Goal: Task Accomplishment & Management: Manage account settings

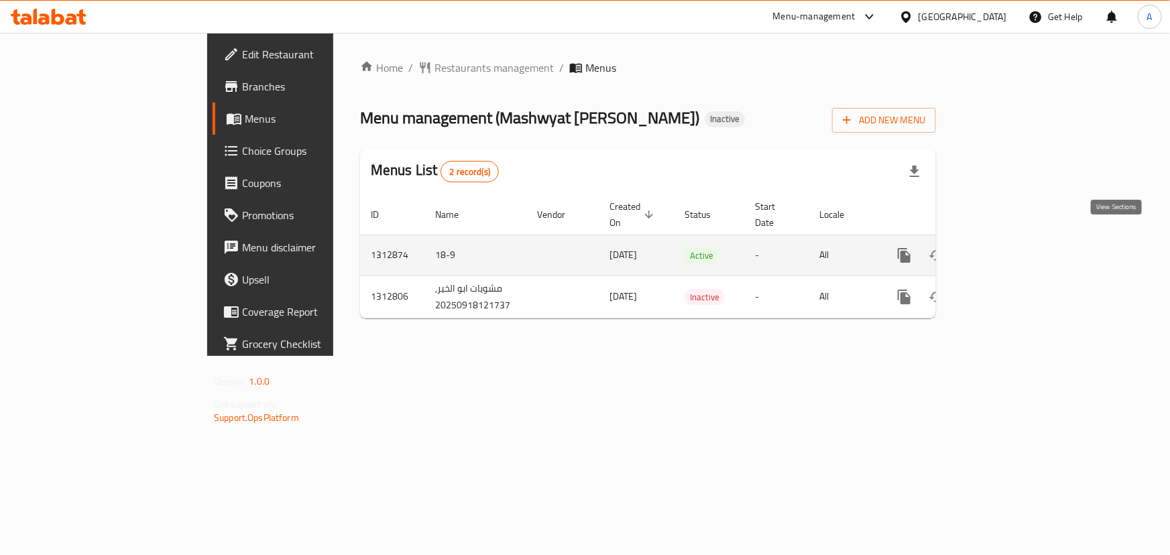
click at [1009, 247] on icon "enhanced table" at bounding box center [1001, 255] width 16 height 16
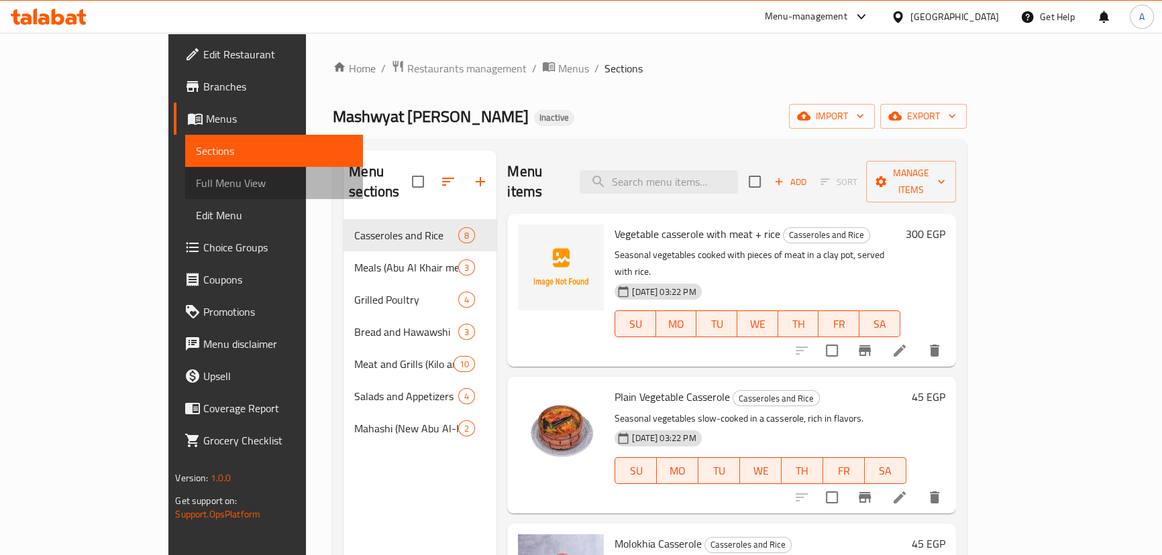
click at [196, 180] on span "Full Menu View" at bounding box center [274, 183] width 156 height 16
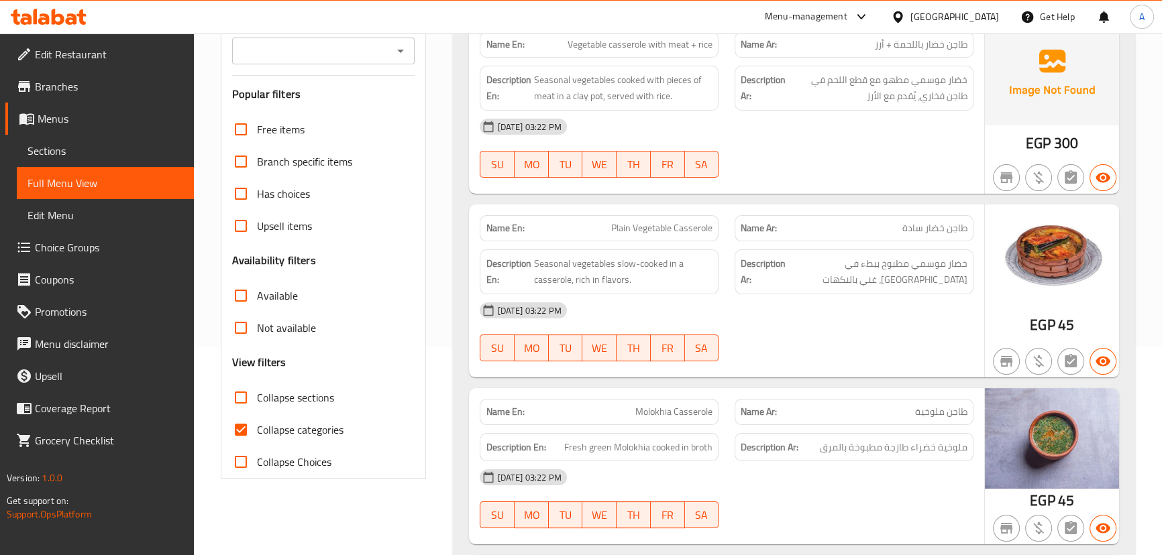
scroll to position [243, 0]
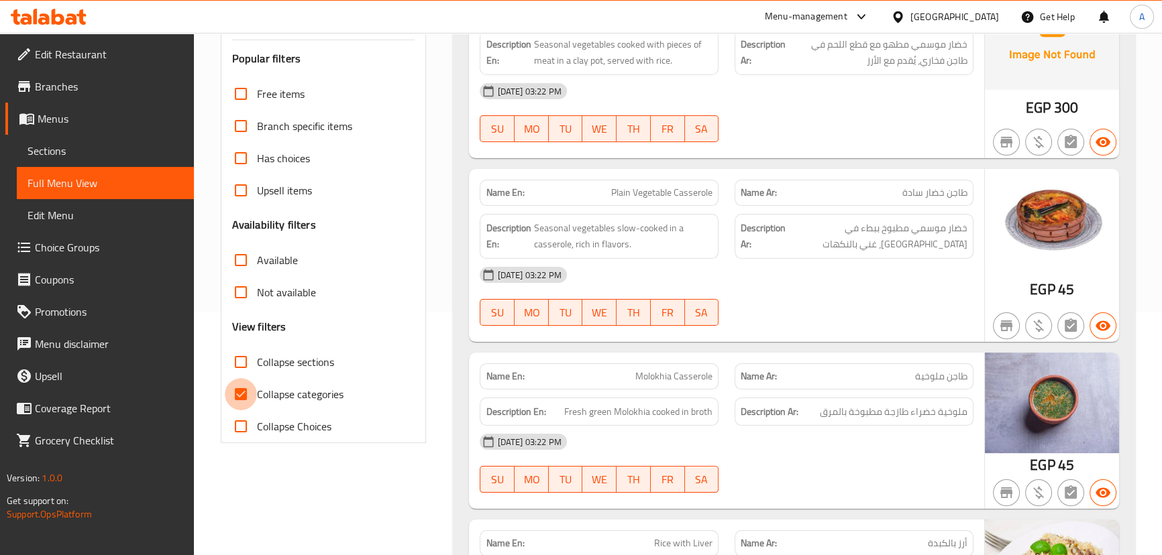
click at [241, 396] on input "Collapse categories" at bounding box center [241, 394] width 32 height 32
checkbox input "false"
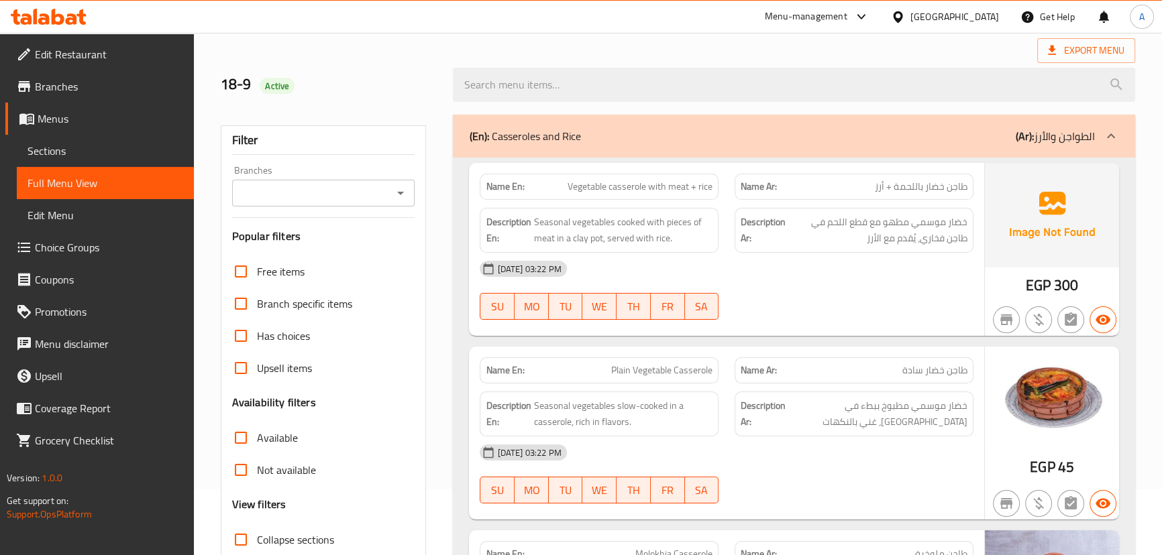
scroll to position [60, 0]
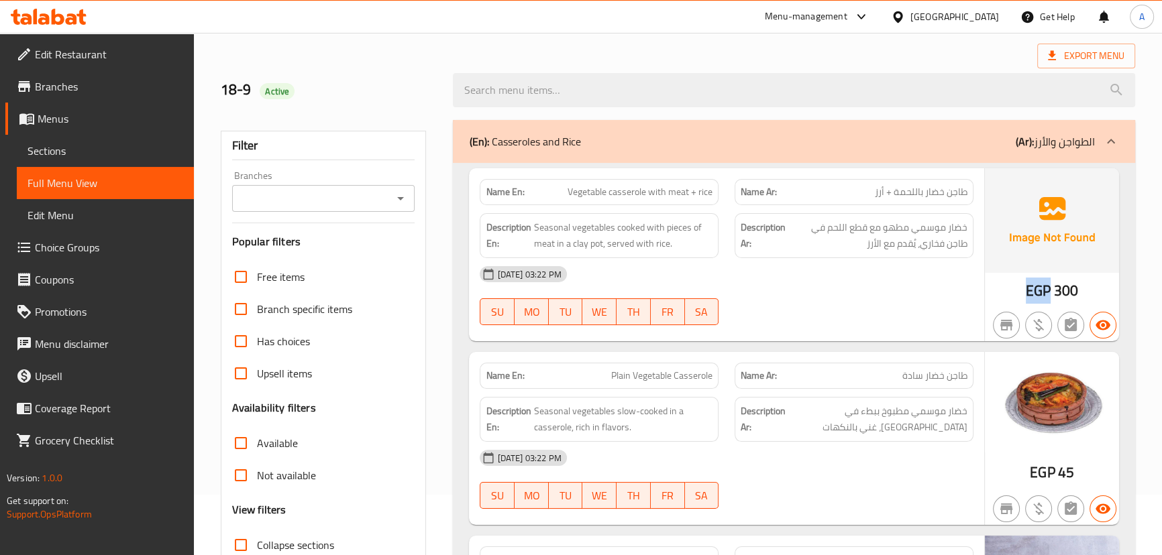
drag, startPoint x: 1050, startPoint y: 288, endPoint x: 1017, endPoint y: 287, distance: 32.9
click at [1017, 287] on div "EGP 300" at bounding box center [1052, 254] width 134 height 173
copy span "EGP"
click at [869, 309] on div "[DATE] 03:22 PM SU MO TU WE TH FR SA" at bounding box center [725, 295] width 509 height 75
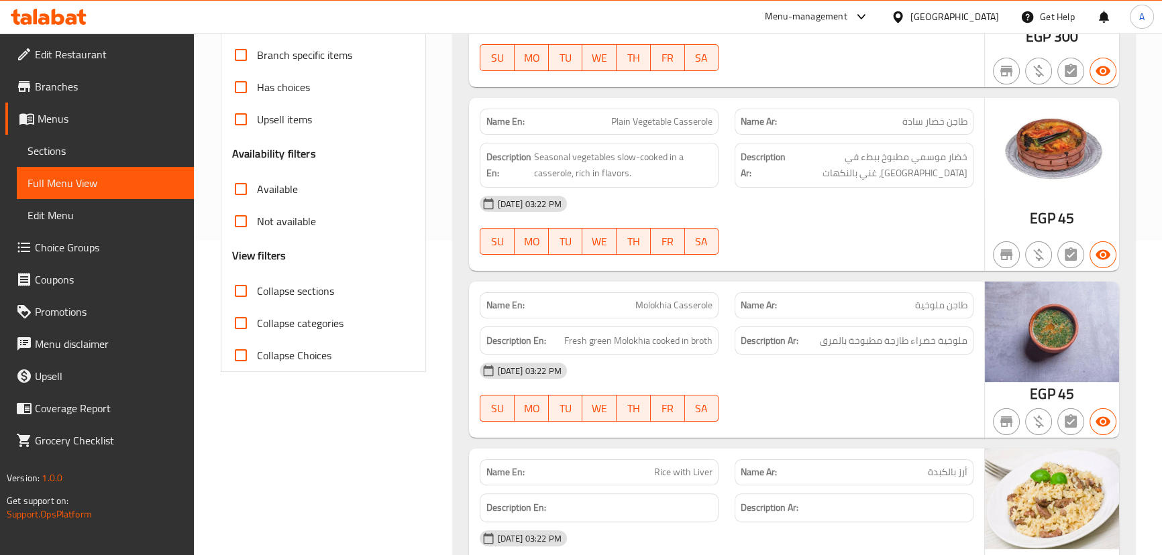
scroll to position [366, 0]
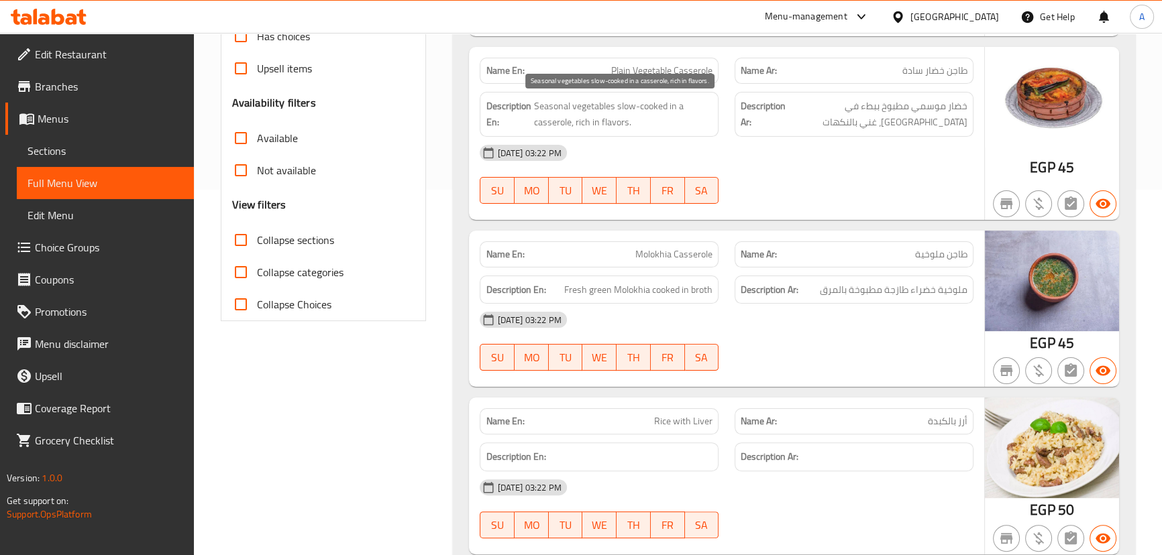
click at [536, 109] on span "Seasonal vegetables slow-cooked in a casserole, rich in flavors." at bounding box center [622, 114] width 179 height 33
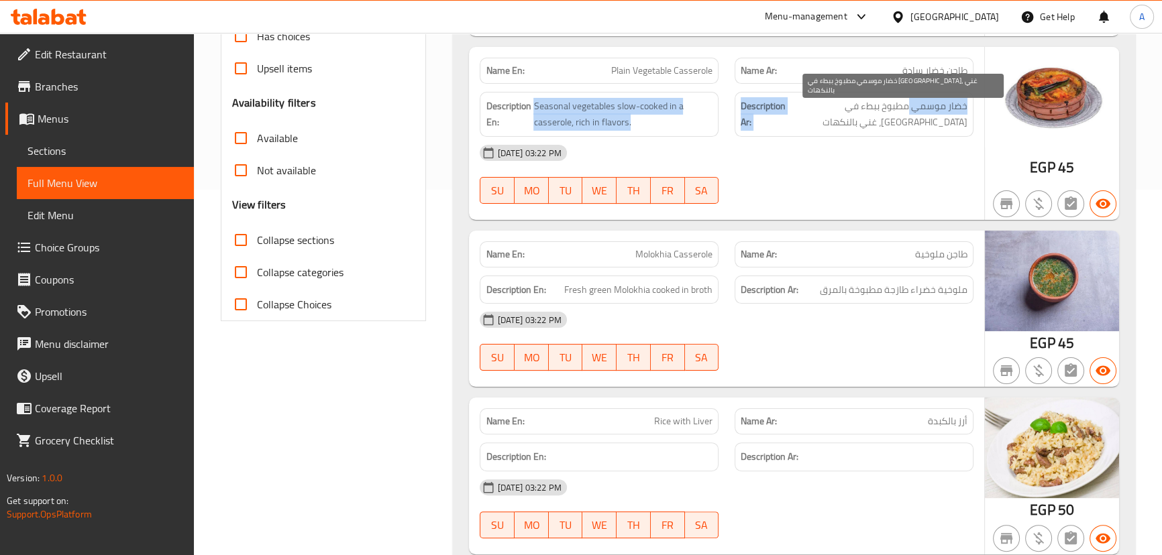
drag, startPoint x: 536, startPoint y: 109, endPoint x: 940, endPoint y: 109, distance: 403.7
click at [940, 109] on div "Description En: Seasonal vegetables slow-cooked in a casserole, rich in flavors…" at bounding box center [725, 114] width 509 height 61
click at [938, 140] on div "[DATE] 03:22 PM" at bounding box center [725, 153] width 509 height 32
click at [954, 119] on span "خضار موسمي مطبوخ ببطء في [GEOGRAPHIC_DATA]، غني بالنكهات" at bounding box center [877, 114] width 179 height 33
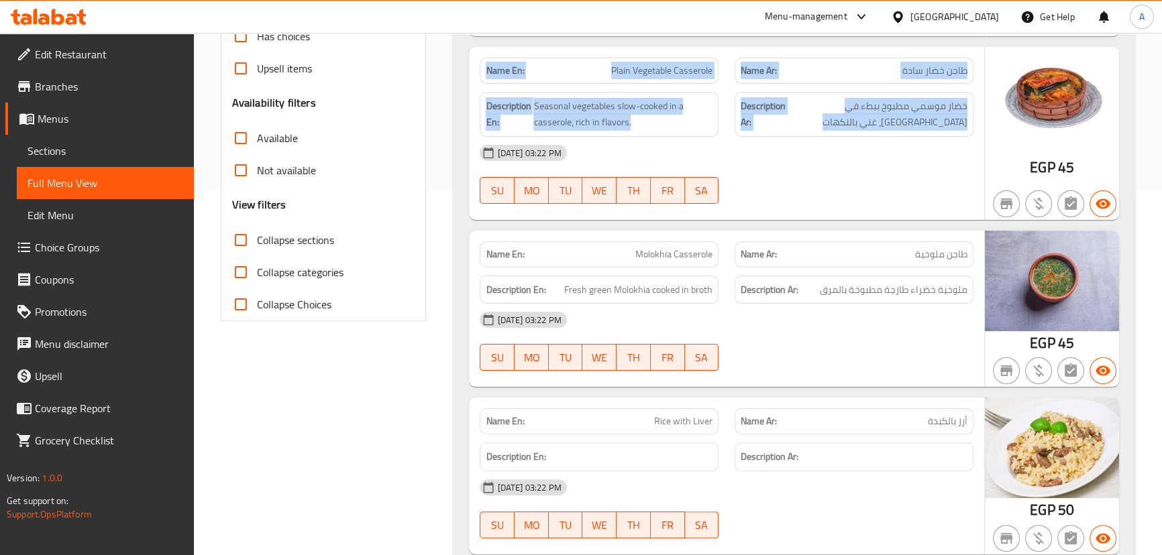
drag, startPoint x: 954, startPoint y: 119, endPoint x: 485, endPoint y: 62, distance: 472.3
click at [485, 62] on div "Name En: Plain Vegetable Casserole Name Ar: طاجن خضار سادة Description En: Seas…" at bounding box center [726, 133] width 514 height 173
click at [498, 68] on strong "Name En:" at bounding box center [505, 71] width 38 height 14
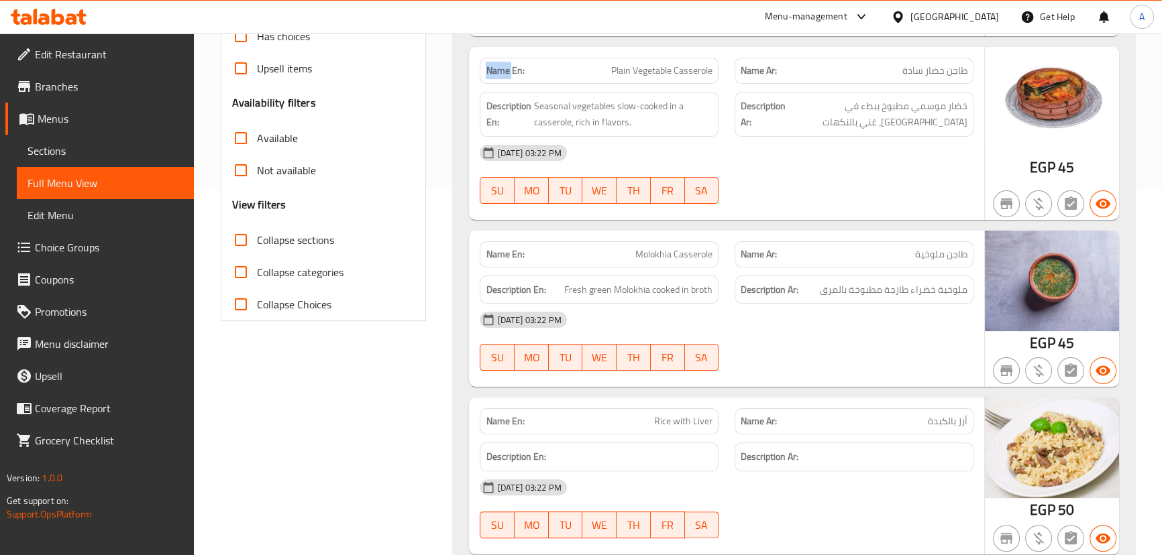
click at [498, 68] on strong "Name En:" at bounding box center [505, 71] width 38 height 14
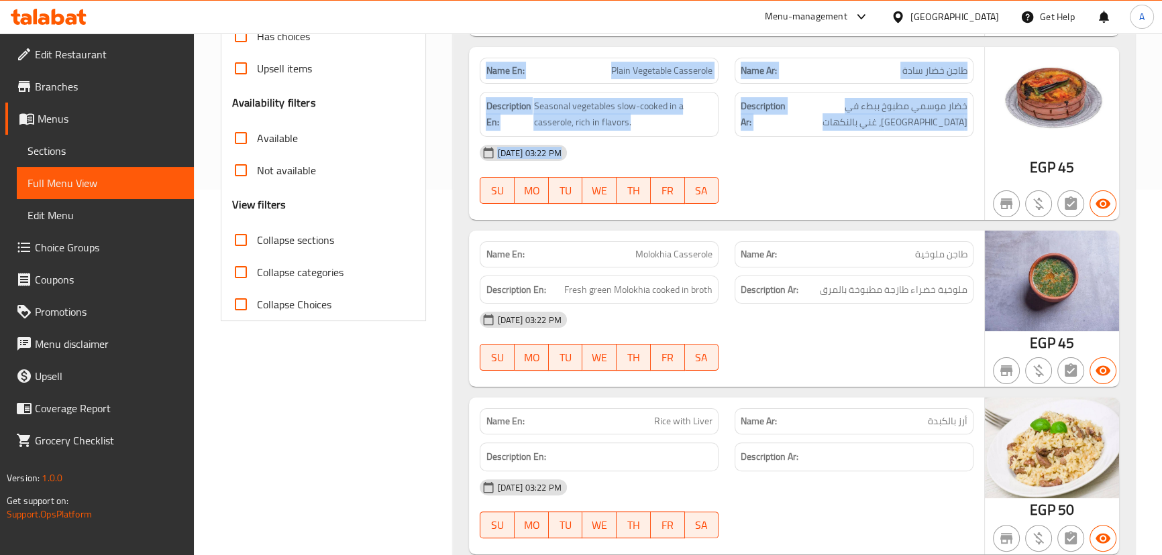
drag, startPoint x: 498, startPoint y: 68, endPoint x: 840, endPoint y: 167, distance: 356.2
click at [840, 167] on div "Name En: Plain Vegetable Casserole Name Ar: طاجن خضار سادة Description En: Seas…" at bounding box center [726, 133] width 514 height 173
click at [844, 167] on div "[DATE] 03:22 PM" at bounding box center [725, 153] width 509 height 32
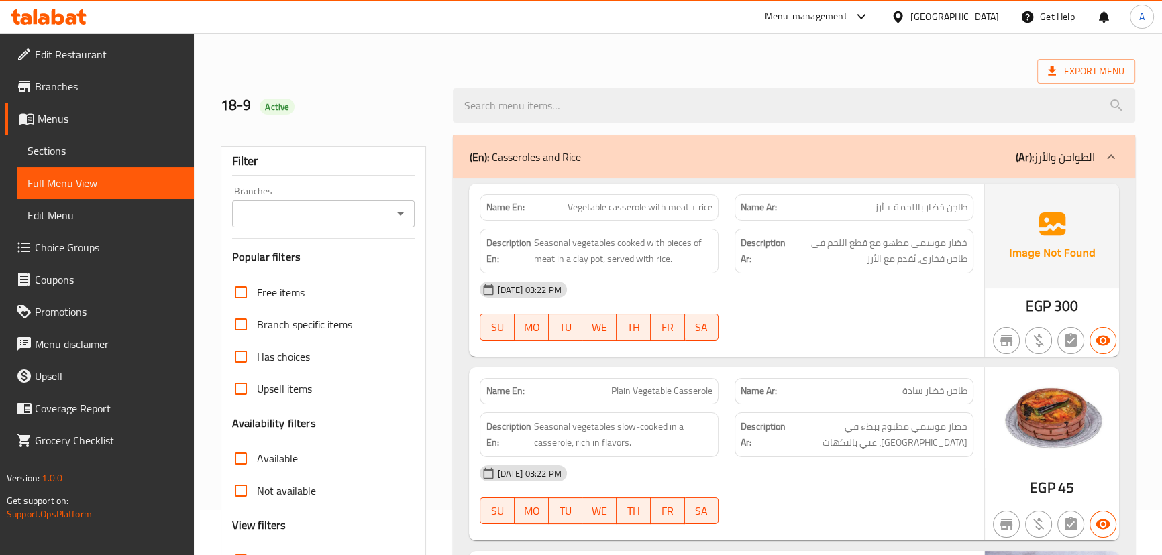
scroll to position [0, 0]
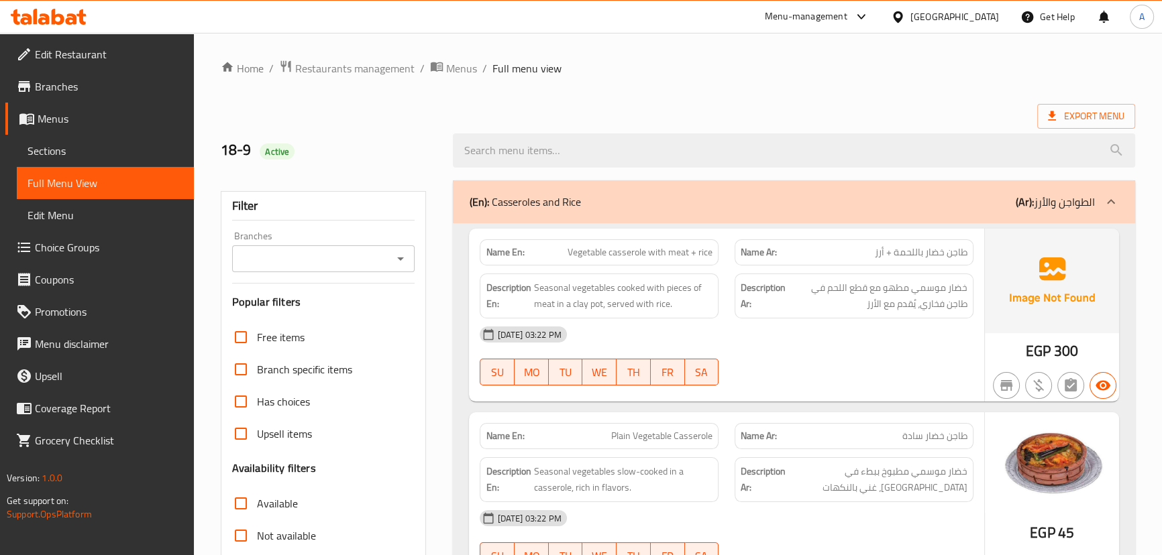
drag, startPoint x: 577, startPoint y: 243, endPoint x: 792, endPoint y: 289, distance: 220.1
click at [784, 276] on div "Name En: Vegetable casserole with meat + rice Name Ar: طاجن خضار باللحمة + أرز …" at bounding box center [726, 315] width 514 height 173
click at [807, 329] on div "[DATE] 03:22 PM" at bounding box center [725, 335] width 509 height 32
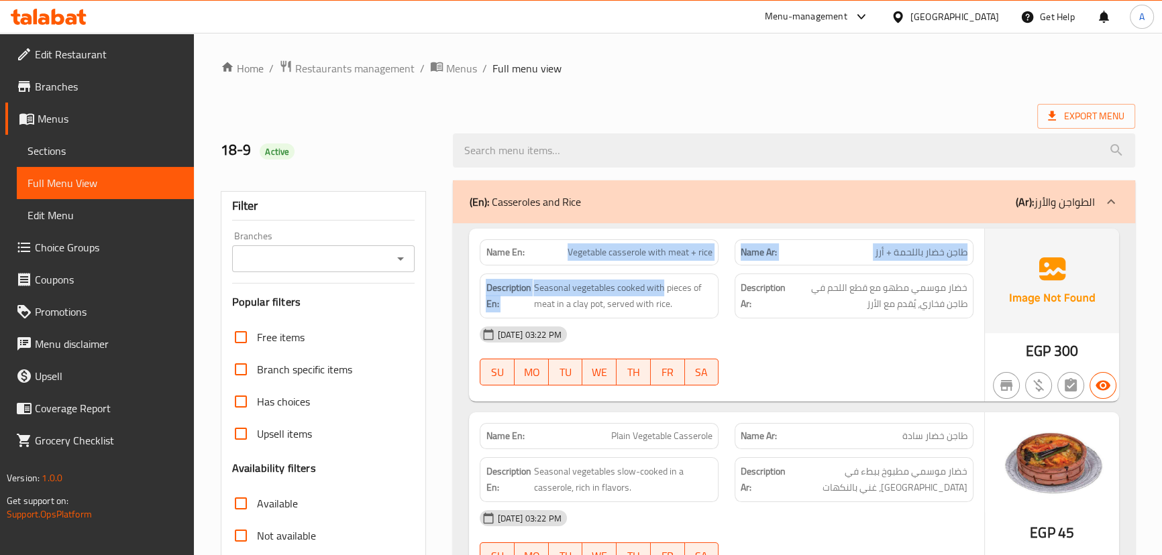
drag, startPoint x: 553, startPoint y: 252, endPoint x: 682, endPoint y: 277, distance: 131.1
click at [677, 276] on div "Name En: Vegetable casserole with meat + rice Name Ar: طاجن خضار باللحمة + أرز …" at bounding box center [726, 315] width 514 height 173
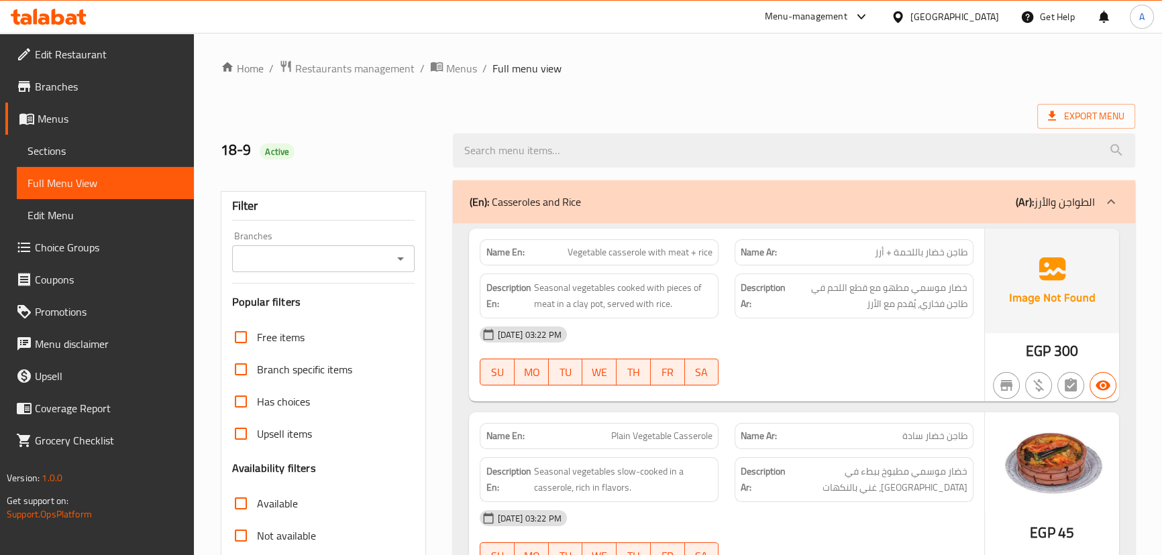
click at [682, 277] on div "Description En: Seasonal vegetables cooked with pieces of meat in a clay pot, s…" at bounding box center [599, 296] width 239 height 45
drag, startPoint x: 811, startPoint y: 329, endPoint x: 820, endPoint y: 323, distance: 11.0
click at [811, 330] on div "[DATE] 03:22 PM" at bounding box center [725, 335] width 509 height 32
drag, startPoint x: 924, startPoint y: 257, endPoint x: 857, endPoint y: 283, distance: 71.4
click at [872, 268] on div "Name En: Vegetable casserole with meat + rice Name Ar: طاجن خضار باللحمة + أرز …" at bounding box center [726, 315] width 514 height 173
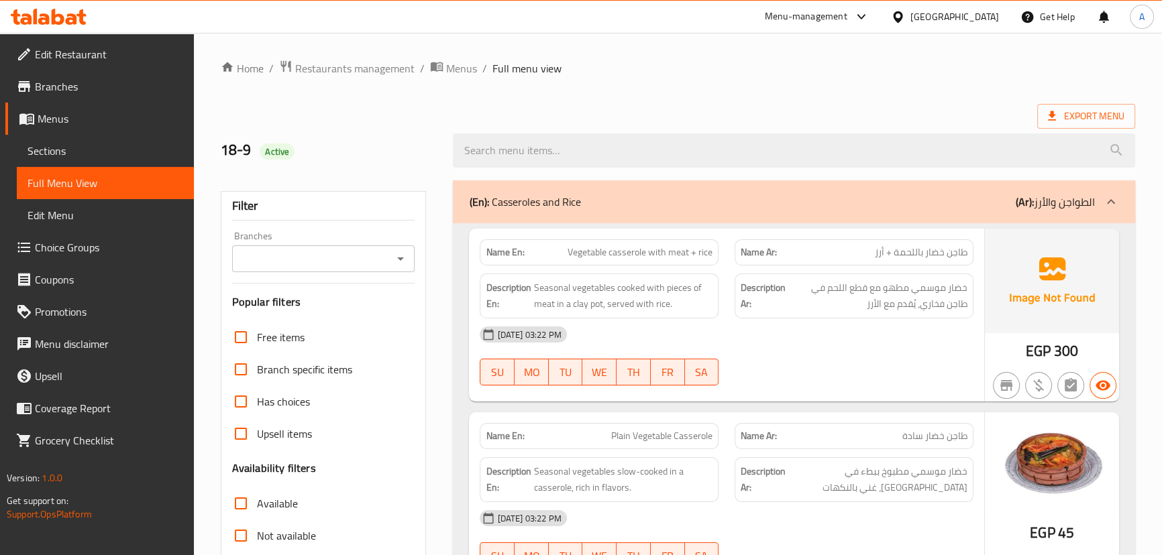
drag, startPoint x: 830, startPoint y: 343, endPoint x: 802, endPoint y: 341, distance: 28.3
click at [829, 343] on div "[DATE] 03:22 PM" at bounding box center [725, 335] width 509 height 32
drag, startPoint x: 559, startPoint y: 252, endPoint x: 832, endPoint y: 292, distance: 275.9
click at [812, 273] on div "Name En: Vegetable casserole with meat + rice Name Ar: طاجن خضار باللحمة + أرز …" at bounding box center [726, 315] width 514 height 173
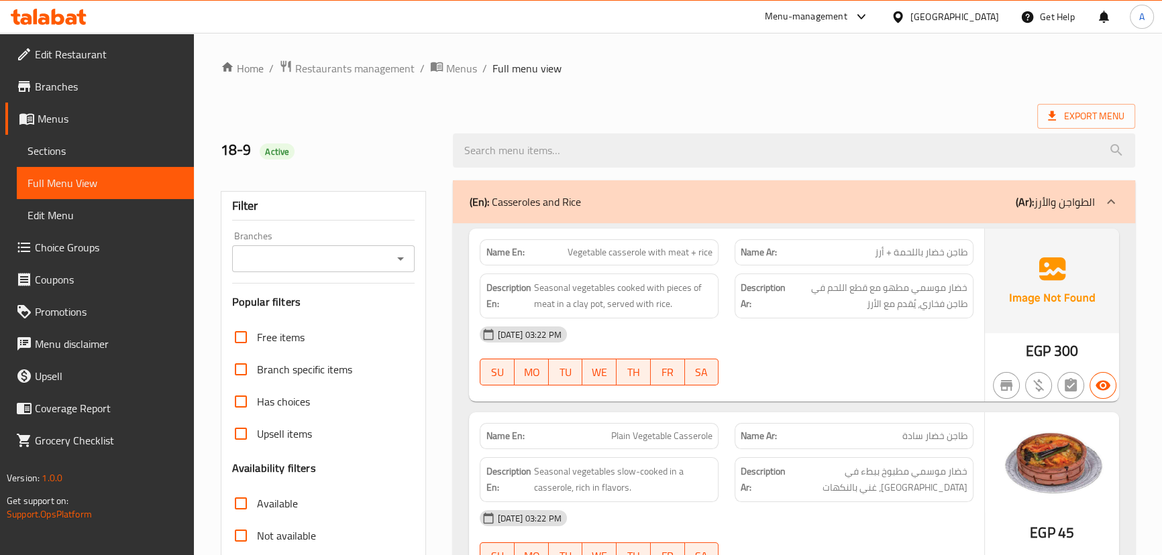
click at [848, 339] on div "[DATE] 03:22 PM" at bounding box center [725, 335] width 509 height 32
click at [626, 252] on span "Vegetable casserole with meat + rice" at bounding box center [639, 252] width 145 height 14
drag, startPoint x: 626, startPoint y: 252, endPoint x: 581, endPoint y: 254, distance: 45.0
click at [581, 254] on span "Vegetable casserole with meat + rice" at bounding box center [639, 252] width 145 height 14
click at [834, 340] on div "[DATE] 03:22 PM" at bounding box center [725, 335] width 509 height 32
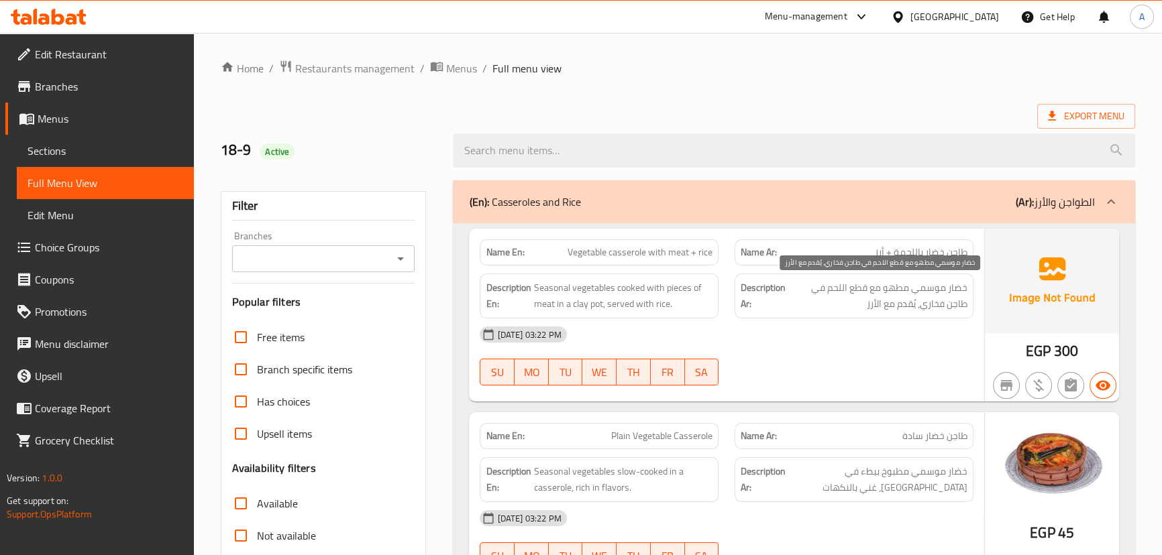
click at [958, 285] on span "خضار موسمي مطهو مع قطع اللحم في طاجن فخاري، يُقدم مع الأرز" at bounding box center [877, 296] width 179 height 33
drag, startPoint x: 958, startPoint y: 285, endPoint x: 805, endPoint y: 292, distance: 153.8
click at [805, 292] on span "خضار موسمي مطهو مع قطع اللحم في طاجن فخاري، يُقدم مع الأرز" at bounding box center [877, 296] width 179 height 33
click at [950, 304] on span "خضار موسمي مطهو مع قطع اللحم في طاجن فخاري، يُقدم مع الأرز" at bounding box center [877, 296] width 179 height 33
drag, startPoint x: 950, startPoint y: 304, endPoint x: 897, endPoint y: 310, distance: 53.3
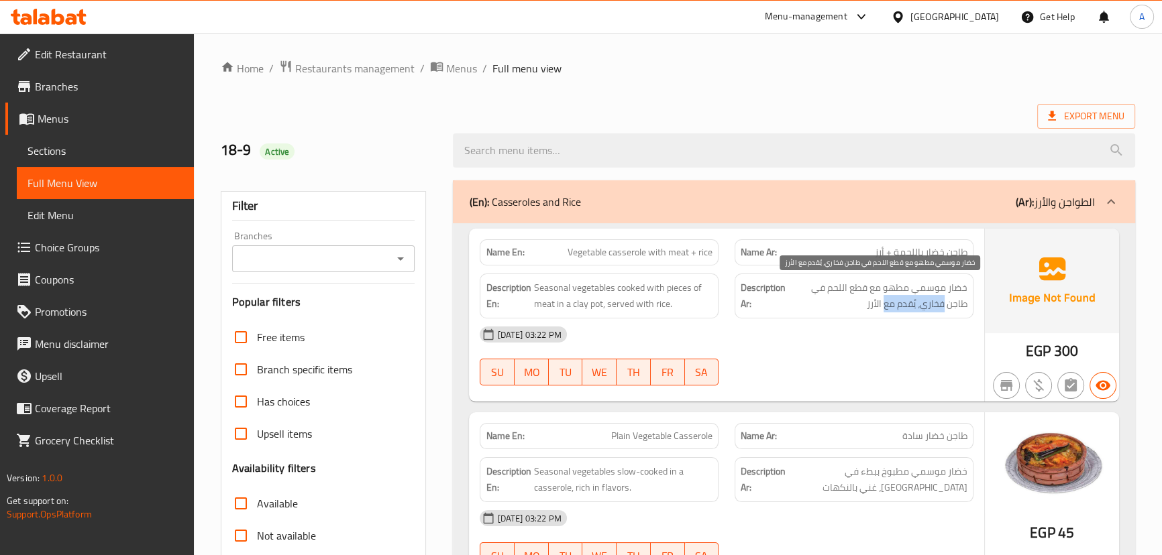
click at [901, 308] on span "خضار موسمي مطهو مع قطع اللحم في طاجن فخاري، يُقدم مع الأرز" at bounding box center [877, 296] width 179 height 33
drag, startPoint x: 883, startPoint y: 335, endPoint x: 558, endPoint y: 340, distance: 325.3
click at [875, 335] on div "[DATE] 03:22 PM" at bounding box center [725, 335] width 509 height 32
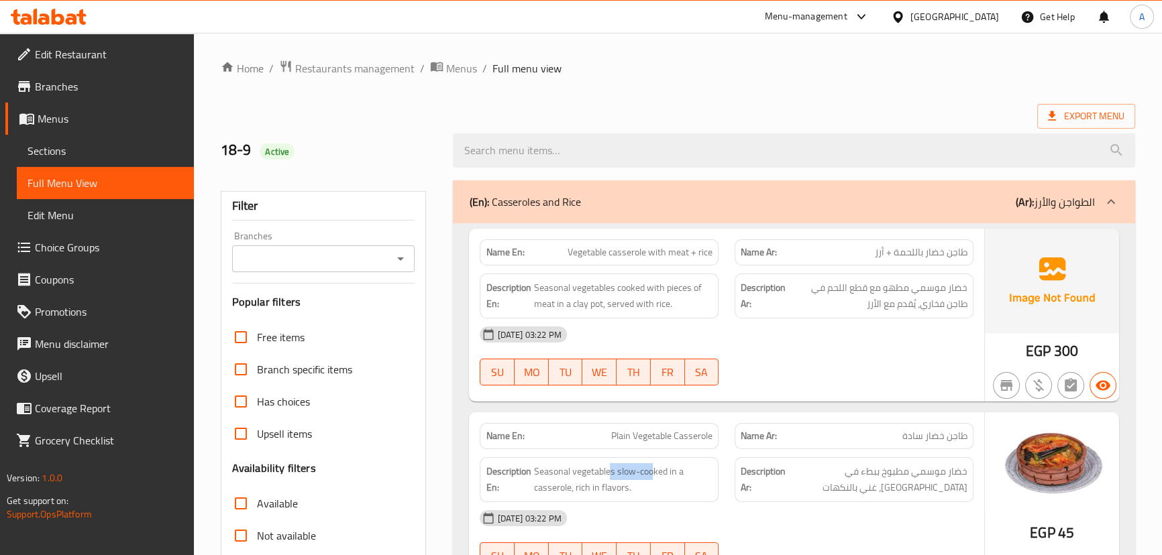
drag, startPoint x: 612, startPoint y: 456, endPoint x: 764, endPoint y: 413, distance: 158.2
click at [714, 437] on div "Name En: Plain Vegetable Casserole Name Ar: طاجن خضار سادة Description En: Seas…" at bounding box center [726, 498] width 514 height 173
click at [794, 392] on div at bounding box center [853, 386] width 255 height 16
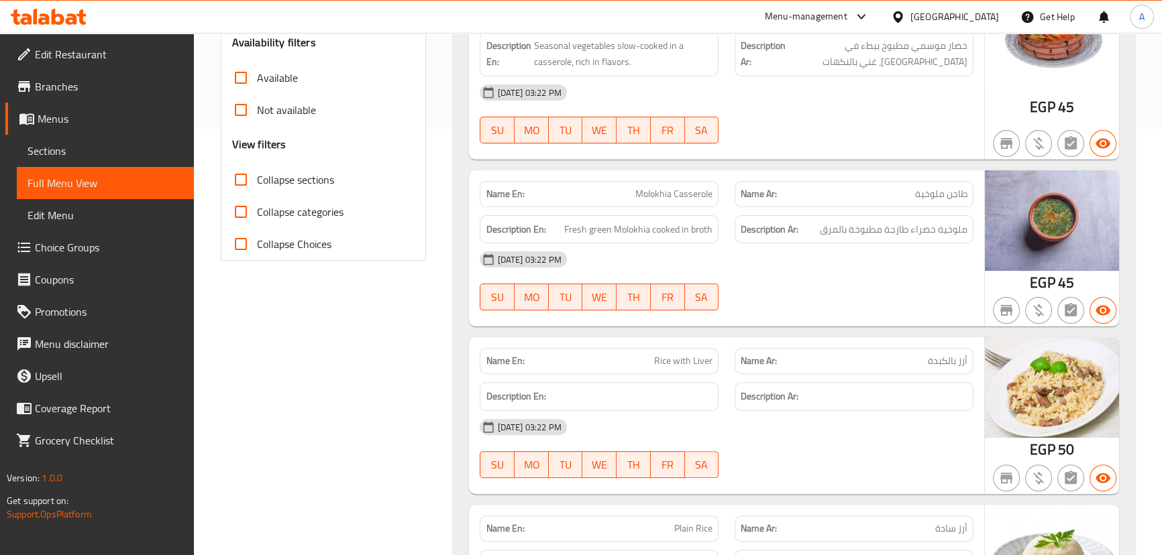
scroll to position [427, 0]
drag, startPoint x: 645, startPoint y: 178, endPoint x: 765, endPoint y: 219, distance: 126.0
click at [757, 211] on div "Name En: [PERSON_NAME] Name Ar: طاجن ملوخية Description En: Fresh green Molokhi…" at bounding box center [726, 248] width 514 height 157
click at [824, 296] on div "[DATE] 03:22 PM SU MO TU WE TH FR SA" at bounding box center [725, 280] width 509 height 75
drag, startPoint x: 936, startPoint y: 233, endPoint x: 860, endPoint y: 233, distance: 75.1
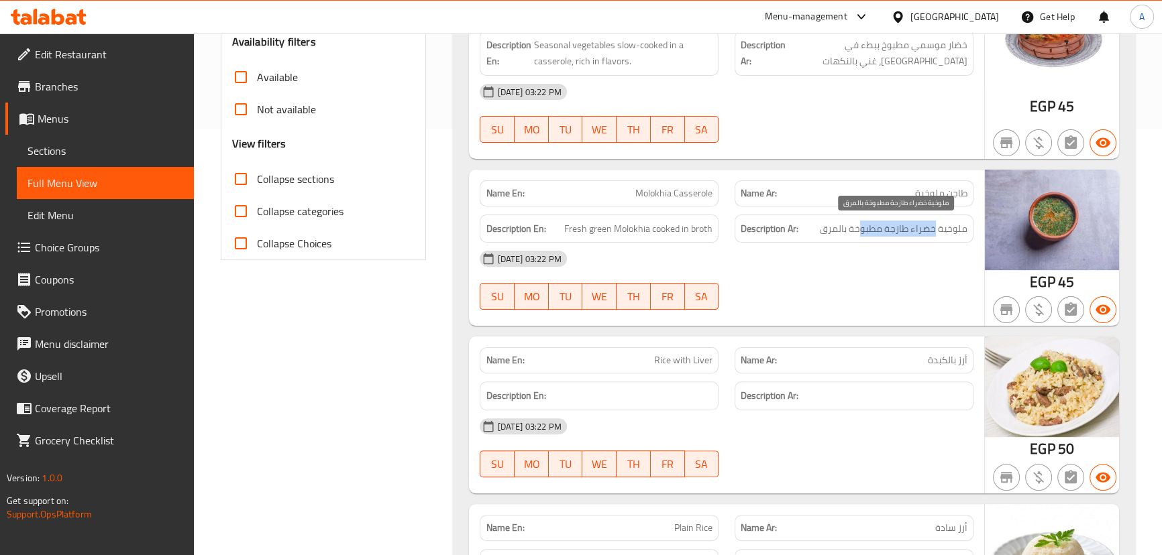
click at [860, 233] on span "ملوخية خضراء طازجة مطبوخة بالمرق" at bounding box center [894, 229] width 148 height 17
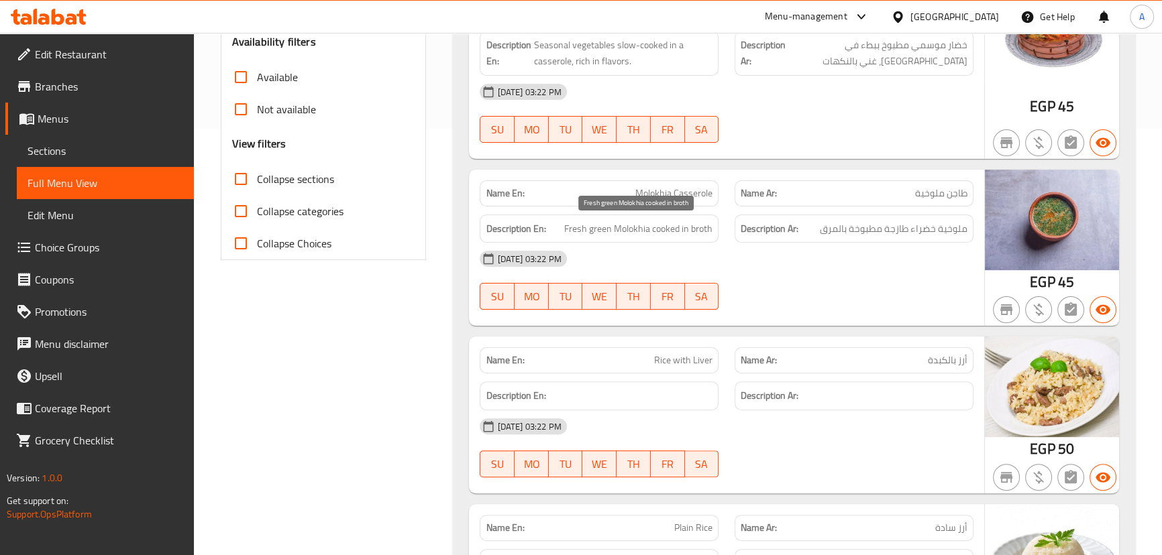
drag, startPoint x: 626, startPoint y: 232, endPoint x: 728, endPoint y: 248, distance: 103.2
click at [695, 235] on span "Fresh green Molokhia cooked in broth" at bounding box center [638, 229] width 148 height 17
click at [766, 277] on div "[DATE] 03:22 PM SU MO TU WE TH FR SA" at bounding box center [725, 280] width 509 height 75
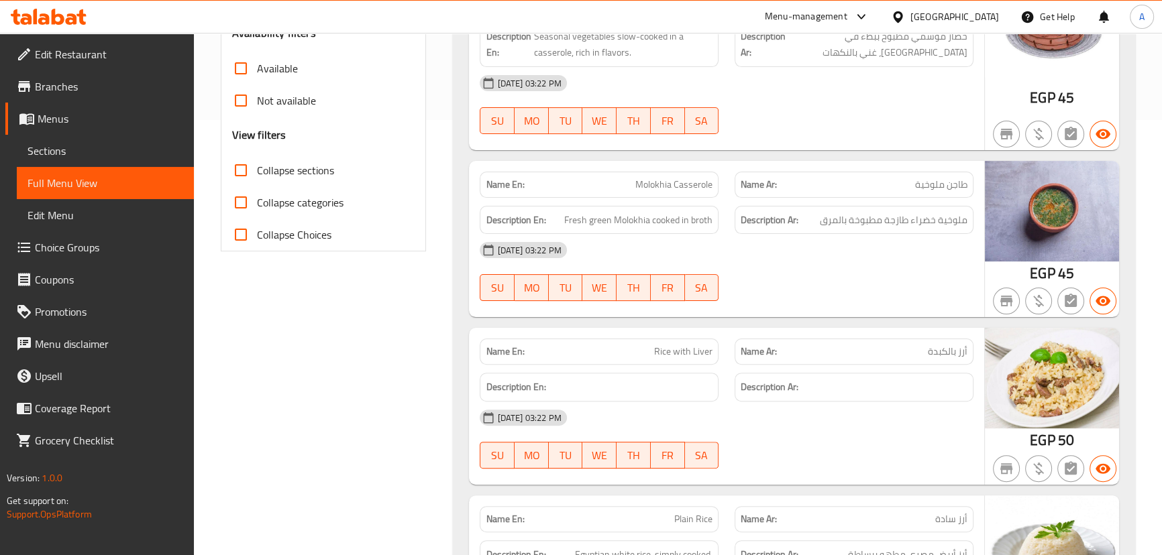
scroll to position [488, 0]
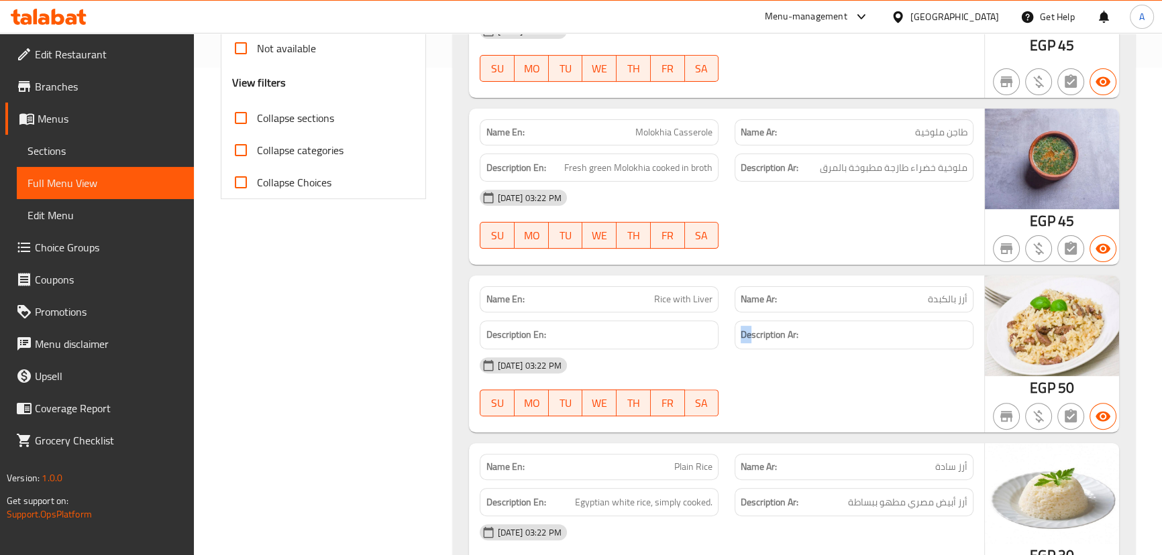
drag, startPoint x: 597, startPoint y: 311, endPoint x: 798, endPoint y: 336, distance: 202.7
click at [778, 324] on div "Description En: Description Ar:" at bounding box center [725, 335] width 509 height 45
click at [812, 375] on div "[DATE] 03:22 PM" at bounding box center [725, 365] width 509 height 32
drag, startPoint x: 607, startPoint y: 299, endPoint x: 752, endPoint y: 334, distance: 149.7
click at [737, 320] on div "Name En: Rice with Liver Name Ar: أرز بالكبدة Description En: Description Ar: […" at bounding box center [726, 354] width 514 height 157
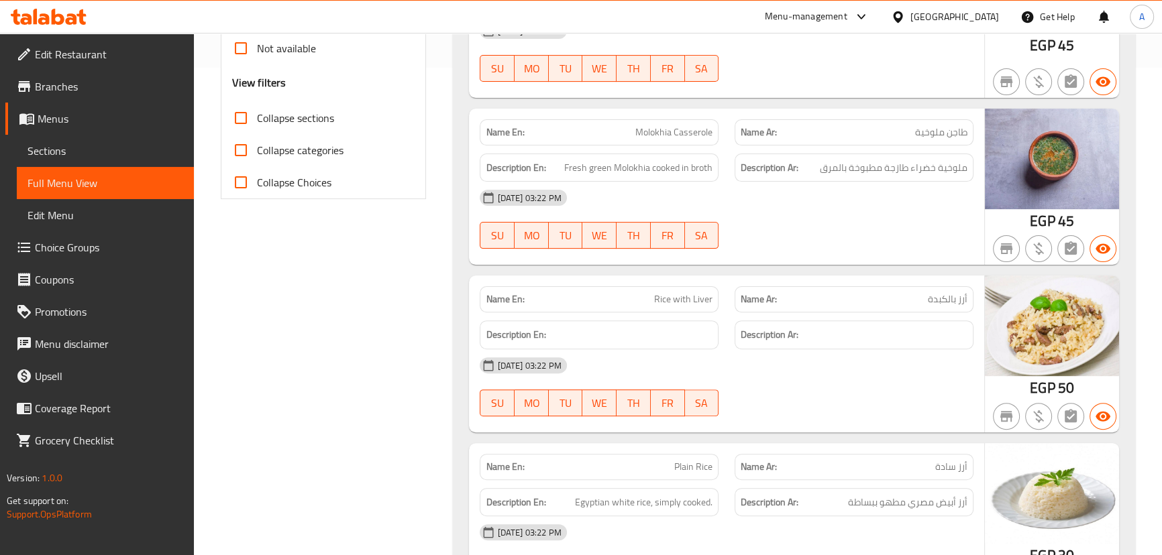
click at [791, 382] on div "[DATE] 03:22 PM SU MO TU WE TH FR SA" at bounding box center [725, 386] width 509 height 75
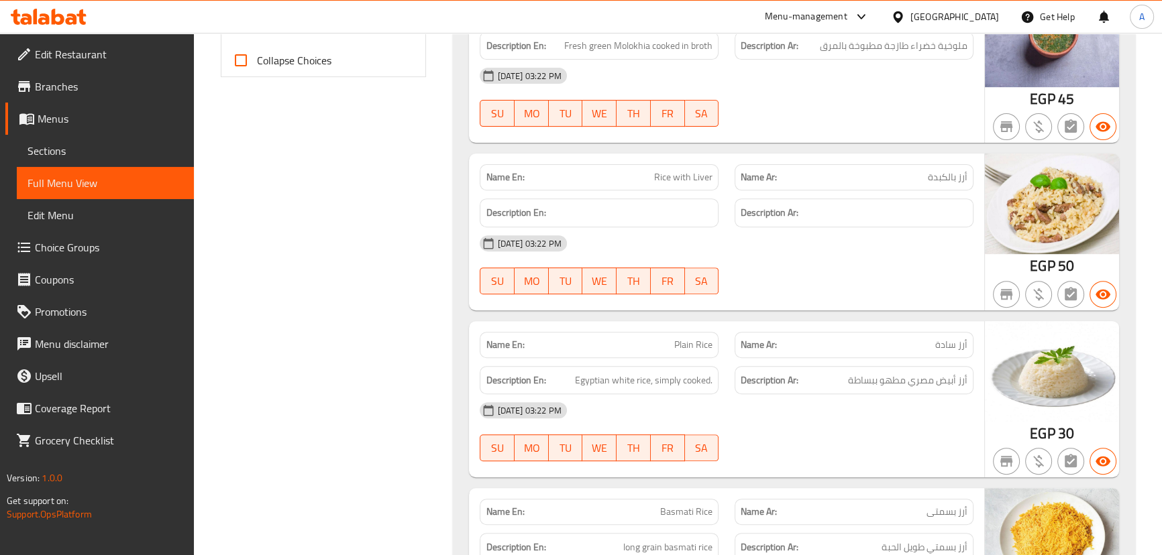
drag, startPoint x: 631, startPoint y: 330, endPoint x: 705, endPoint y: 327, distance: 73.8
click at [695, 332] on div "Name En: Plain Rice" at bounding box center [599, 345] width 239 height 26
click at [746, 300] on div at bounding box center [853, 294] width 255 height 16
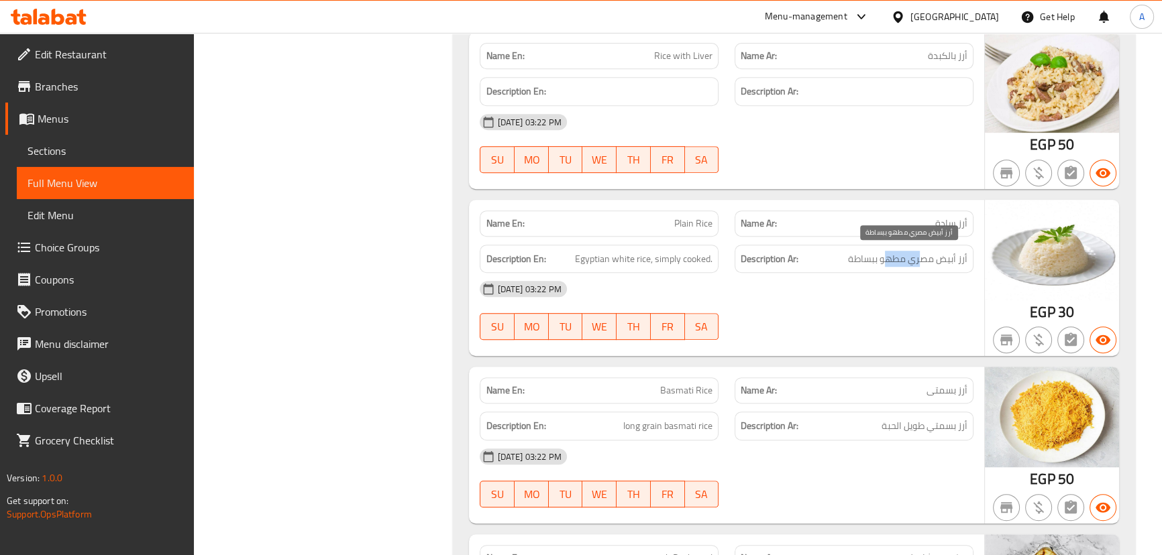
drag, startPoint x: 930, startPoint y: 258, endPoint x: 866, endPoint y: 276, distance: 66.7
click at [877, 269] on div "Description Ar: أرز أبيض مصري مطهو ببساطة" at bounding box center [853, 259] width 239 height 29
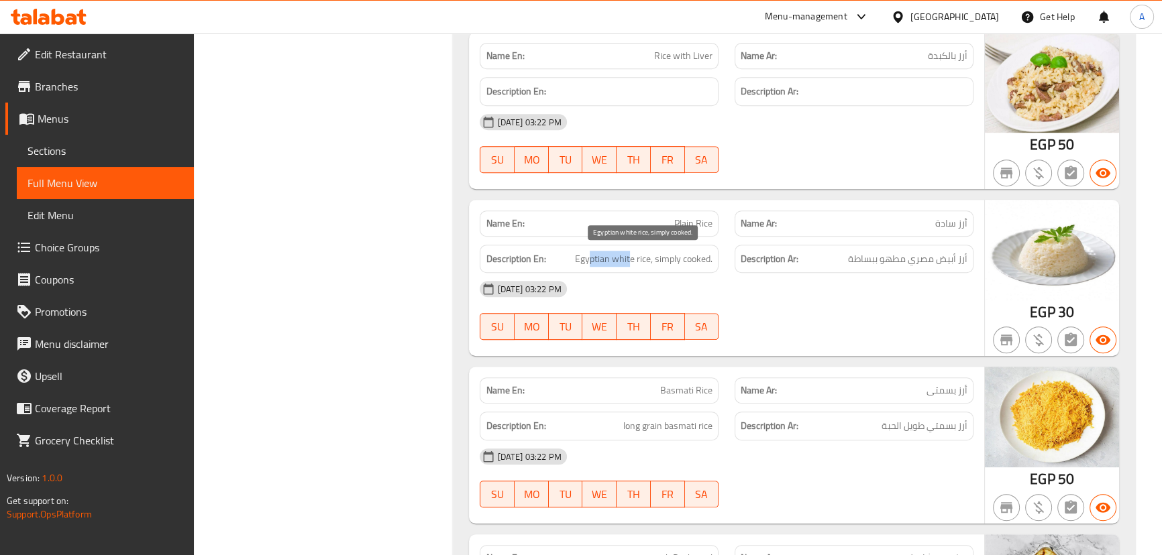
drag, startPoint x: 592, startPoint y: 257, endPoint x: 689, endPoint y: 278, distance: 99.4
click at [665, 270] on div "Description En: Egyptian white rice, simply cooked." at bounding box center [599, 259] width 239 height 29
click at [763, 318] on div "[DATE] 03:22 PM SU MO TU WE TH FR SA" at bounding box center [725, 310] width 509 height 75
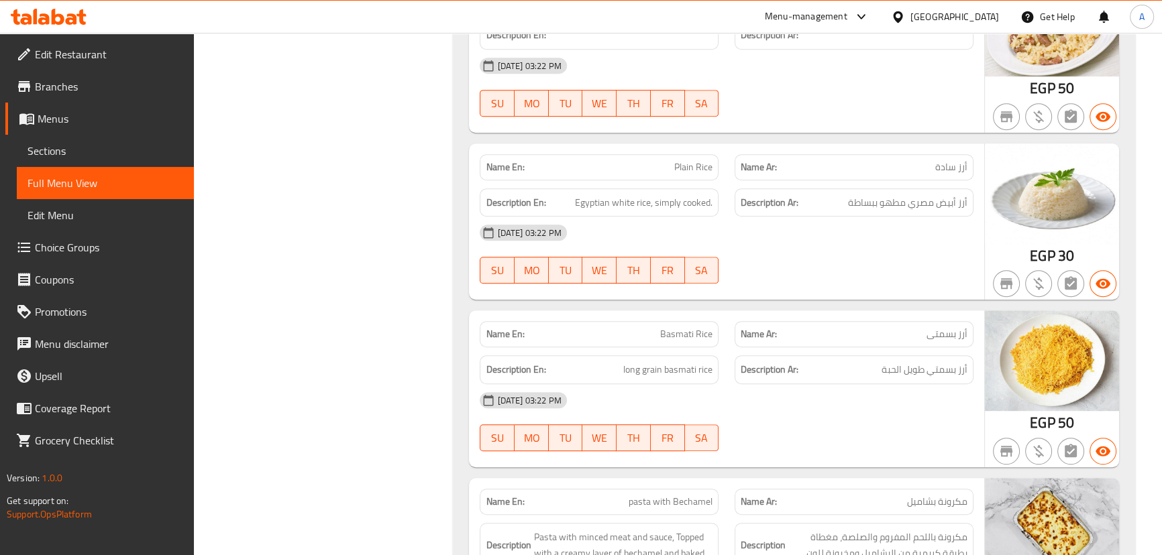
scroll to position [853, 0]
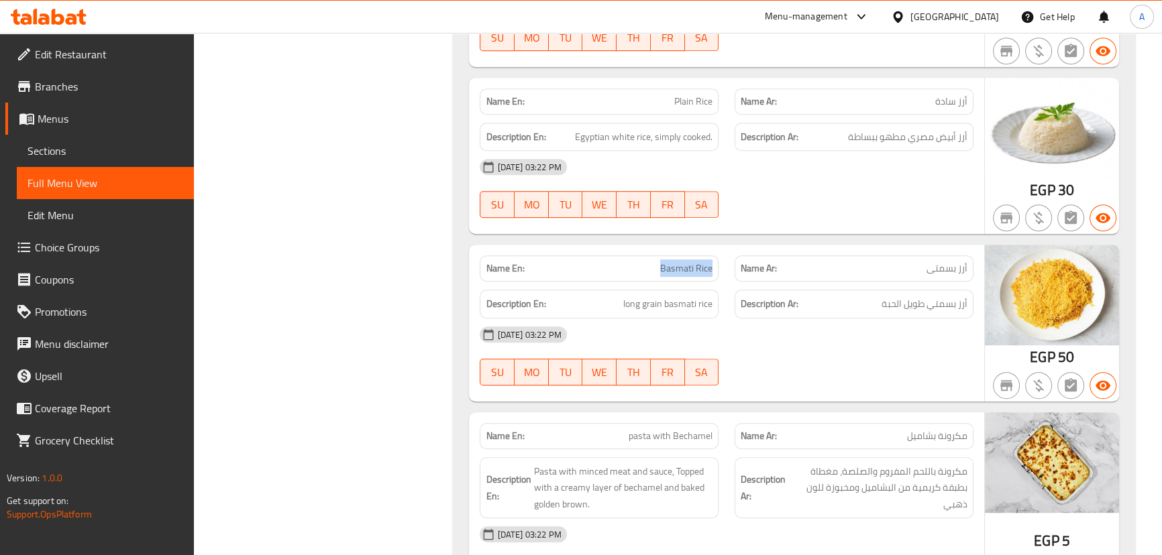
drag, startPoint x: 630, startPoint y: 261, endPoint x: 805, endPoint y: 337, distance: 190.7
click at [753, 284] on div "Name En: Basmati Rice Name Ar: أرز بسمتى Description En: long grain basmati ric…" at bounding box center [726, 323] width 514 height 157
click at [808, 341] on div "[DATE] 03:22 PM" at bounding box center [725, 335] width 509 height 32
drag, startPoint x: 928, startPoint y: 299, endPoint x: 887, endPoint y: 343, distance: 60.3
click at [912, 301] on span "أرز بسمتي طويل الحبة" at bounding box center [924, 304] width 86 height 17
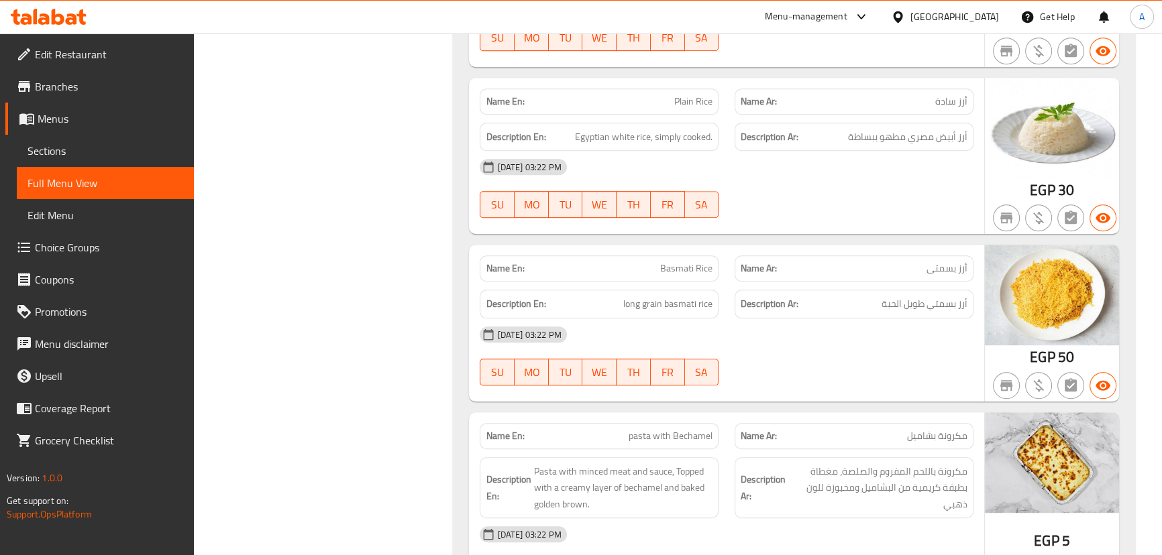
click at [887, 343] on div "[DATE] 03:22 PM" at bounding box center [725, 335] width 509 height 32
click at [675, 286] on div "Description En: long grain basmati rice" at bounding box center [598, 304] width 255 height 45
drag, startPoint x: 926, startPoint y: 300, endPoint x: 875, endPoint y: 321, distance: 55.7
click at [887, 307] on span "أرز بسمتي طويل الحبة" at bounding box center [924, 304] width 86 height 17
click at [875, 338] on div "[DATE] 03:22 PM" at bounding box center [725, 335] width 509 height 32
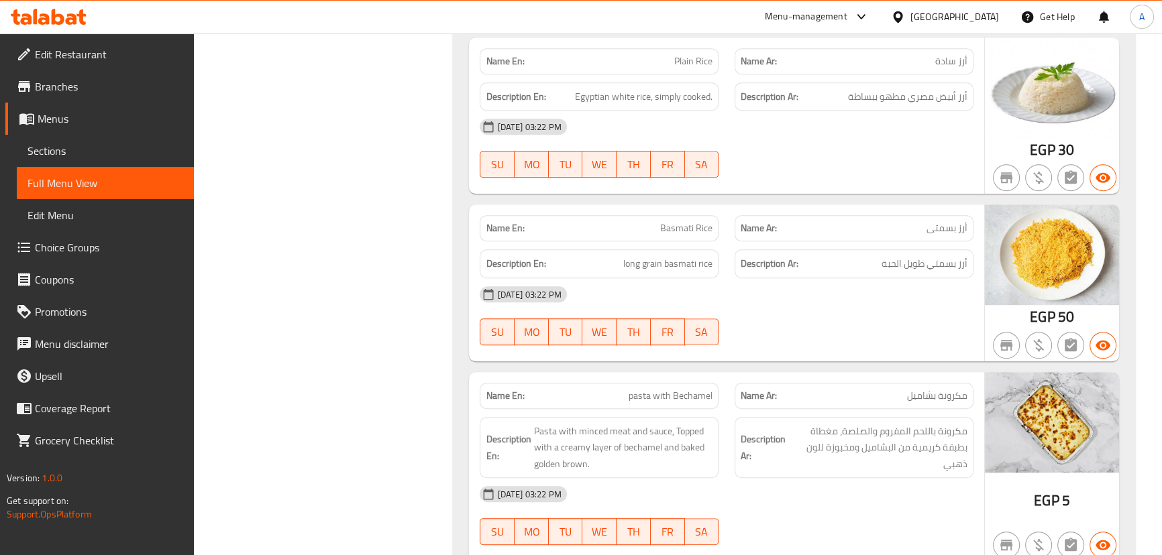
scroll to position [975, 0]
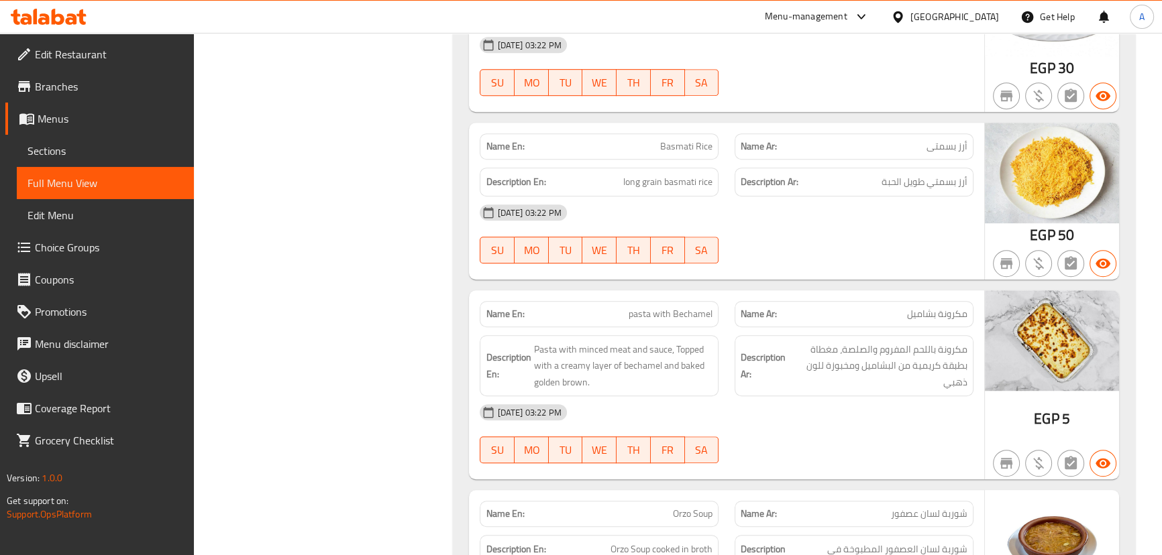
drag, startPoint x: 608, startPoint y: 301, endPoint x: 763, endPoint y: 289, distance: 155.4
click at [725, 304] on div "Name En: pasta with Bechamel" at bounding box center [598, 314] width 255 height 42
click at [782, 271] on div "Name En: Basmati Rice Name Ar: أرز بسمتى Description En: long grain basmati ric…" at bounding box center [726, 201] width 514 height 157
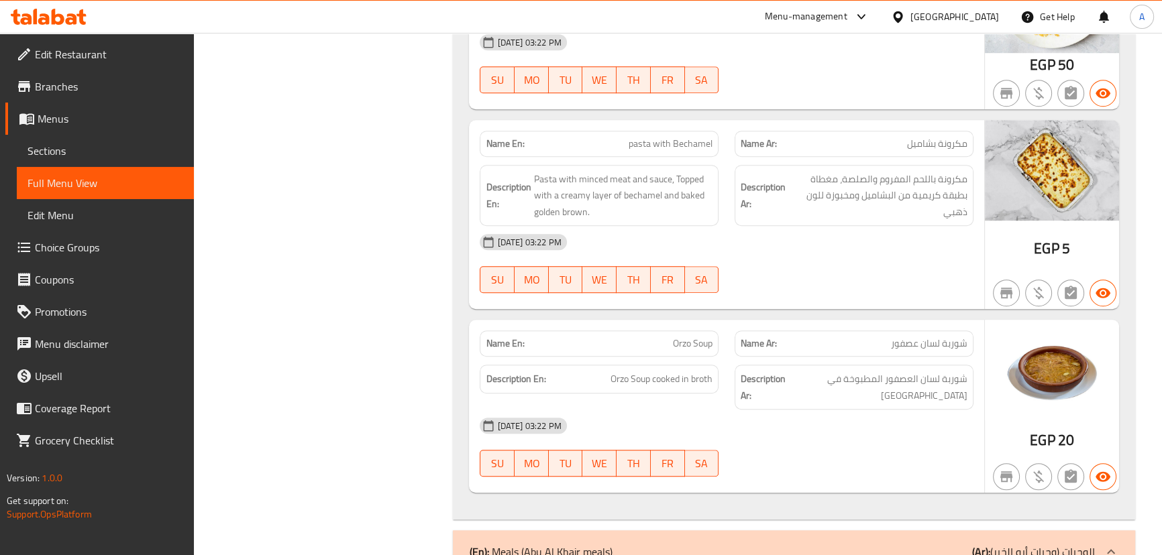
scroll to position [1219, 0]
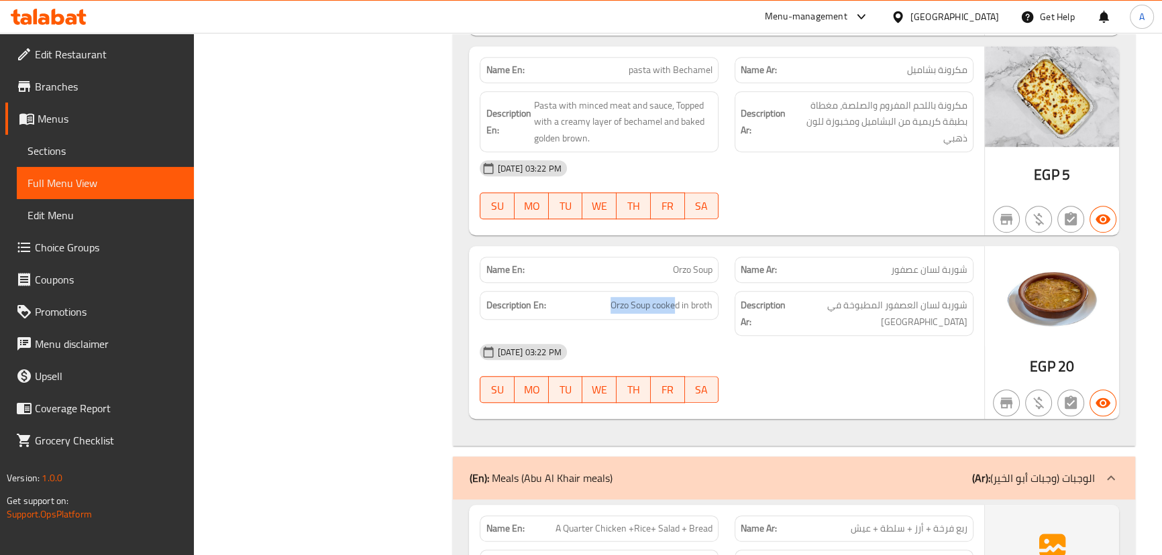
drag, startPoint x: 607, startPoint y: 313, endPoint x: 700, endPoint y: 309, distance: 92.6
click at [690, 308] on div "Description En: Orzo Soup cooked in broth" at bounding box center [599, 305] width 239 height 29
drag, startPoint x: 825, startPoint y: 341, endPoint x: 779, endPoint y: 357, distance: 48.6
click at [825, 343] on div "[DATE] 03:22 PM" at bounding box center [725, 352] width 509 height 32
drag, startPoint x: 819, startPoint y: 304, endPoint x: 808, endPoint y: 339, distance: 36.5
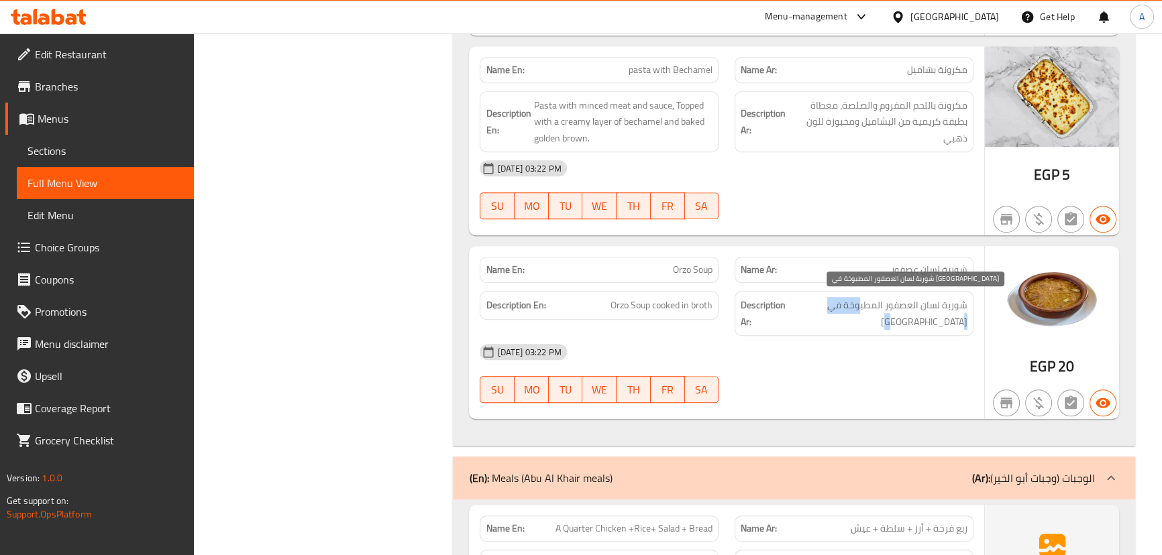
click at [816, 305] on span "شوربة لسان العصفور المطبوخة في [GEOGRAPHIC_DATA]" at bounding box center [877, 313] width 179 height 33
drag, startPoint x: 818, startPoint y: 364, endPoint x: 751, endPoint y: 353, distance: 68.0
click at [812, 365] on div "[DATE] 03:22 PM SU MO TU WE TH FR SA" at bounding box center [725, 373] width 509 height 75
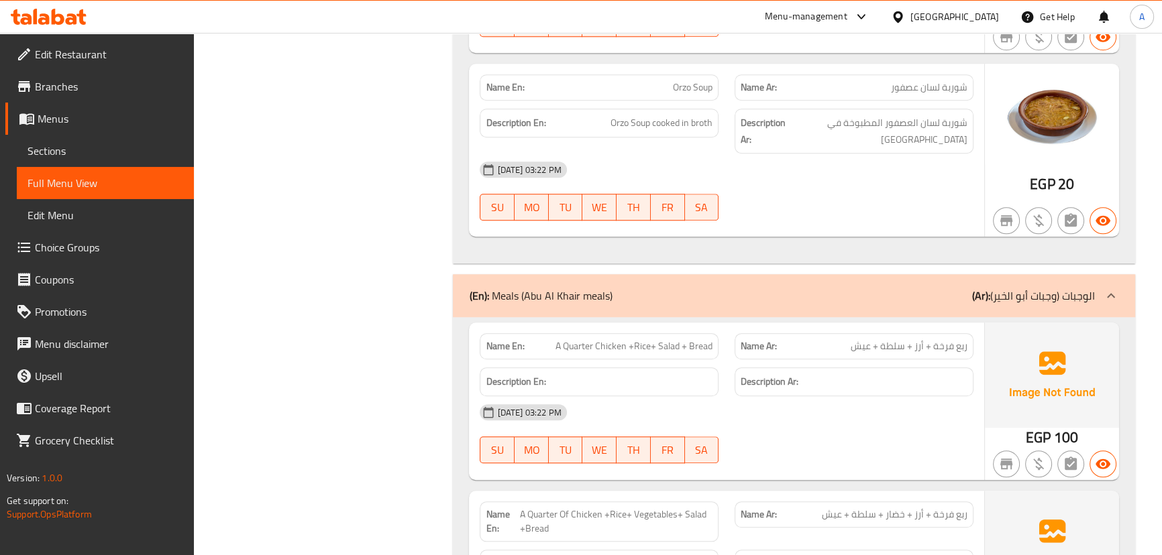
scroll to position [1585, 0]
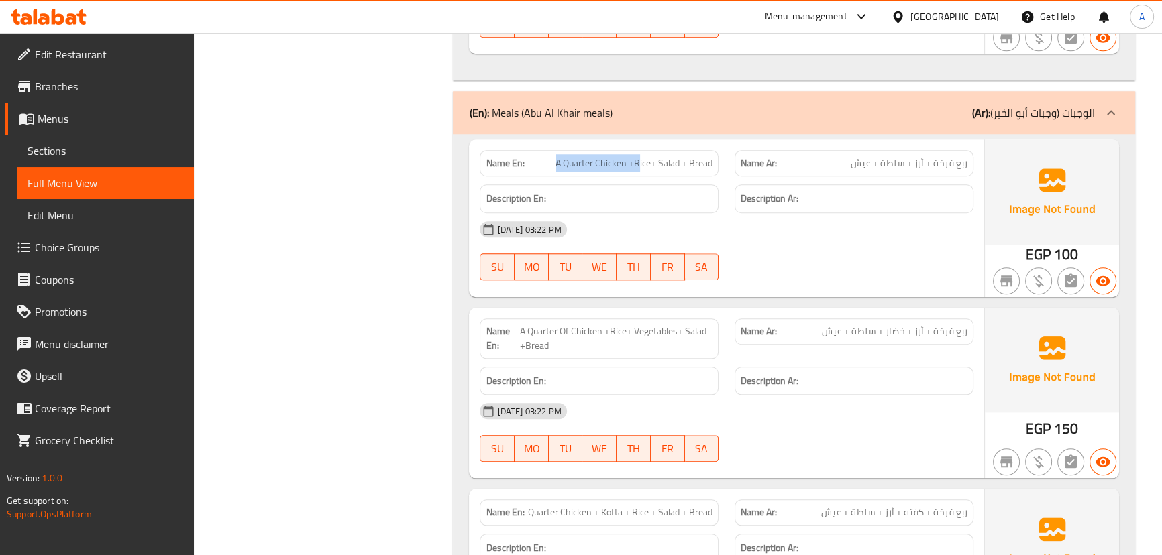
drag, startPoint x: 555, startPoint y: 150, endPoint x: 718, endPoint y: 190, distance: 168.7
click at [661, 155] on div "Name En: A Quarter Chicken +Rice+ Salad + Bread" at bounding box center [599, 163] width 239 height 26
click at [779, 229] on div "[DATE] 03:22 PM SU MO TU WE TH FR SA" at bounding box center [725, 250] width 509 height 75
drag, startPoint x: 550, startPoint y: 137, endPoint x: 718, endPoint y: 156, distance: 169.3
click at [710, 156] on p "Name En: A Quarter Chicken +Rice+ Salad + Bread" at bounding box center [599, 163] width 227 height 14
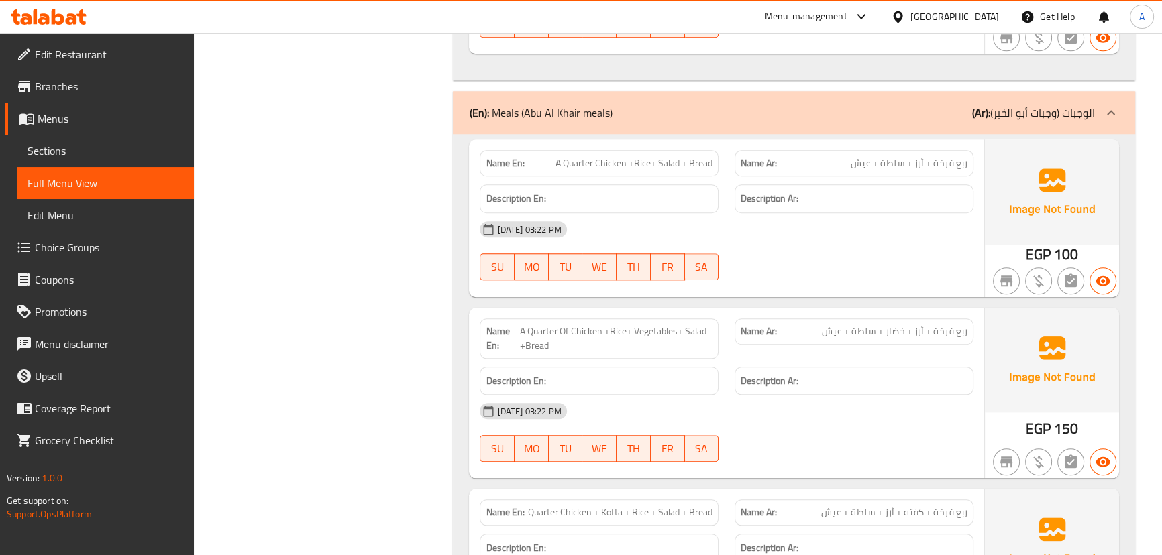
drag, startPoint x: 828, startPoint y: 241, endPoint x: 912, endPoint y: 184, distance: 102.3
click at [836, 242] on div "[DATE] 03:22 PM SU MO TU WE TH FR SA" at bounding box center [725, 250] width 509 height 75
click at [960, 156] on span "ربع فرخة + أرز + سلطة + عيش" at bounding box center [908, 163] width 117 height 14
drag, startPoint x: 960, startPoint y: 147, endPoint x: 860, endPoint y: 155, distance: 100.3
click at [860, 155] on div "Name Ar: ربع فرخة + أرز + سلطة + عيش" at bounding box center [853, 163] width 239 height 26
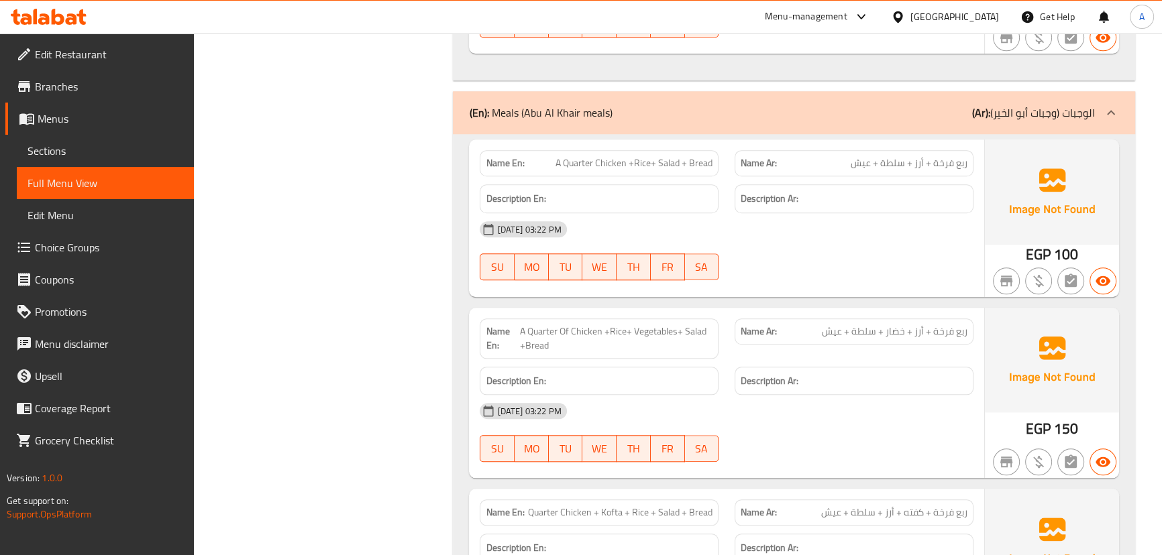
drag, startPoint x: 866, startPoint y: 235, endPoint x: 444, endPoint y: 200, distance: 423.3
click at [805, 239] on div "[DATE] 03:22 PM SU MO TU WE TH FR SA" at bounding box center [725, 250] width 509 height 75
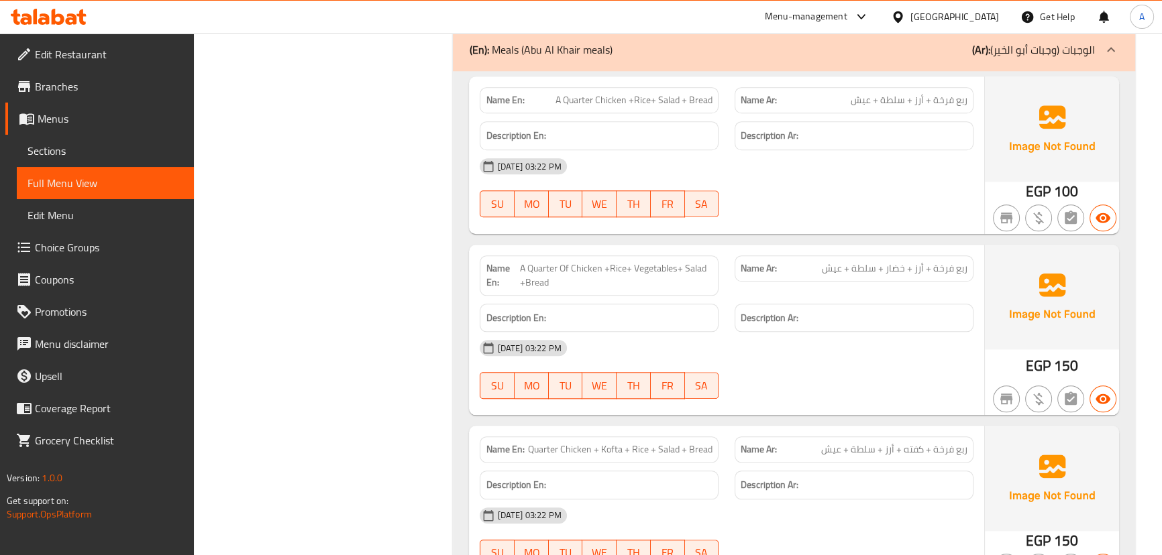
scroll to position [1707, 0]
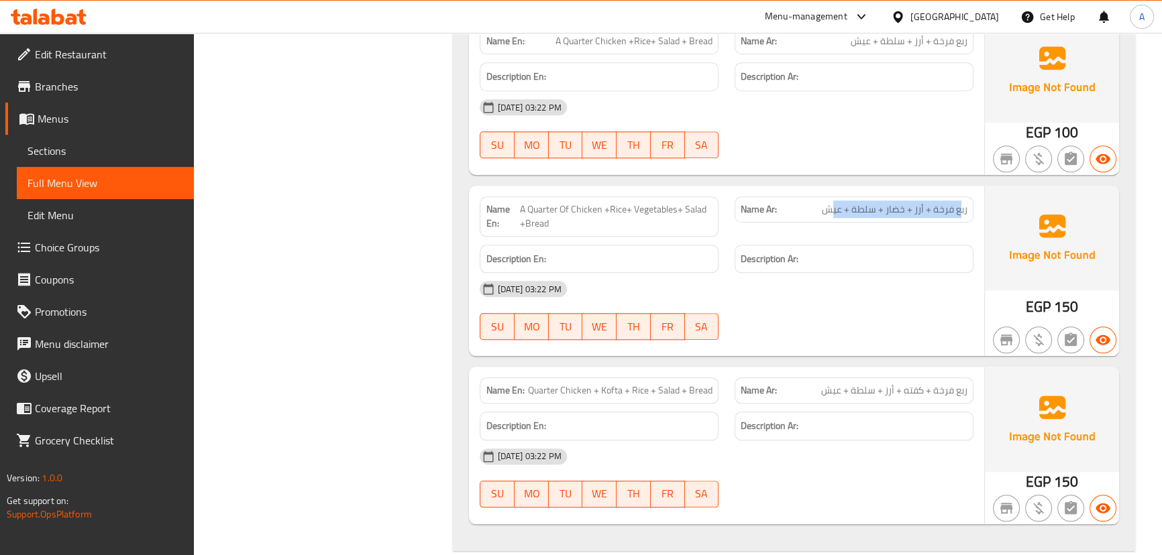
drag, startPoint x: 961, startPoint y: 194, endPoint x: 835, endPoint y: 195, distance: 126.1
click at [835, 203] on span "ربع فرخة + أرز + خضار + سلطة + عيش" at bounding box center [895, 210] width 146 height 14
drag, startPoint x: 852, startPoint y: 291, endPoint x: 585, endPoint y: 223, distance: 275.6
click at [814, 288] on div "[DATE] 03:22 PM SU MO TU WE TH FR SA" at bounding box center [725, 310] width 509 height 75
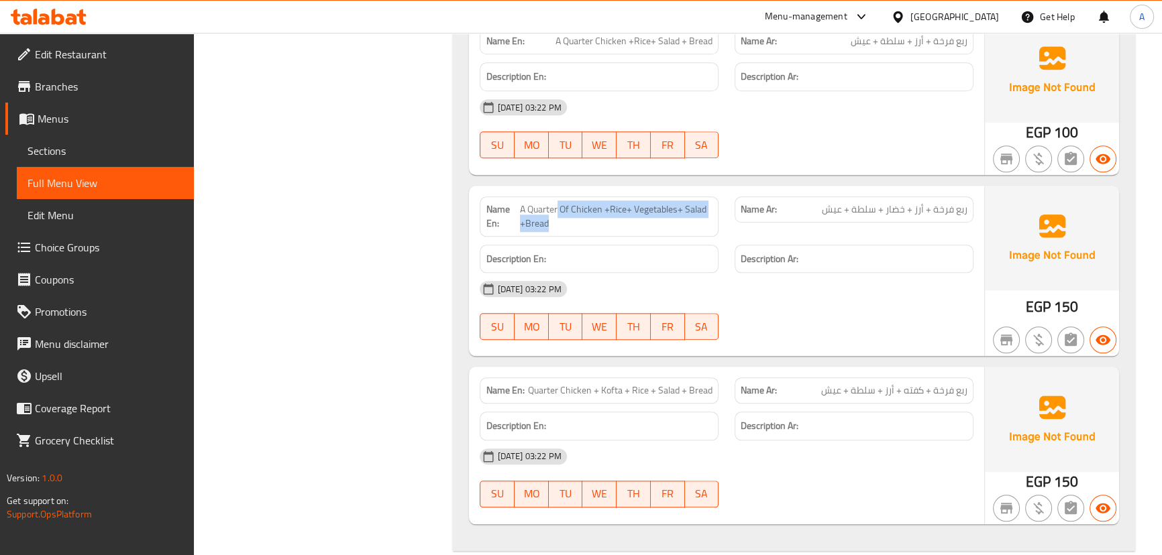
drag, startPoint x: 557, startPoint y: 190, endPoint x: 705, endPoint y: 245, distance: 158.3
click at [653, 218] on div "Name En: A Quarter Of Chicken +Rice+ Vegetables+ Salad +Bread Name Ar: ربع فرخة…" at bounding box center [726, 271] width 514 height 171
click at [738, 273] on div "[DATE] 03:22 PM" at bounding box center [725, 289] width 509 height 32
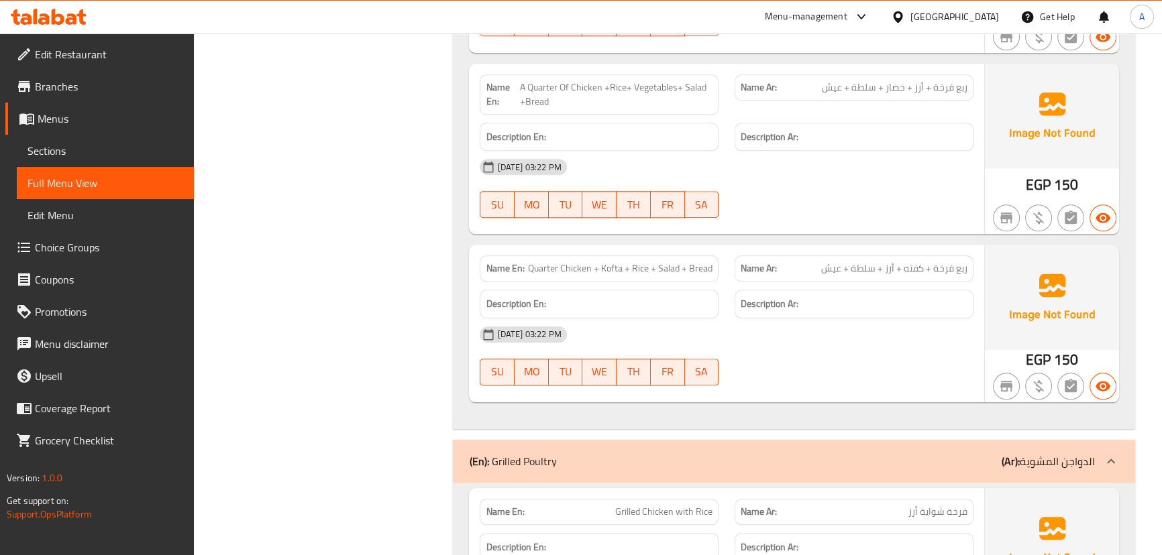
click at [533, 262] on span "Quarter Chicken + Kofta + Rice + Salad + Bread" at bounding box center [620, 269] width 184 height 14
drag, startPoint x: 533, startPoint y: 247, endPoint x: 590, endPoint y: 249, distance: 57.0
click at [585, 262] on span "Quarter Chicken + Kofta + Rice + Salad + Bread" at bounding box center [620, 269] width 184 height 14
drag, startPoint x: 933, startPoint y: 245, endPoint x: 836, endPoint y: 248, distance: 96.6
click at [836, 262] on span "ربع فرخة + كفته + أرز + سلطة + عيش" at bounding box center [894, 269] width 146 height 14
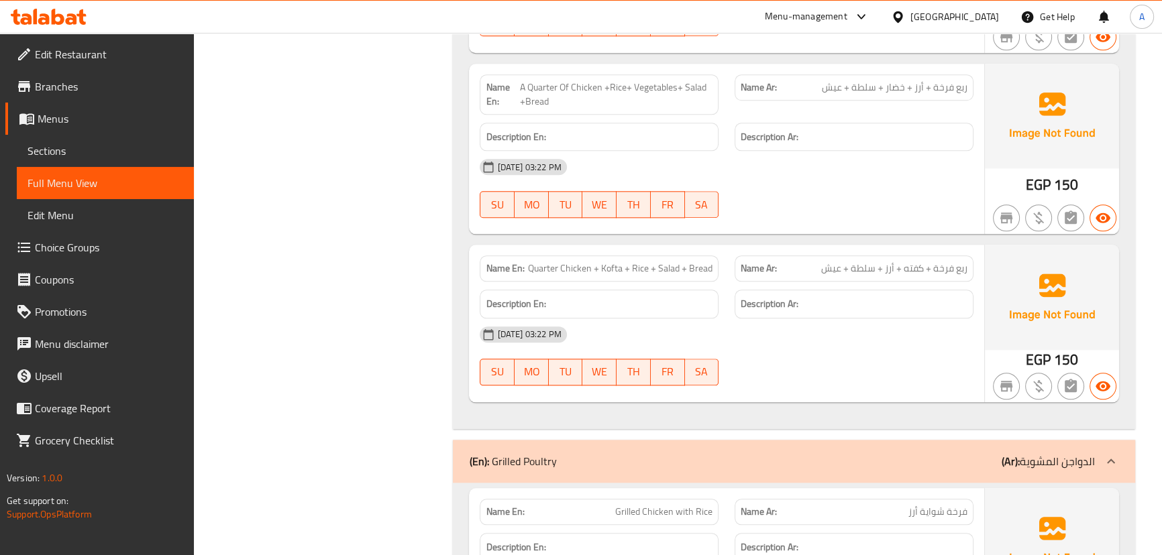
drag, startPoint x: 860, startPoint y: 327, endPoint x: 805, endPoint y: 329, distance: 55.7
click at [852, 328] on div "[DATE] 03:22 PM" at bounding box center [725, 335] width 509 height 32
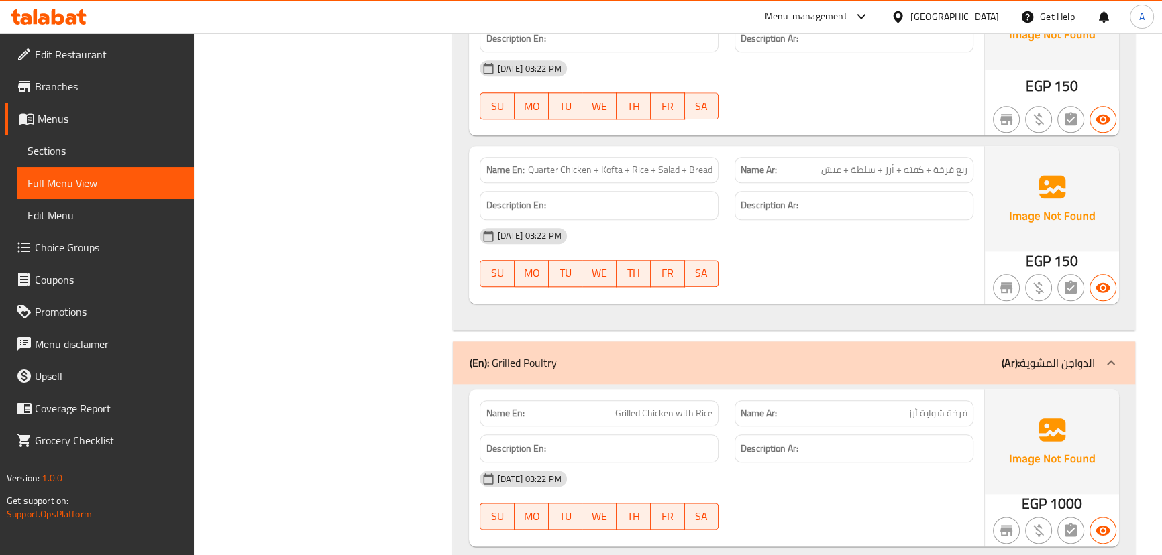
scroll to position [2072, 0]
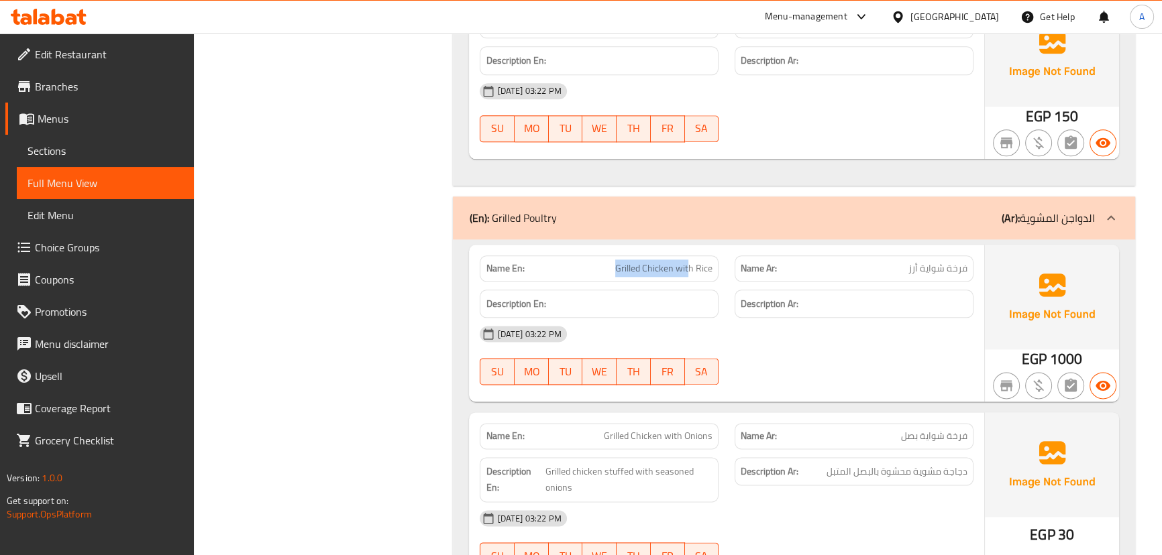
drag, startPoint x: 603, startPoint y: 249, endPoint x: 754, endPoint y: 274, distance: 152.9
click at [731, 264] on div "Name En: Grilled Chicken with Rice Name Ar: فرخة شواية أرز Description En: Desc…" at bounding box center [726, 323] width 514 height 157
click at [763, 296] on strong "Description Ar:" at bounding box center [769, 304] width 58 height 17
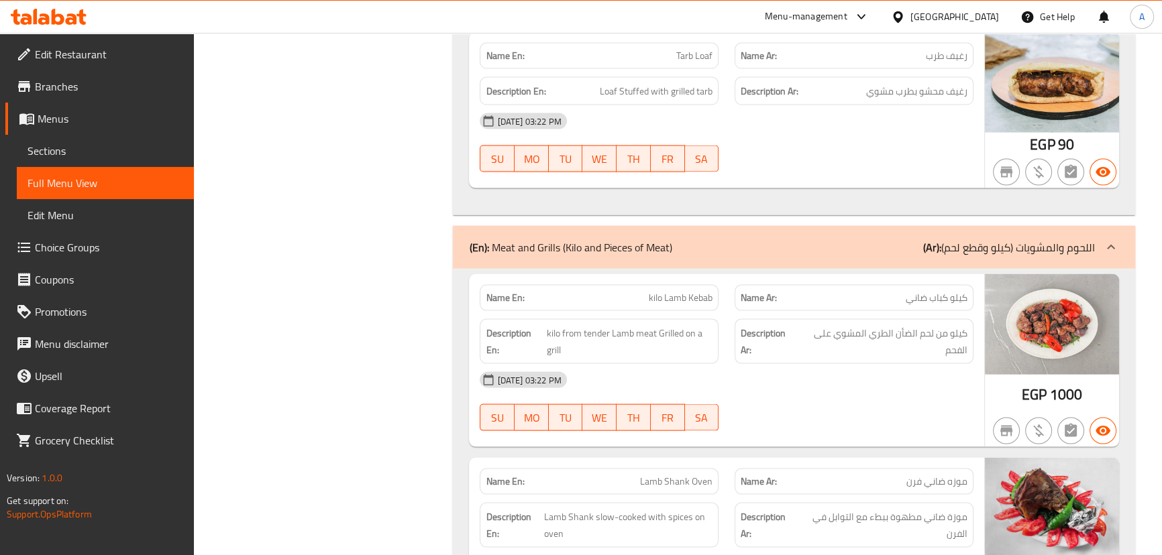
drag, startPoint x: 601, startPoint y: 285, endPoint x: 734, endPoint y: 327, distance: 139.2
click at [702, 290] on div "Name En: kilo Lamb Kebab Name Ar: كيلو كباب ضاني Description En: kilo from tend…" at bounding box center [726, 360] width 514 height 173
click at [758, 370] on div "[DATE] 03:22 PM" at bounding box center [725, 380] width 509 height 32
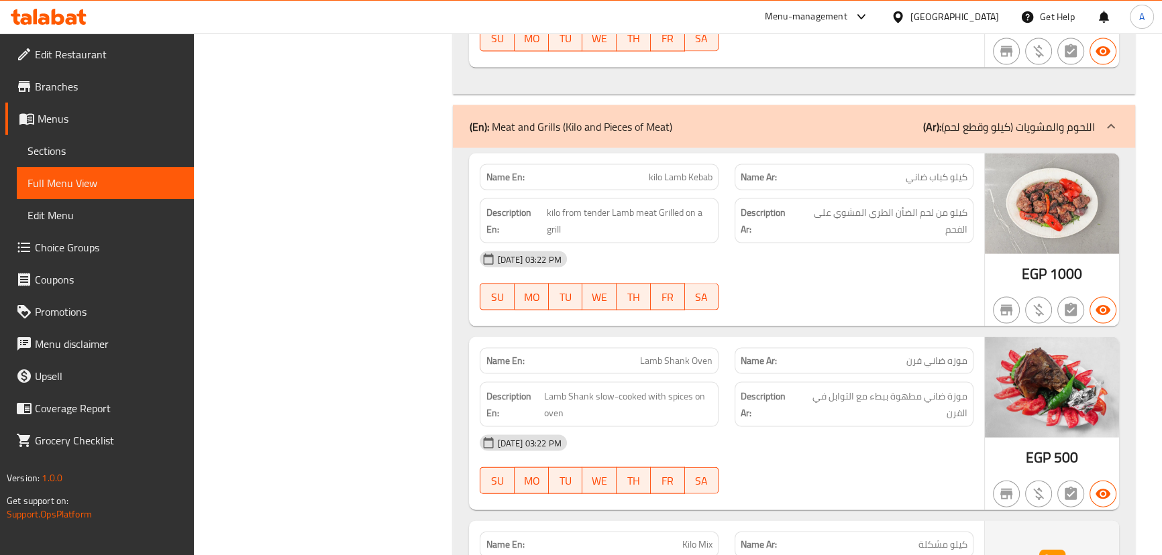
scroll to position [3535, 0]
click at [942, 170] on span "كيلو كباب ضاني" at bounding box center [936, 177] width 62 height 14
click at [935, 253] on div "[DATE] 03:22 PM" at bounding box center [725, 259] width 509 height 32
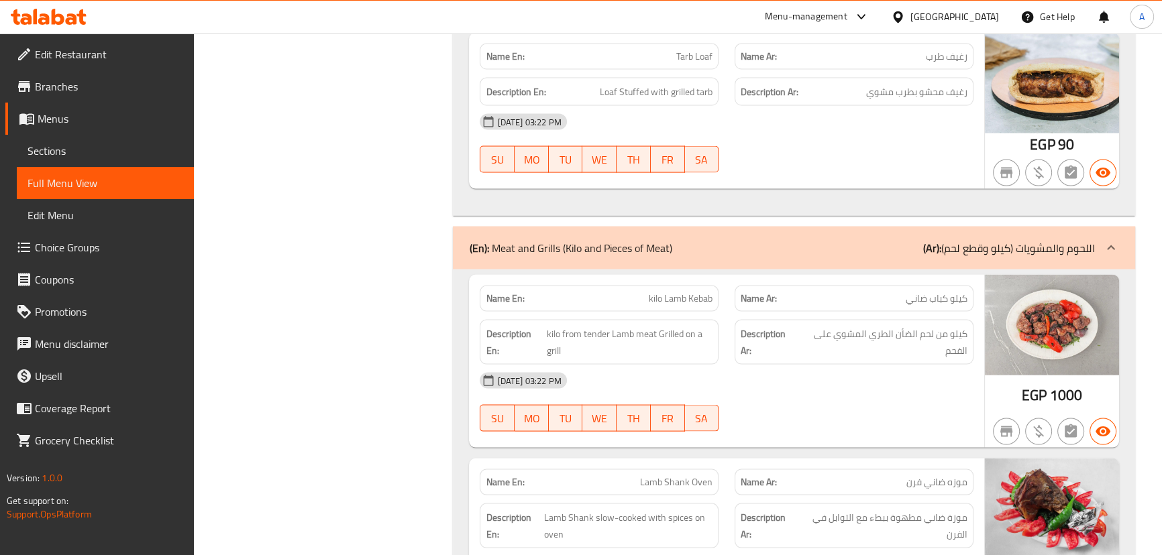
scroll to position [3474, 0]
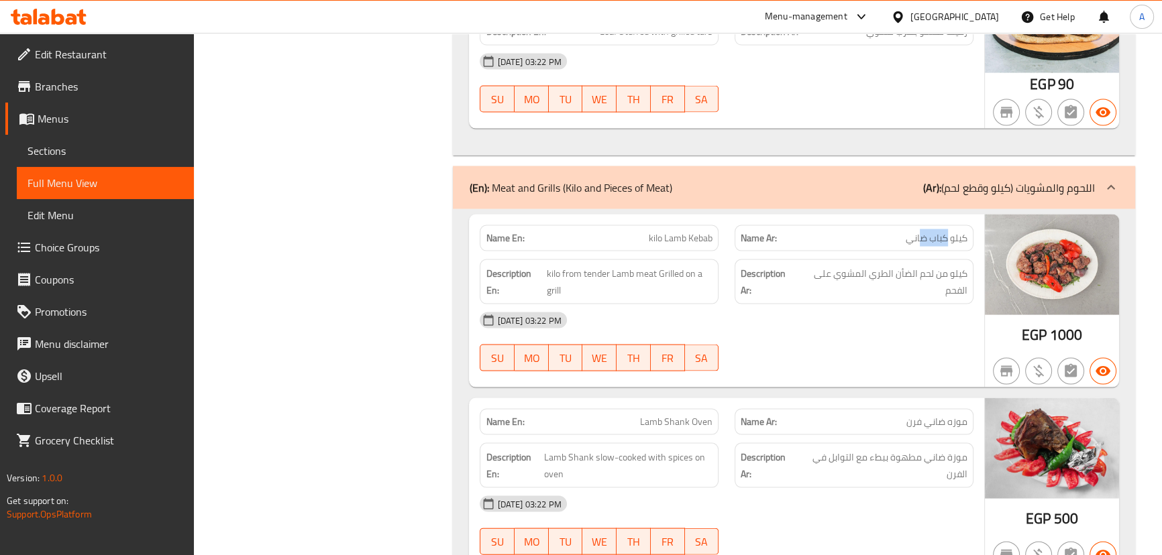
drag, startPoint x: 947, startPoint y: 218, endPoint x: 879, endPoint y: 243, distance: 72.1
click at [894, 231] on p "Name Ar: كيلو كباب ضاني" at bounding box center [853, 238] width 227 height 14
click at [867, 304] on div "[DATE] 03:22 PM" at bounding box center [725, 320] width 509 height 32
drag, startPoint x: 950, startPoint y: 252, endPoint x: 866, endPoint y: 274, distance: 87.4
click at [890, 266] on span "كيلو من لحم الضأن الطري المشوي على الفحم" at bounding box center [882, 282] width 169 height 33
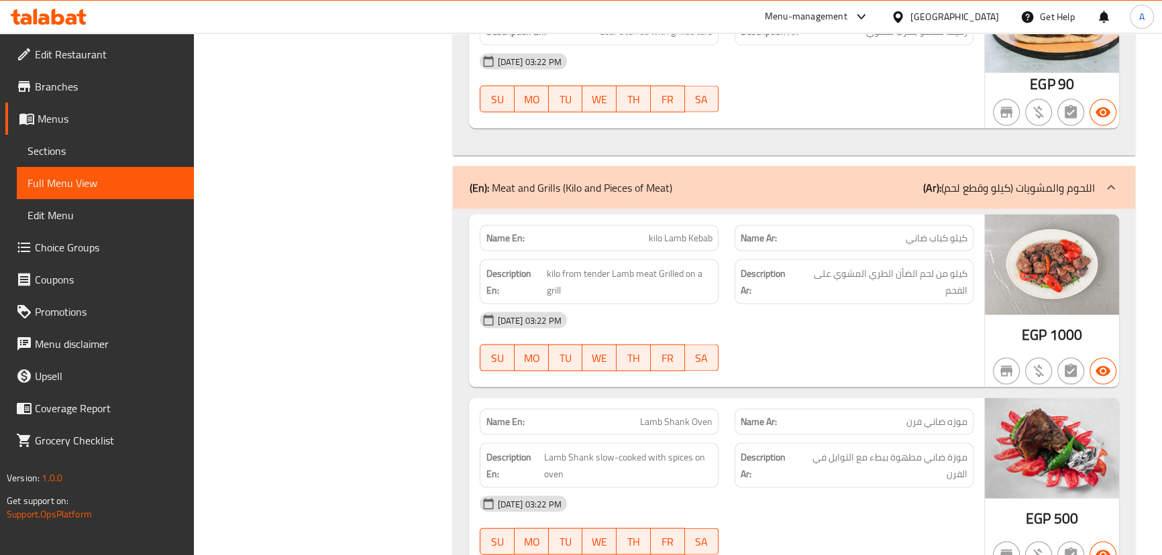
click at [849, 304] on div "[DATE] 03:22 PM" at bounding box center [725, 320] width 509 height 32
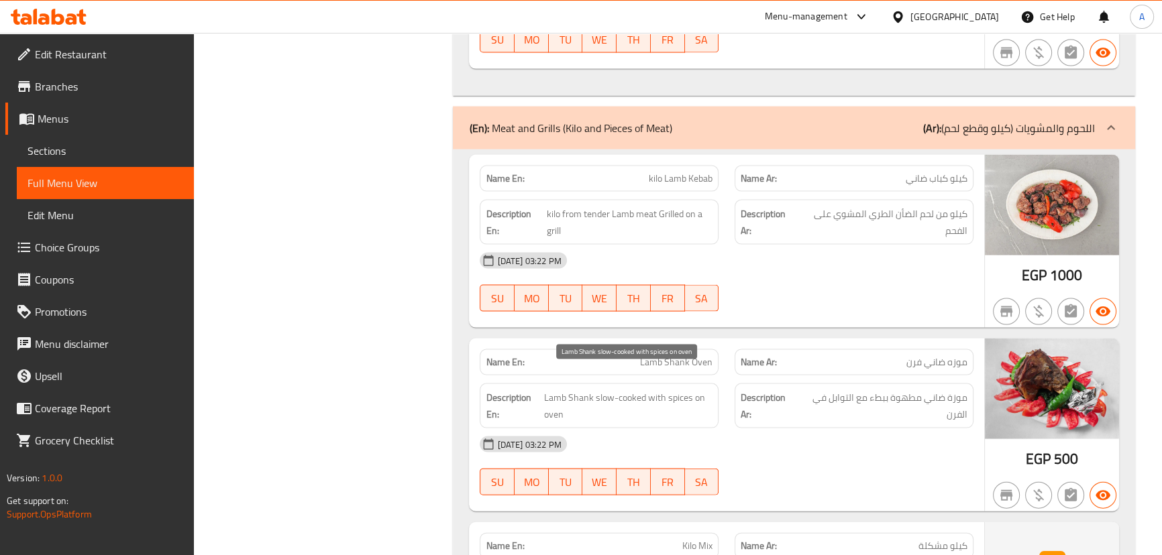
scroll to position [3596, 0]
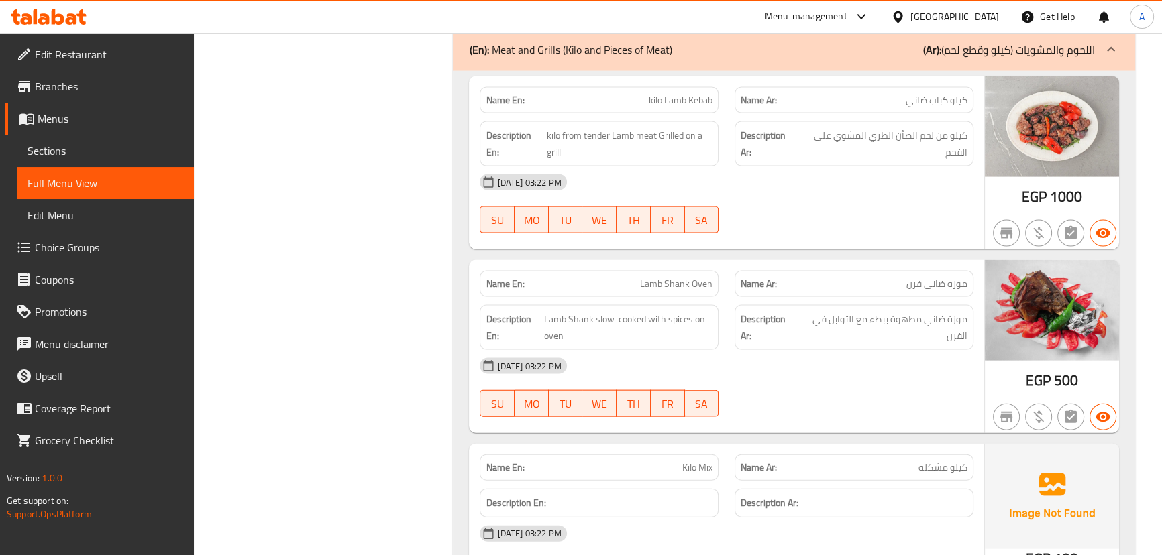
scroll to position [3657, 0]
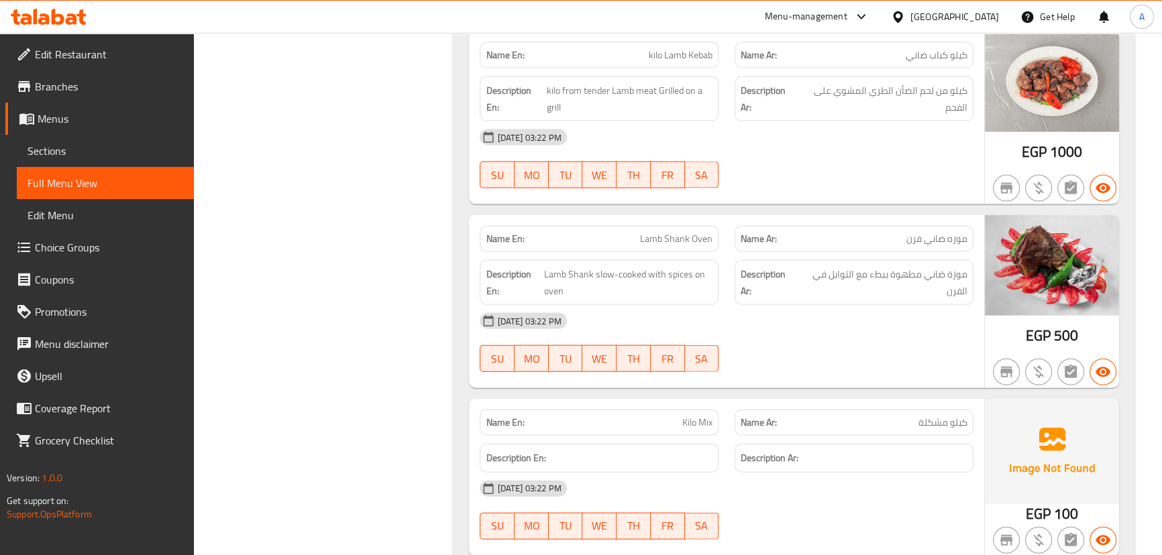
drag, startPoint x: 629, startPoint y: 215, endPoint x: 741, endPoint y: 256, distance: 119.2
click at [691, 233] on div "Name En: Lamb Shank Oven Name Ar: موزه ضاني فرن Description En: Lamb Shank slow…" at bounding box center [726, 301] width 514 height 173
click at [838, 340] on div "[DATE] 03:22 PM SU MO TU WE TH FR SA" at bounding box center [725, 342] width 509 height 75
drag, startPoint x: 956, startPoint y: 255, endPoint x: 836, endPoint y: 260, distance: 120.1
click at [838, 266] on span "موزة ضاني مطهوة ببطء مع التوابل في الفرن" at bounding box center [882, 282] width 169 height 33
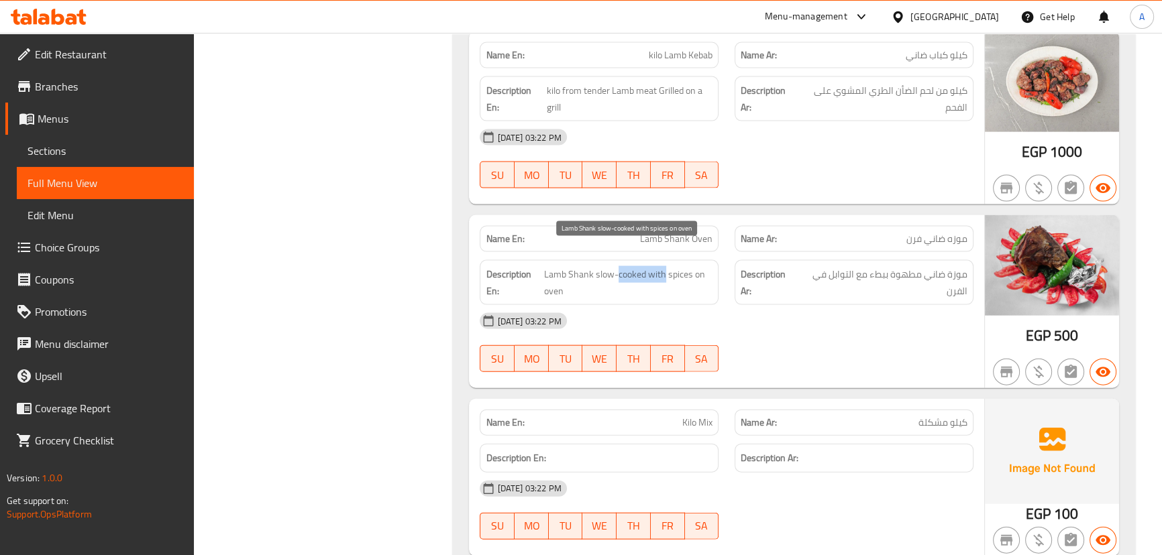
drag, startPoint x: 626, startPoint y: 256, endPoint x: 704, endPoint y: 272, distance: 80.1
click at [691, 267] on span "Lamb Shank slow-cooked with spices on oven" at bounding box center [628, 282] width 168 height 33
drag, startPoint x: 777, startPoint y: 315, endPoint x: 761, endPoint y: 321, distance: 17.4
click at [777, 315] on div "[DATE] 03:22 PM" at bounding box center [725, 321] width 509 height 32
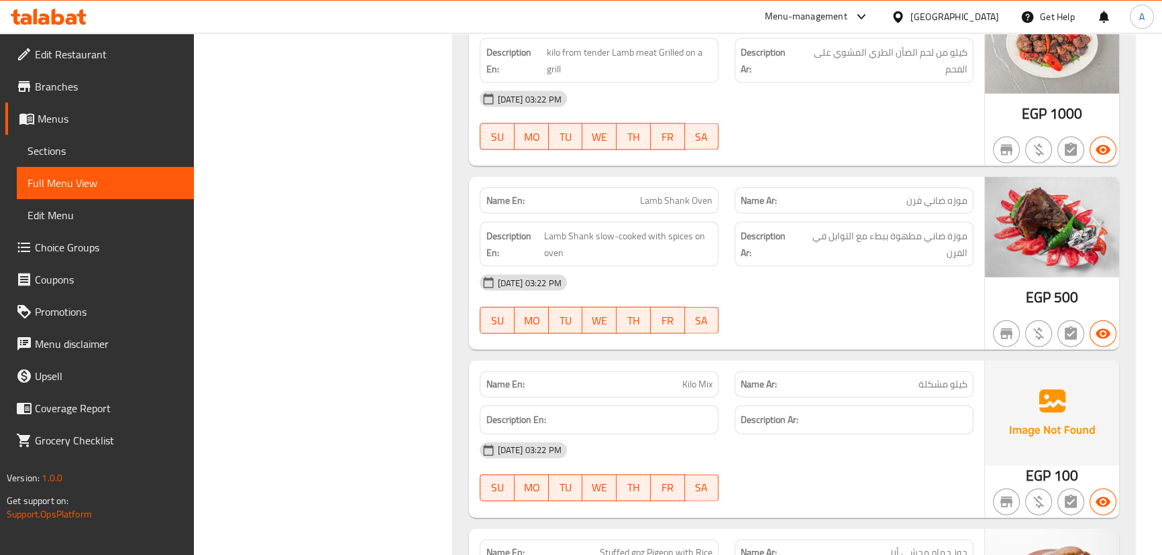
scroll to position [3779, 0]
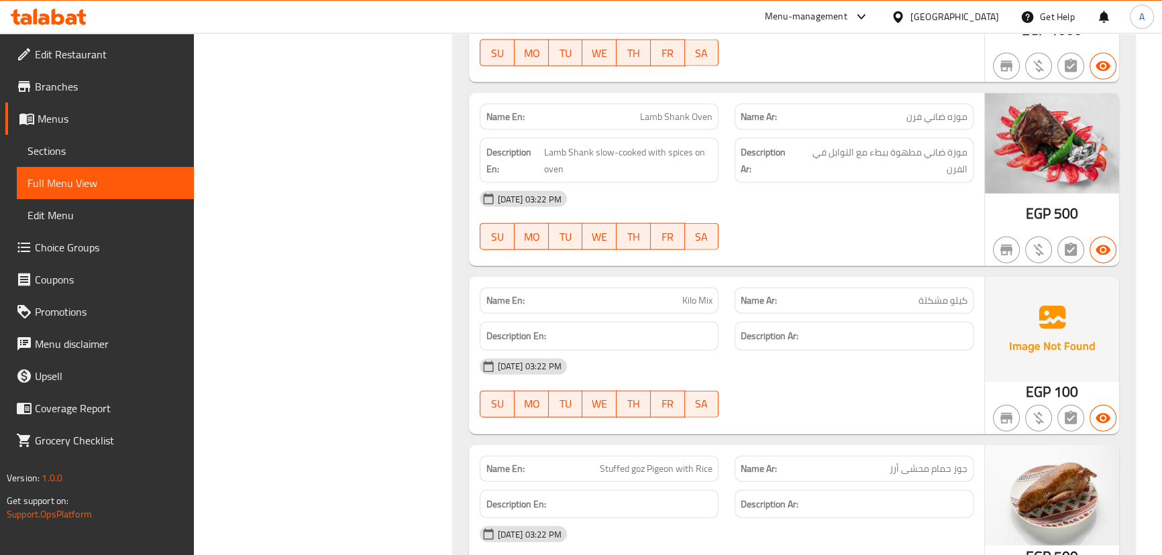
drag, startPoint x: 647, startPoint y: 285, endPoint x: 807, endPoint y: 347, distance: 172.4
click at [755, 292] on div "Name En: Kilo Mix Name Ar: كيلو مشكلة Description En: Description Ar: [DATE] 03…" at bounding box center [726, 355] width 514 height 157
click at [808, 351] on div "[DATE] 03:22 PM" at bounding box center [725, 367] width 509 height 32
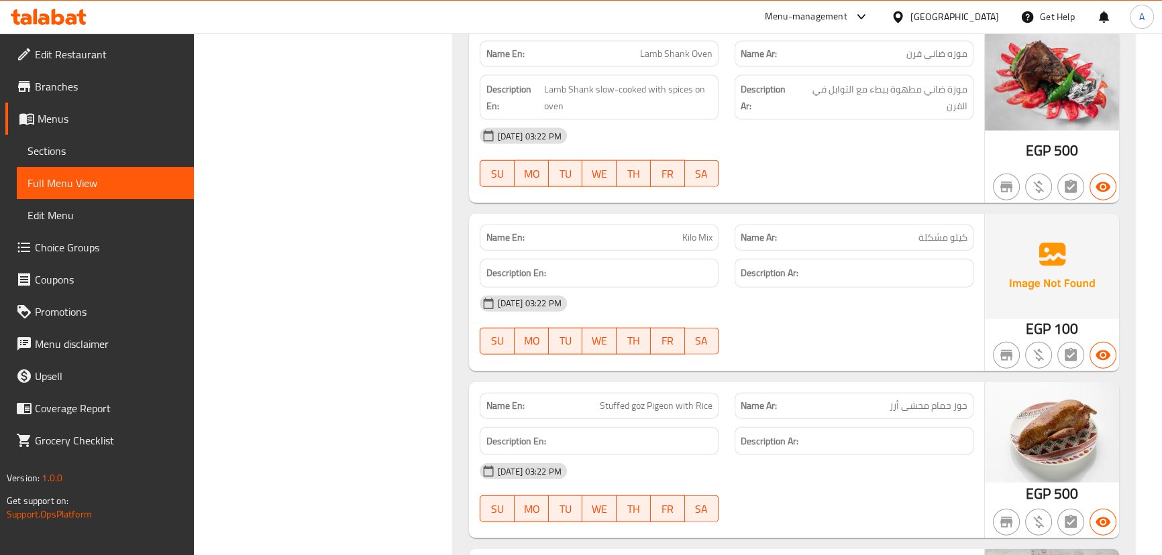
scroll to position [3901, 0]
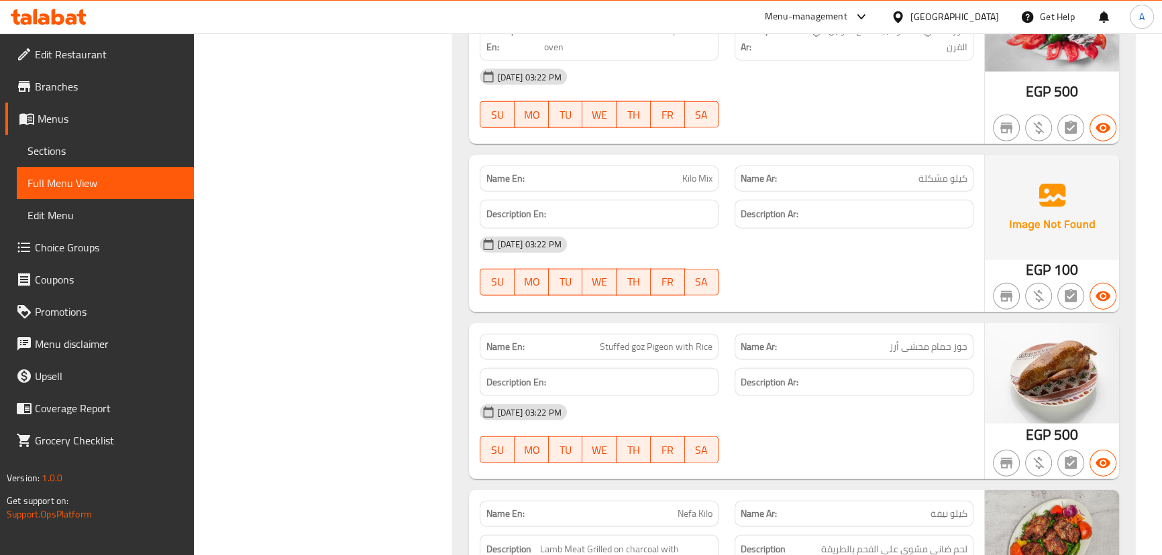
drag, startPoint x: 616, startPoint y: 317, endPoint x: 804, endPoint y: 366, distance: 194.7
click at [685, 340] on span "Stuffed goz Pigeon with Rice" at bounding box center [656, 347] width 113 height 14
click at [827, 396] on div "[DATE] 03:22 PM" at bounding box center [725, 412] width 509 height 32
drag, startPoint x: 954, startPoint y: 321, endPoint x: 545, endPoint y: 327, distance: 409.8
click at [543, 326] on div "Name En: Stuffed goz Pigeon with Rice Name Ar: جوز حمام محشى أرز" at bounding box center [725, 347] width 509 height 42
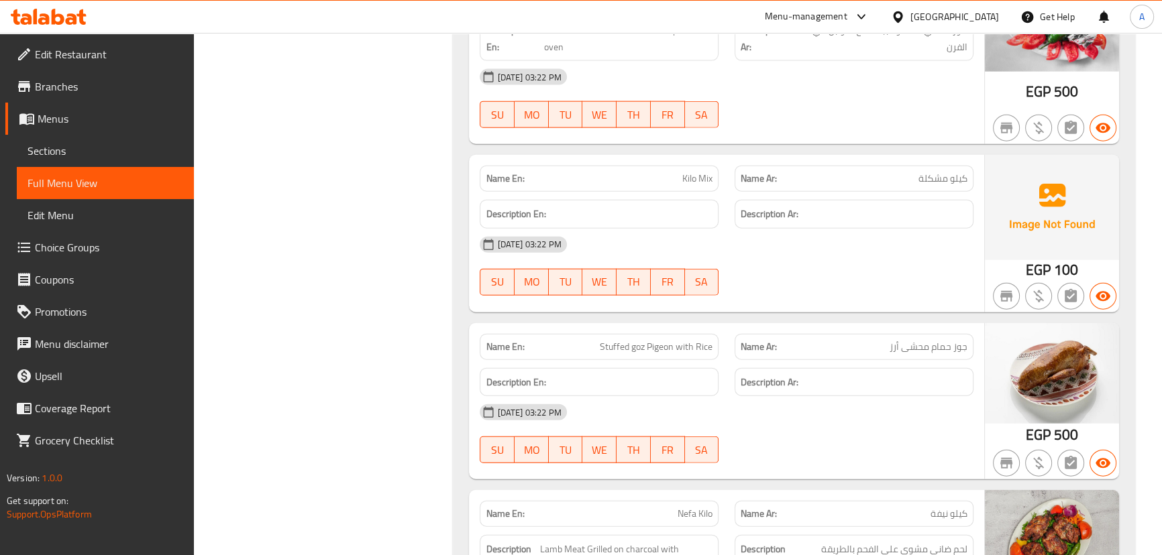
drag, startPoint x: 839, startPoint y: 396, endPoint x: 616, endPoint y: 327, distance: 234.0
click at [835, 396] on div "[DATE] 03:22 PM" at bounding box center [725, 412] width 509 height 32
drag, startPoint x: 611, startPoint y: 323, endPoint x: 728, endPoint y: 380, distance: 129.9
click at [677, 340] on span "Stuffed goz Pigeon with Rice" at bounding box center [656, 347] width 113 height 14
click at [740, 396] on div "[DATE] 03:22 PM" at bounding box center [725, 412] width 509 height 32
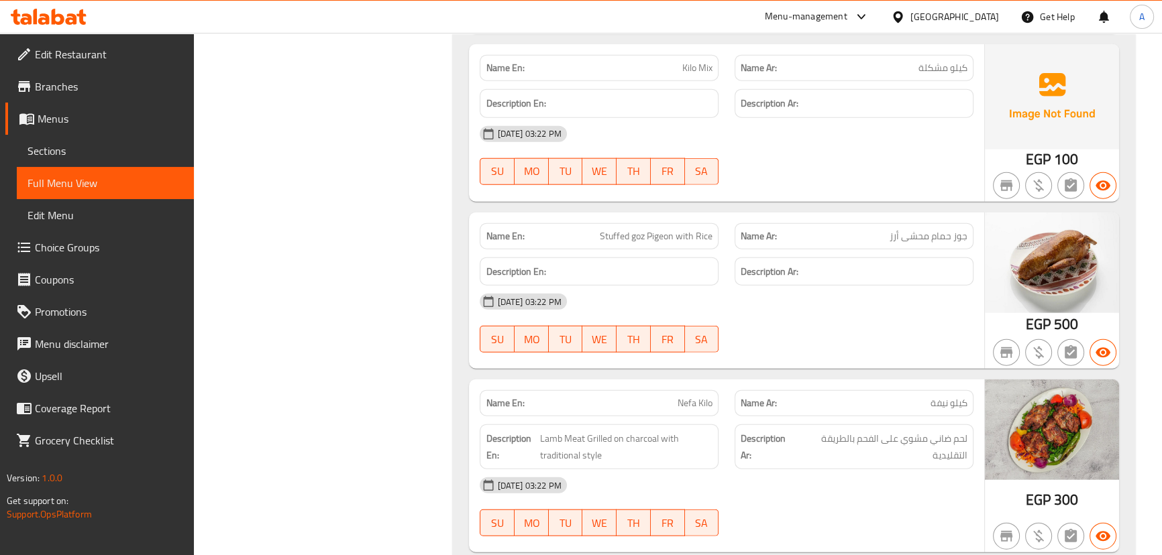
scroll to position [4023, 0]
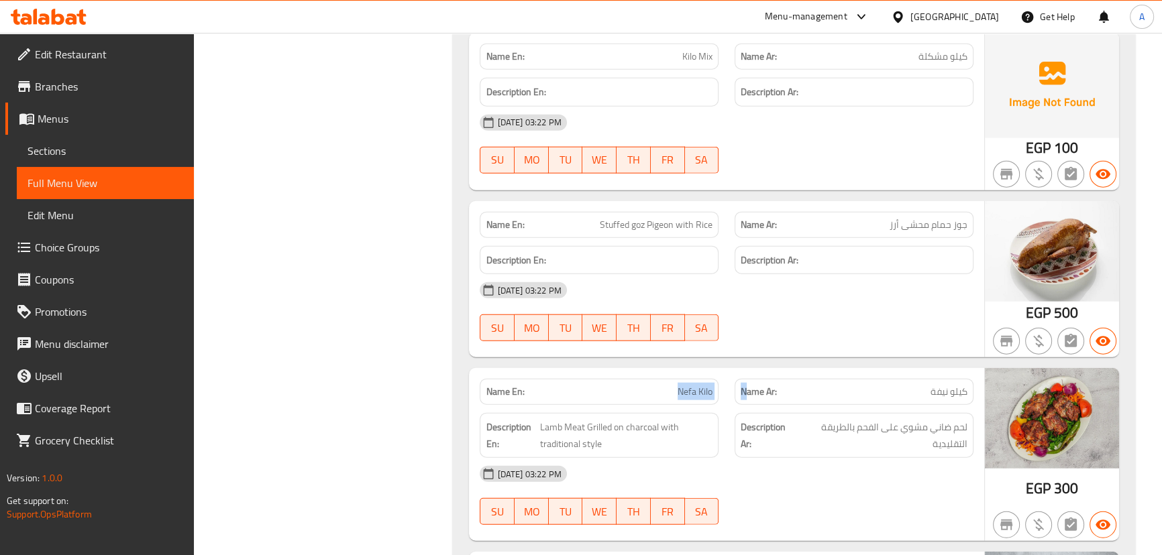
drag, startPoint x: 687, startPoint y: 369, endPoint x: 819, endPoint y: 341, distance: 134.4
click at [768, 371] on div "Name En: [PERSON_NAME] Name Ar: كيلو نيفة" at bounding box center [725, 392] width 509 height 42
click at [822, 329] on div "Name En: Stuffed goz Pigeon with Rice Name Ar: جوز حمام محشى أرز Description En…" at bounding box center [726, 279] width 514 height 157
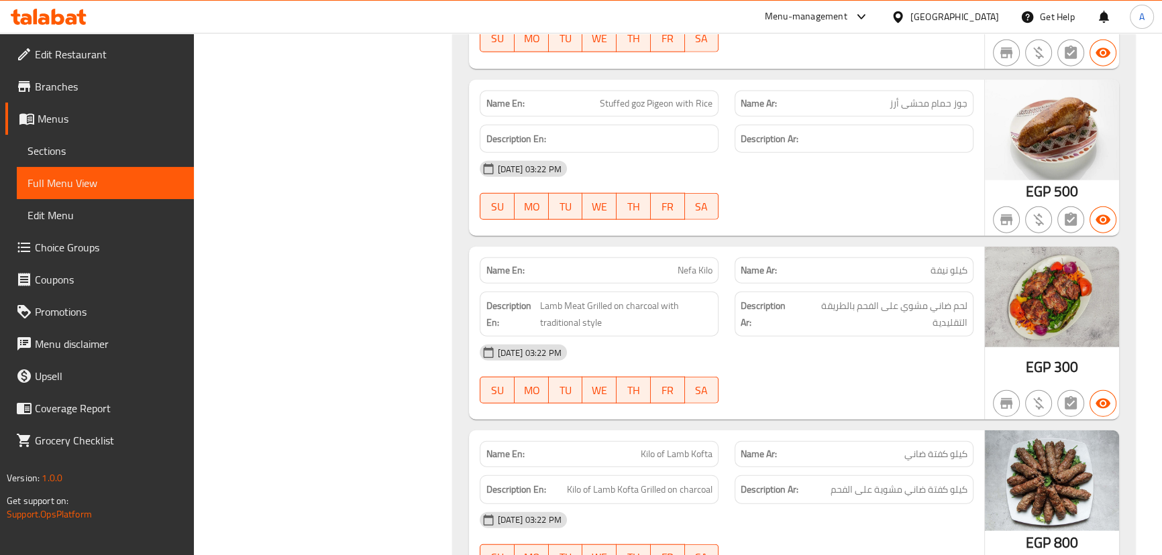
scroll to position [4145, 0]
click at [956, 298] on span "لحم ضاني مشوي على الفحم بالطريقة التقليدية" at bounding box center [882, 314] width 170 height 33
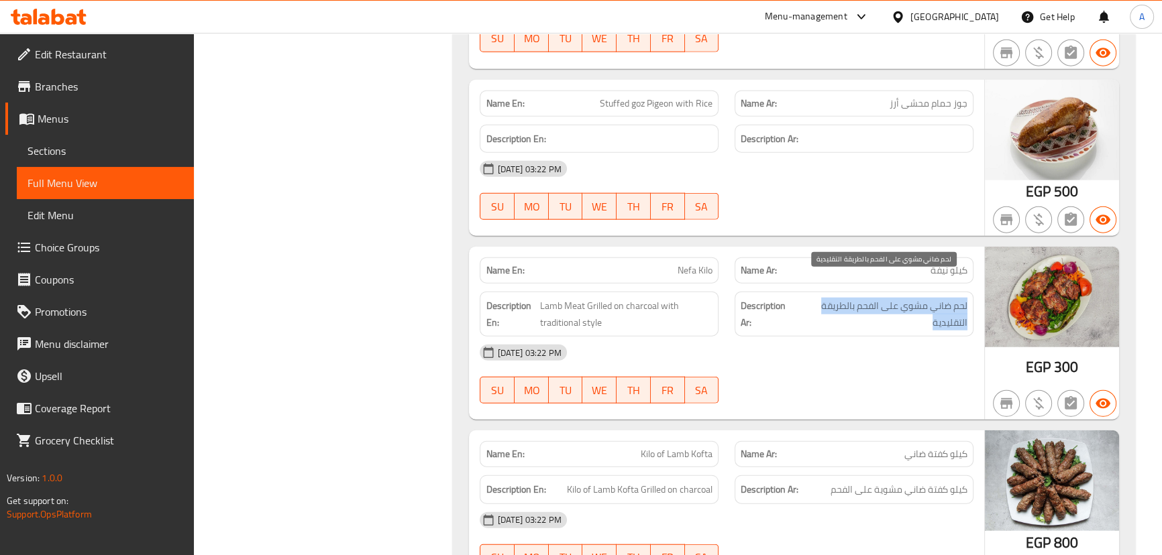
drag, startPoint x: 956, startPoint y: 282, endPoint x: 845, endPoint y: 298, distance: 112.5
click at [845, 298] on span "لحم ضاني مشوي على الفحم بالطريقة التقليدية" at bounding box center [882, 314] width 170 height 33
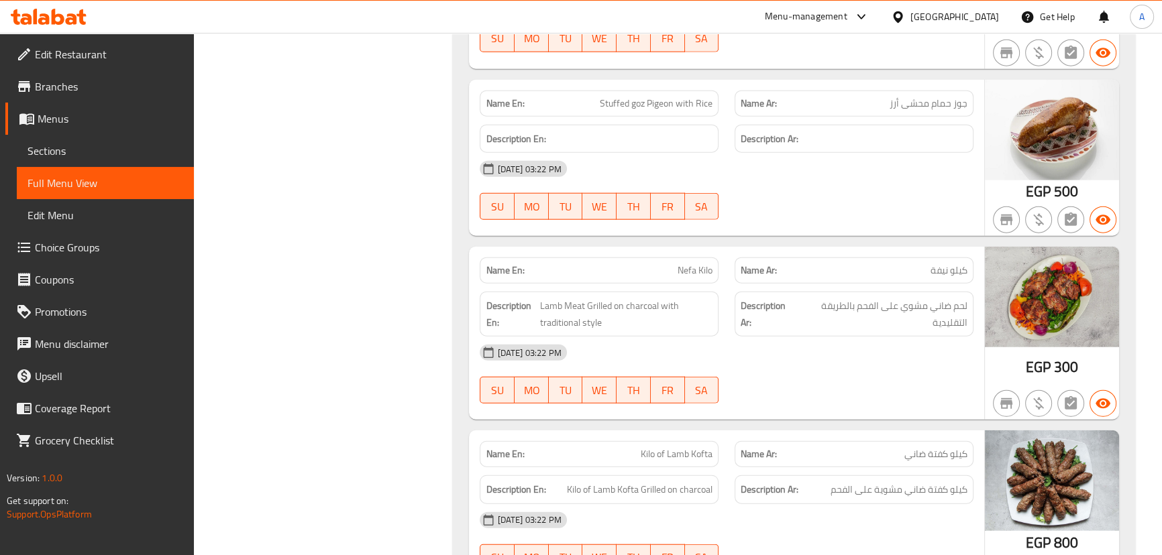
drag, startPoint x: 499, startPoint y: 289, endPoint x: 539, endPoint y: 294, distance: 39.9
click at [504, 298] on strong "Description En:" at bounding box center [511, 314] width 51 height 33
click at [539, 298] on span "Lamb Meat Grilled on charcoal with traditional style" at bounding box center [625, 314] width 173 height 33
drag, startPoint x: 607, startPoint y: 434, endPoint x: 820, endPoint y: 403, distance: 214.8
click at [774, 433] on div "Name En: Kilo of Lamb Kofta Name Ar: كيلو كفتة ضاني" at bounding box center [725, 454] width 509 height 42
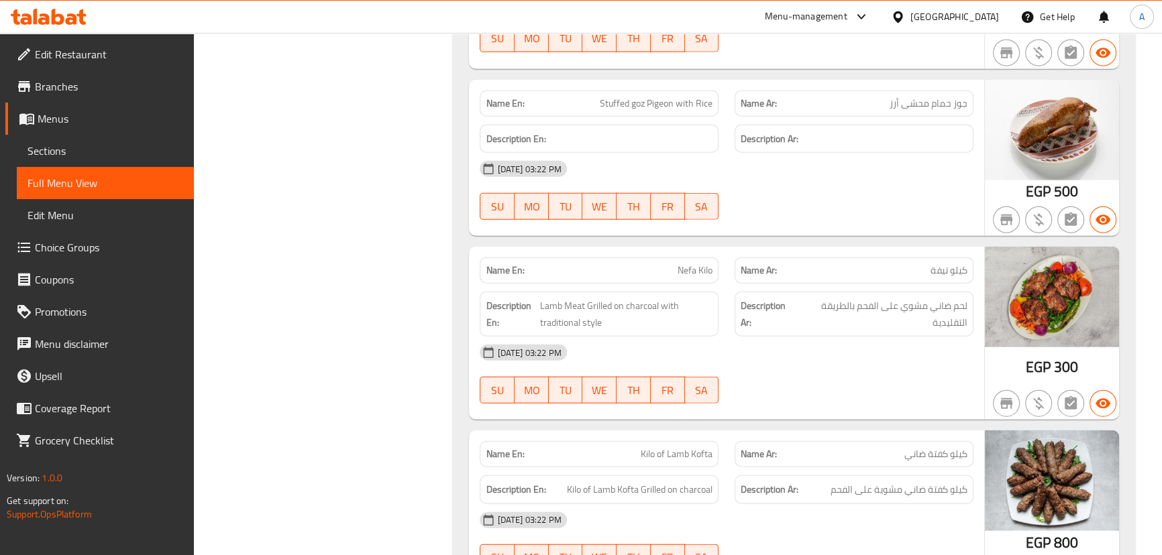
click at [825, 394] on div "Name En: Nefa Kilo Name Ar: كيلو نيفة Description En: Lamb Meat Grilled on char…" at bounding box center [726, 333] width 514 height 173
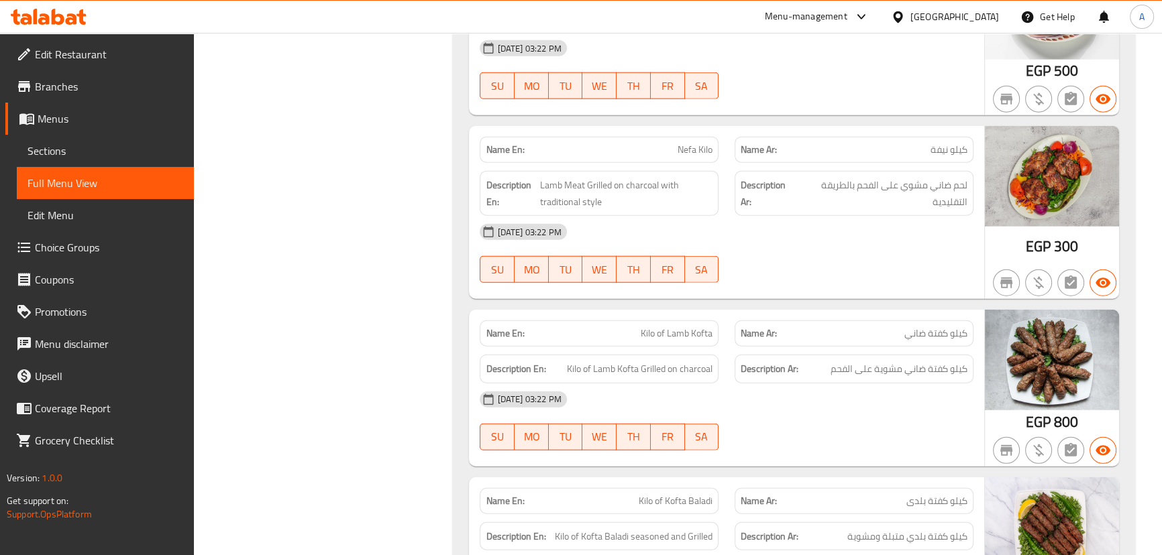
scroll to position [4267, 0]
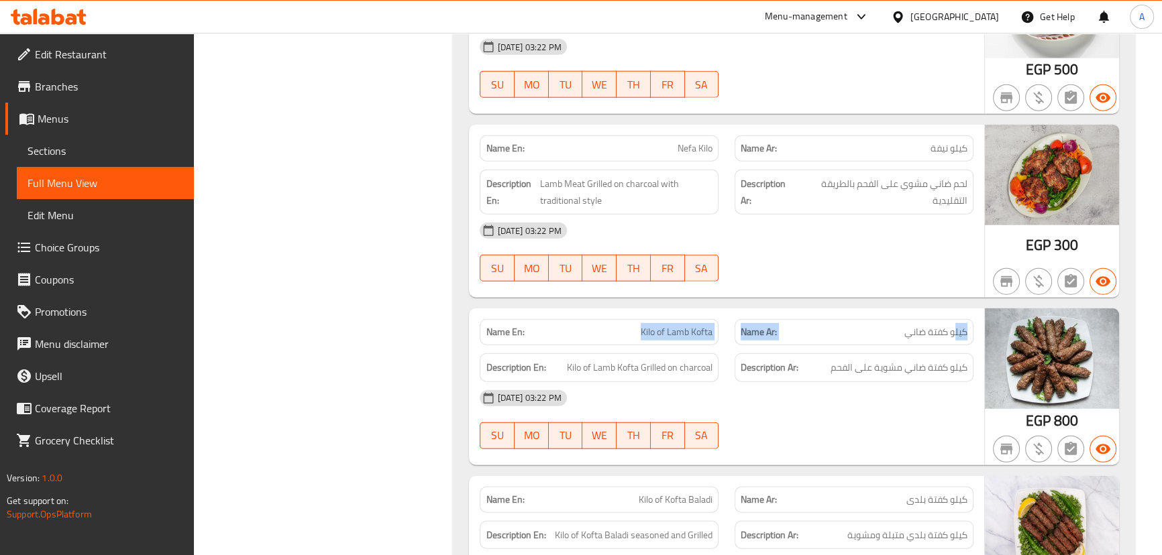
drag, startPoint x: 952, startPoint y: 312, endPoint x: 602, endPoint y: 315, distance: 350.8
click at [602, 315] on div "Name En: Kilo of Lamb Kofta Name Ar: كيلو كفتة ضاني" at bounding box center [725, 332] width 509 height 42
click at [866, 441] on div at bounding box center [853, 449] width 255 height 16
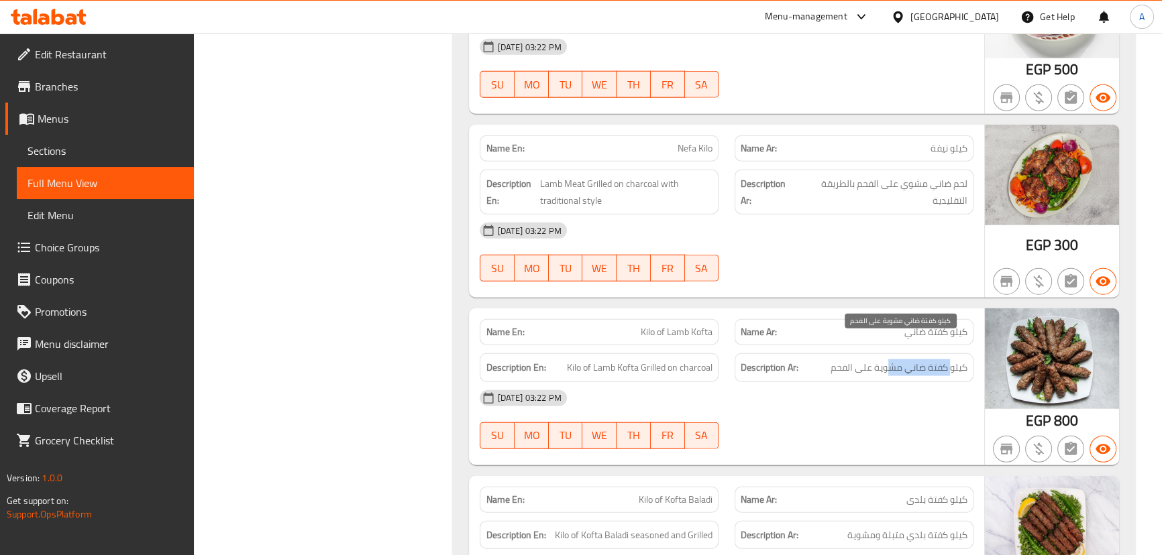
drag, startPoint x: 951, startPoint y: 344, endPoint x: 870, endPoint y: 347, distance: 81.2
click at [887, 359] on span "كيلو كفتة ضاني مشوية على الفحم" at bounding box center [898, 367] width 137 height 17
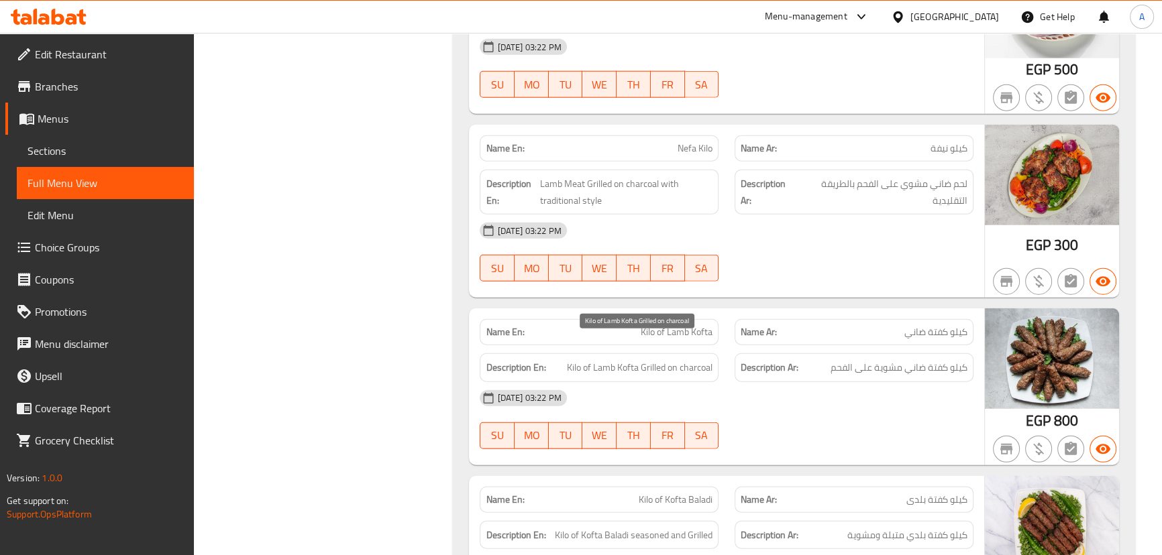
drag, startPoint x: 675, startPoint y: 345, endPoint x: 757, endPoint y: 360, distance: 83.8
click at [731, 351] on div "Description En: Kilo of Lamb Kofta Grilled on charcoal Description Ar: كيلو كفت…" at bounding box center [725, 367] width 509 height 45
click at [789, 387] on div "[DATE] 03:22 PM" at bounding box center [725, 398] width 509 height 32
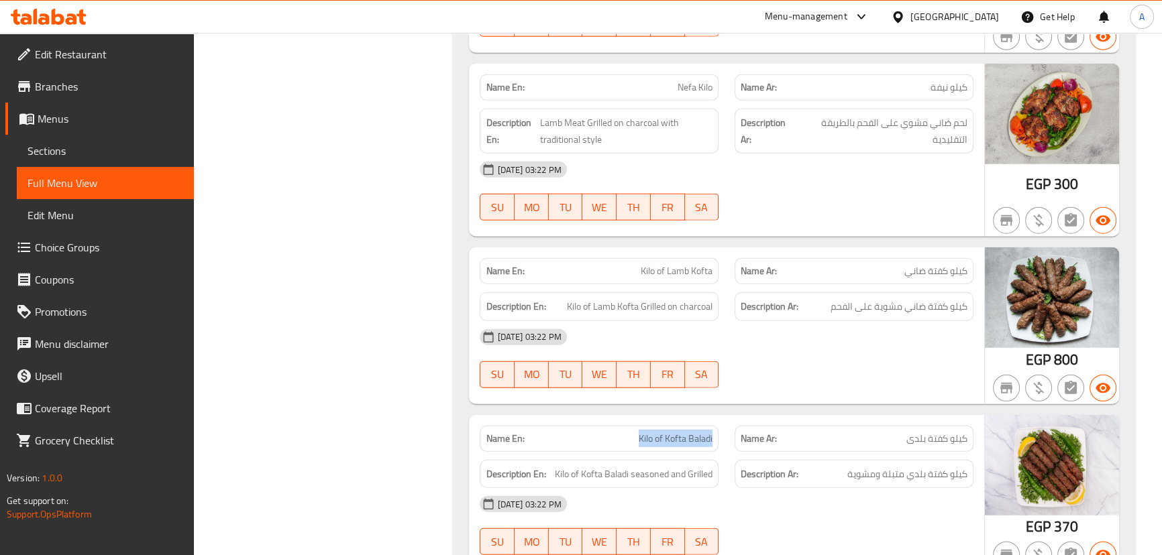
drag, startPoint x: 636, startPoint y: 416, endPoint x: 807, endPoint y: 393, distance: 172.6
click at [783, 418] on div "Name En: Kilo of [PERSON_NAME] Name Ar: كيلو كفتة بلدى" at bounding box center [725, 439] width 509 height 42
click at [829, 380] on div at bounding box center [853, 388] width 255 height 16
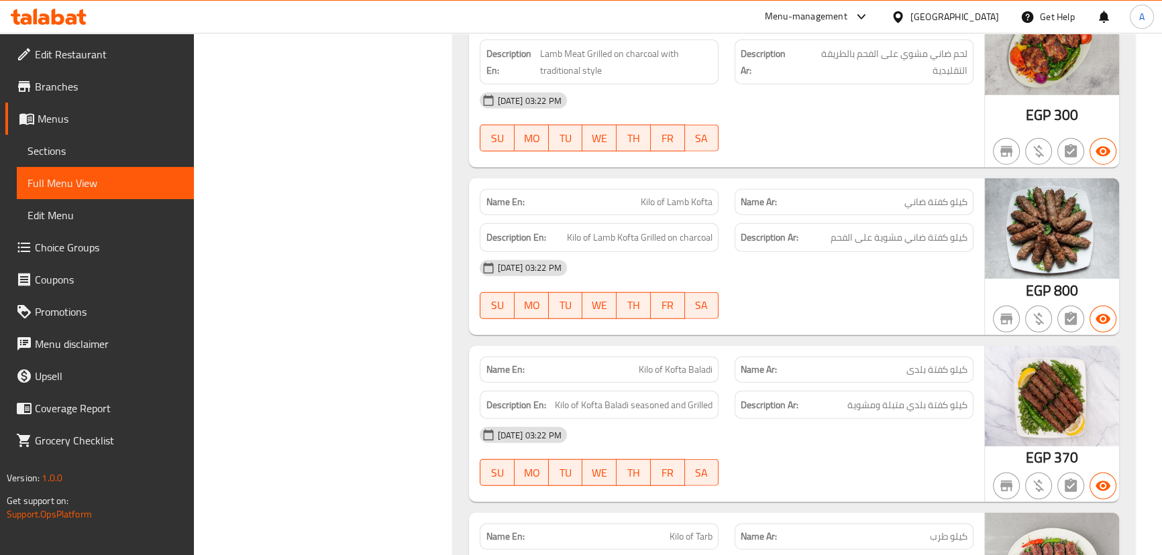
scroll to position [4450, 0]
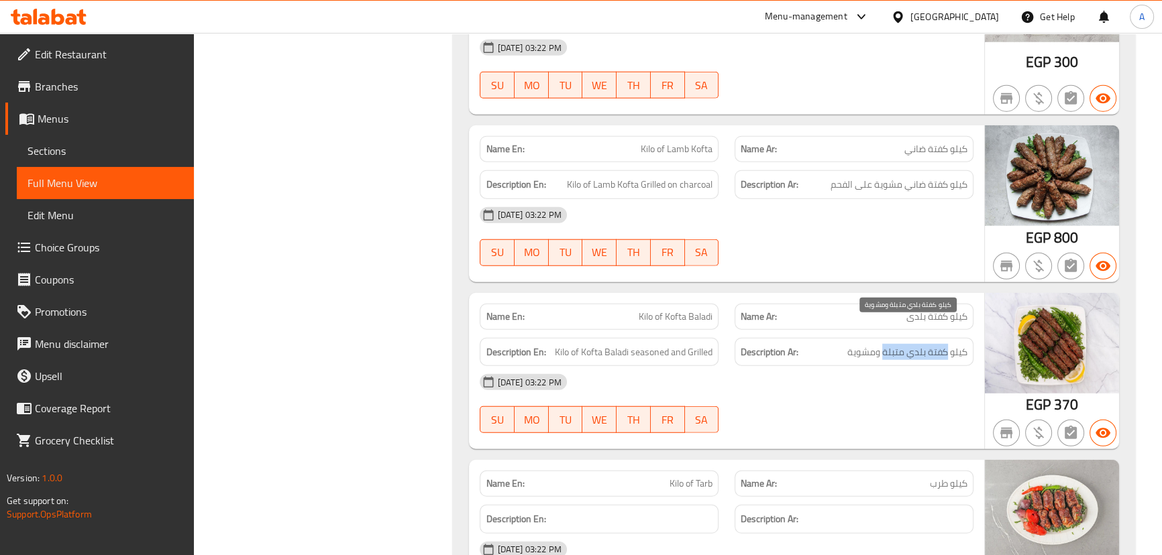
drag, startPoint x: 946, startPoint y: 328, endPoint x: 691, endPoint y: 328, distance: 254.9
click at [876, 344] on span "كيلو كفتة بلدي متبلة ومشوية" at bounding box center [907, 352] width 120 height 17
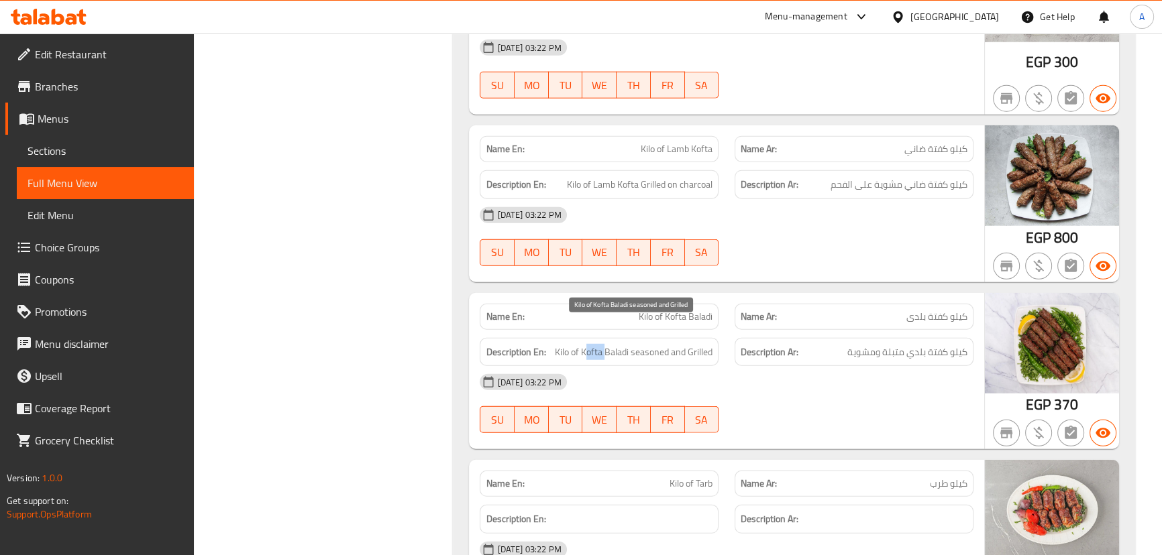
drag, startPoint x: 587, startPoint y: 328, endPoint x: 695, endPoint y: 335, distance: 108.9
click at [680, 344] on span "Kilo of Kofta Baladi seasoned and Grilled" at bounding box center [634, 352] width 158 height 17
click at [700, 340] on div "Description En: Kilo of Kofta Baladi seasoned and Grilled" at bounding box center [599, 352] width 239 height 29
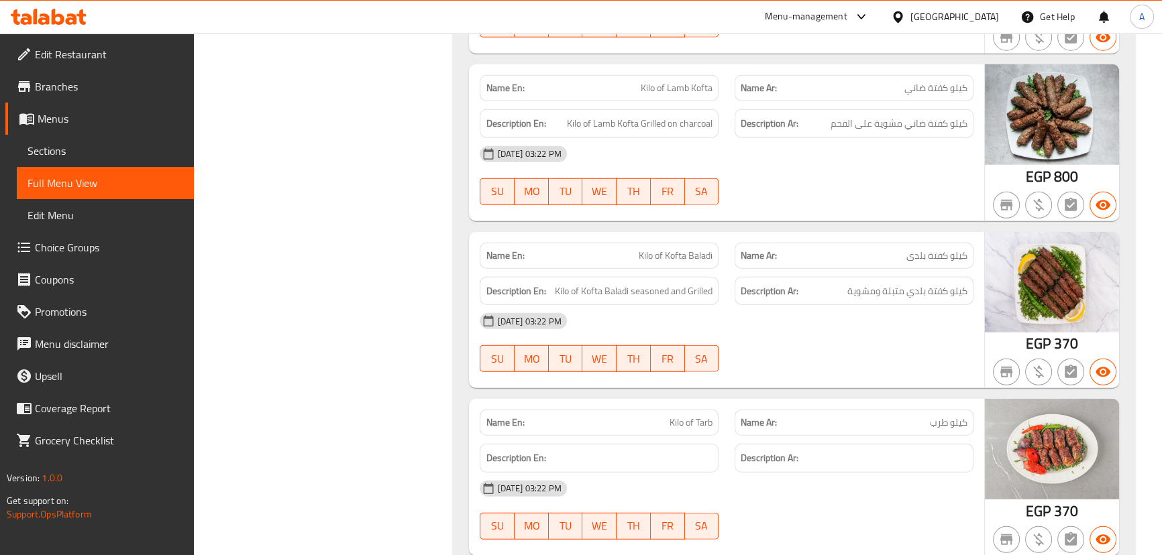
drag, startPoint x: 646, startPoint y: 403, endPoint x: 817, endPoint y: 390, distance: 171.5
click at [785, 406] on div "Name En: Kilo of Tarb Name Ar: كيلو طرب" at bounding box center [725, 423] width 509 height 42
click at [837, 364] on div at bounding box center [853, 372] width 255 height 16
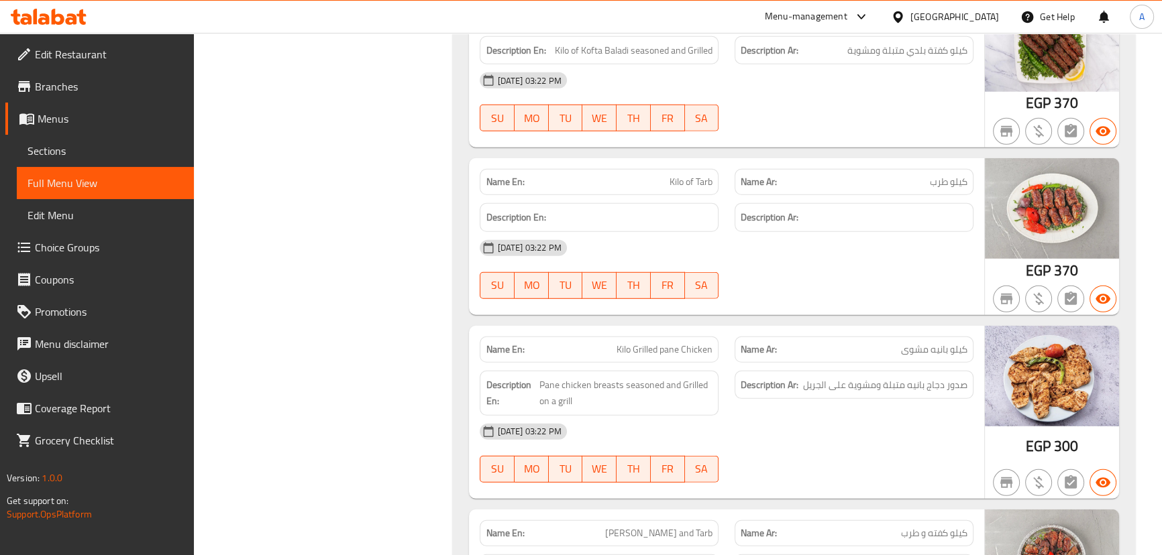
scroll to position [4755, 0]
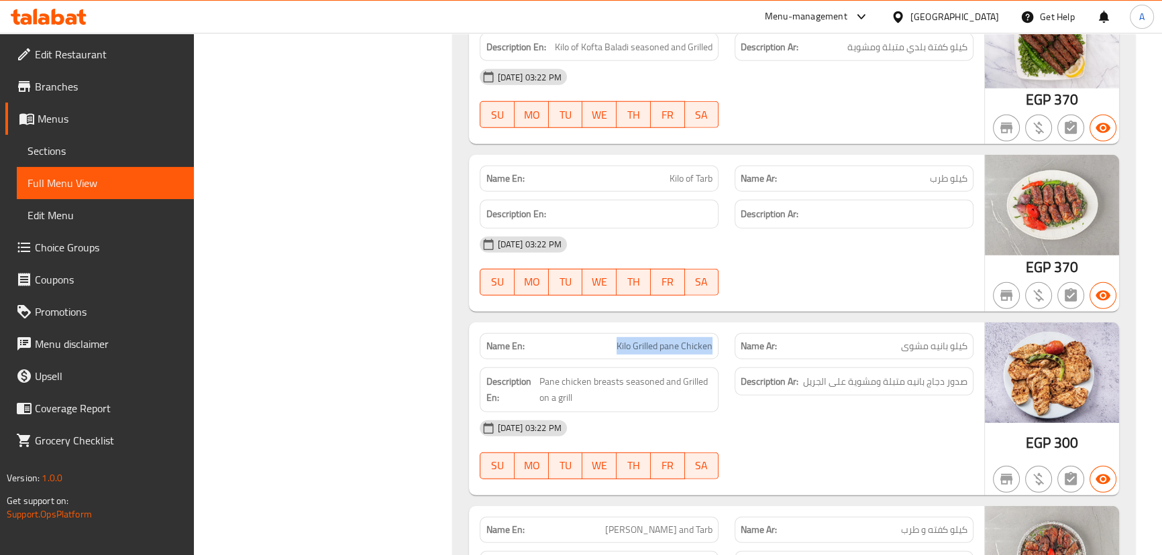
drag, startPoint x: 606, startPoint y: 315, endPoint x: 777, endPoint y: 306, distance: 171.9
click at [757, 325] on div "Name En: Kilo Grilled pane Chicken Name Ar: كيلو بانيه مشوى" at bounding box center [725, 346] width 509 height 42
click at [802, 287] on div "Name En: Kilo of Tarb Name Ar: كيلو طرب Description En: Description Ar: [DATE] …" at bounding box center [726, 233] width 514 height 157
click at [632, 339] on span "Kilo Grilled pane Chicken" at bounding box center [664, 346] width 96 height 14
click at [623, 339] on span "Kilo Grilled pane Chicken" at bounding box center [664, 346] width 96 height 14
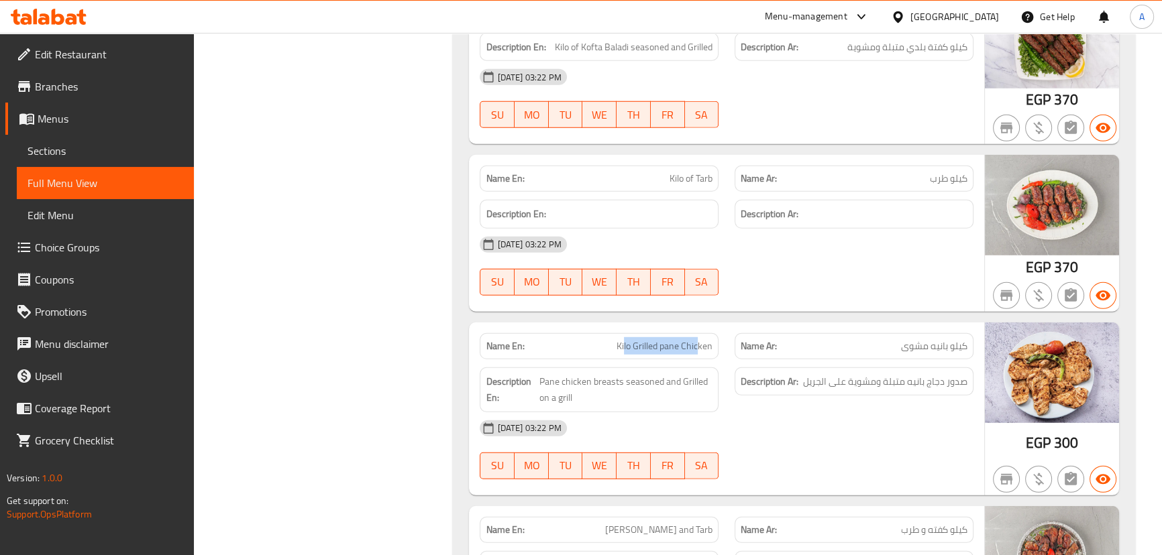
drag, startPoint x: 623, startPoint y: 320, endPoint x: 700, endPoint y: 319, distance: 76.5
click at [700, 339] on span "Kilo Grilled pane Chicken" at bounding box center [664, 346] width 96 height 14
click at [695, 339] on span "Kilo Grilled pane Chicken" at bounding box center [664, 346] width 96 height 14
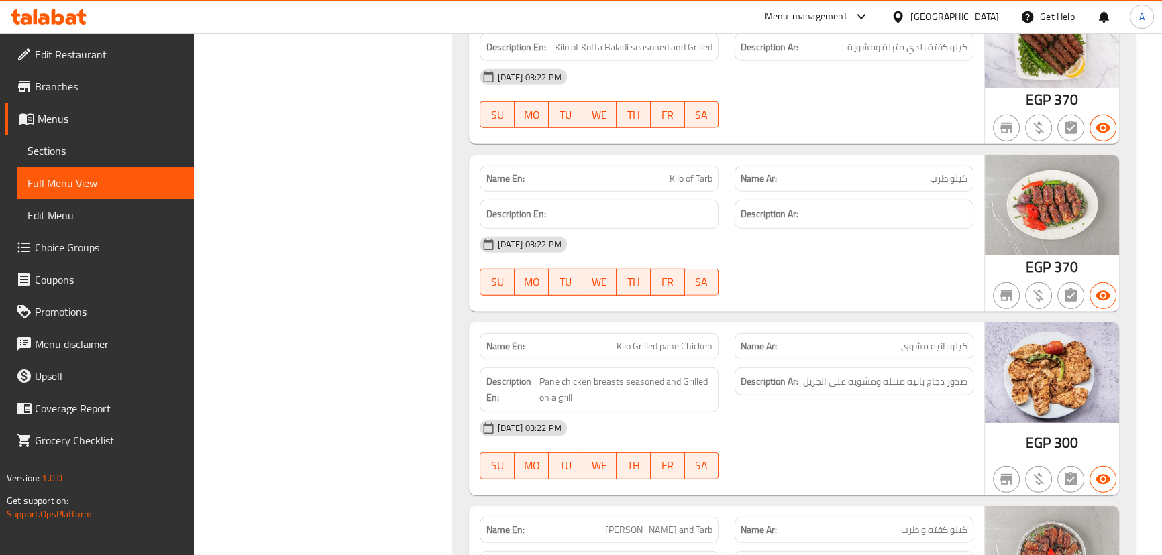
click at [905, 120] on div at bounding box center [853, 128] width 255 height 16
drag, startPoint x: 661, startPoint y: 162, endPoint x: 746, endPoint y: 193, distance: 90.6
click at [705, 169] on div "Name En: Kilo of Tarb Name Ar: كيلو طرب Description En: Description Ar: [DATE] …" at bounding box center [726, 233] width 514 height 157
drag, startPoint x: 771, startPoint y: 225, endPoint x: 771, endPoint y: 243, distance: 18.1
click at [771, 229] on div "[DATE] 03:22 PM" at bounding box center [725, 245] width 509 height 32
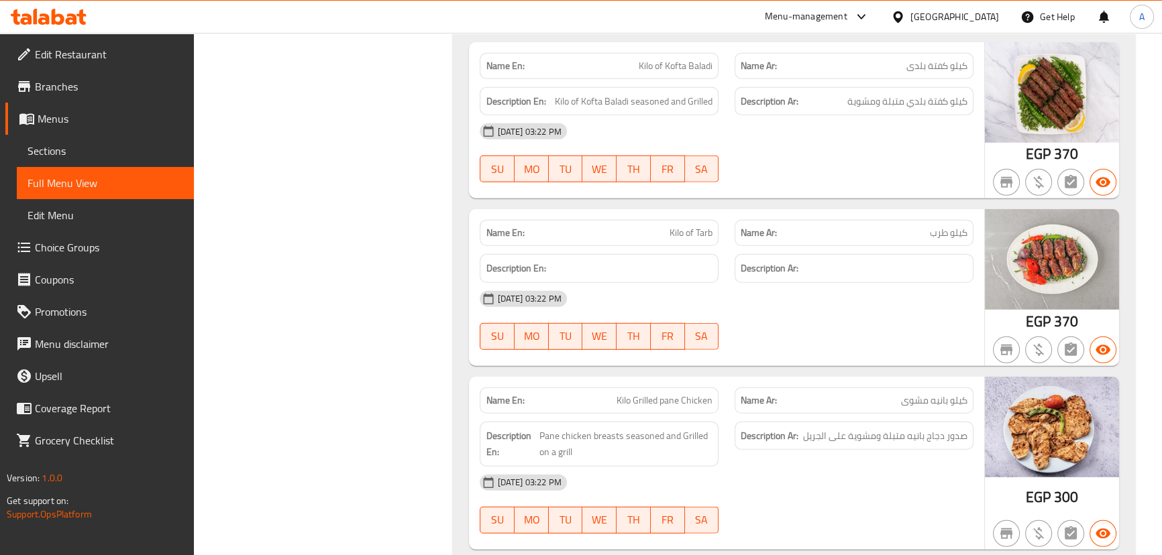
scroll to position [4633, 0]
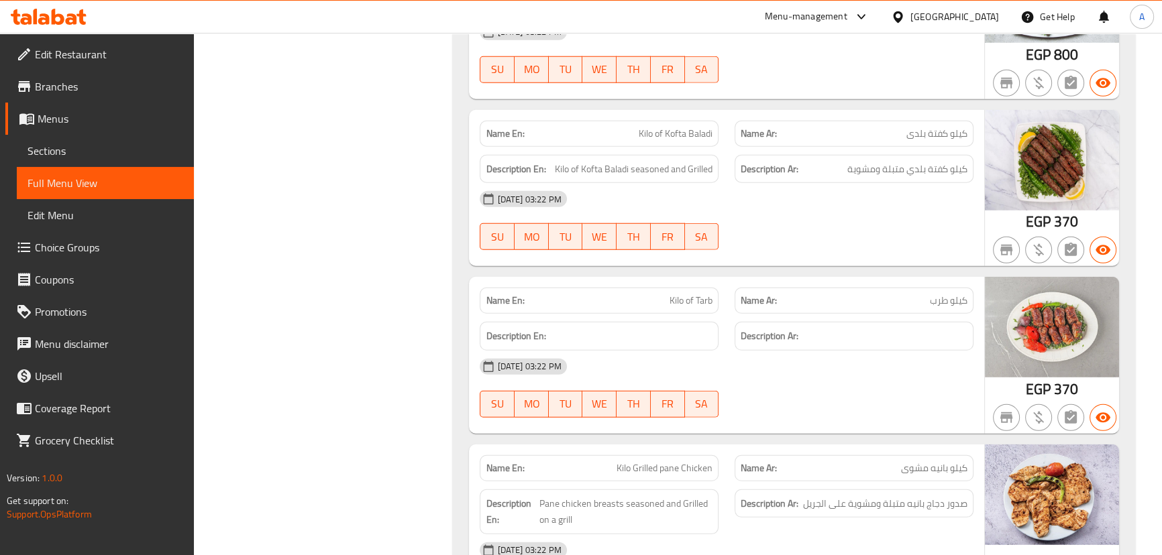
click at [706, 294] on p "Name En: Kilo of Tarb" at bounding box center [599, 301] width 227 height 14
click at [767, 242] on div at bounding box center [853, 250] width 255 height 16
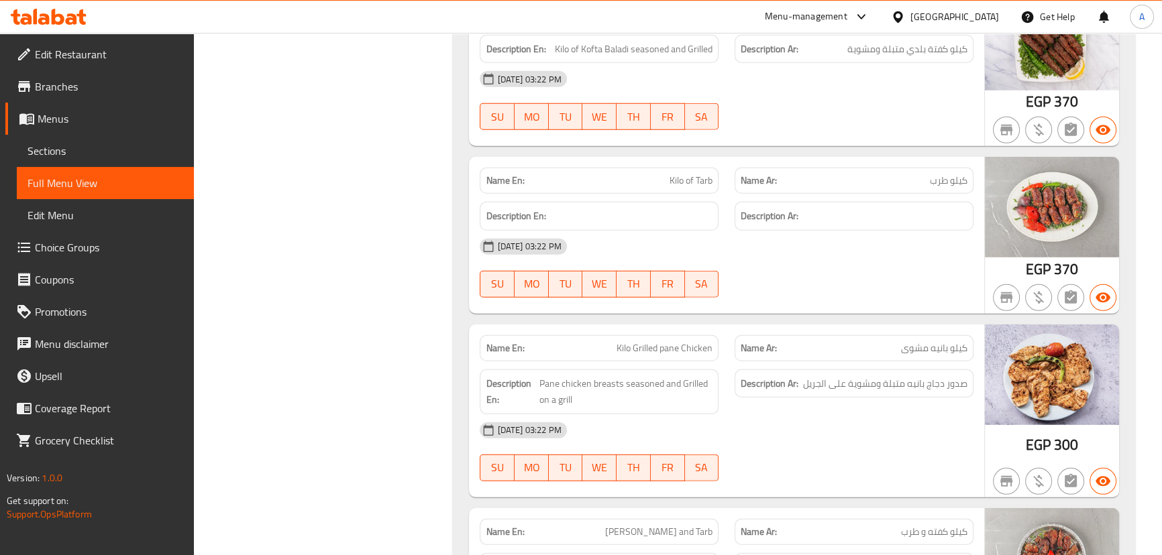
scroll to position [4755, 0]
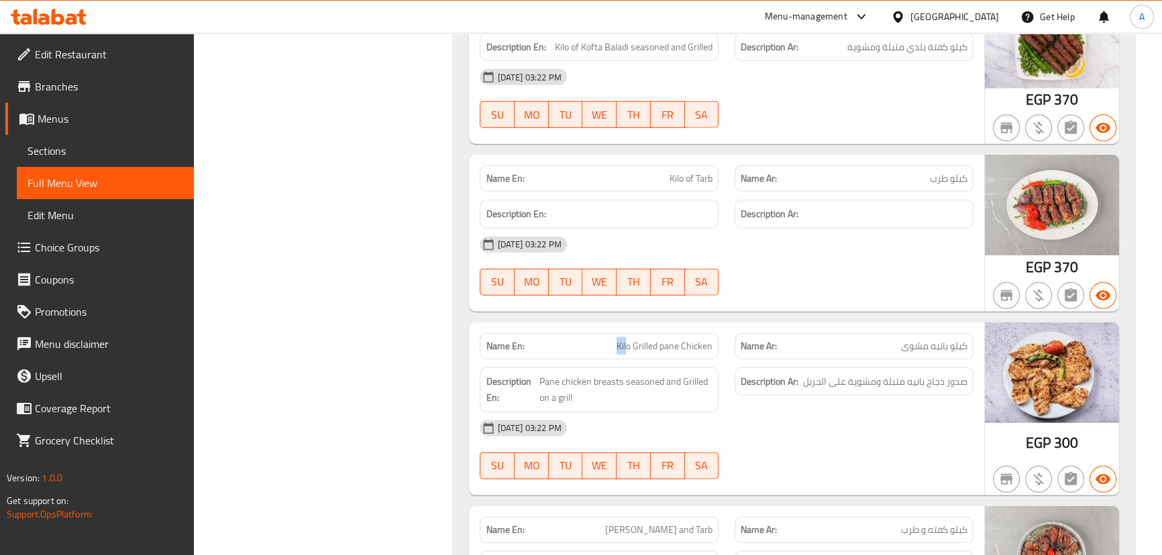
drag, startPoint x: 605, startPoint y: 329, endPoint x: 768, endPoint y: 289, distance: 167.9
click at [701, 339] on p "Name En: Kilo Grilled pane Chicken" at bounding box center [599, 346] width 227 height 14
click at [794, 288] on div at bounding box center [853, 296] width 255 height 16
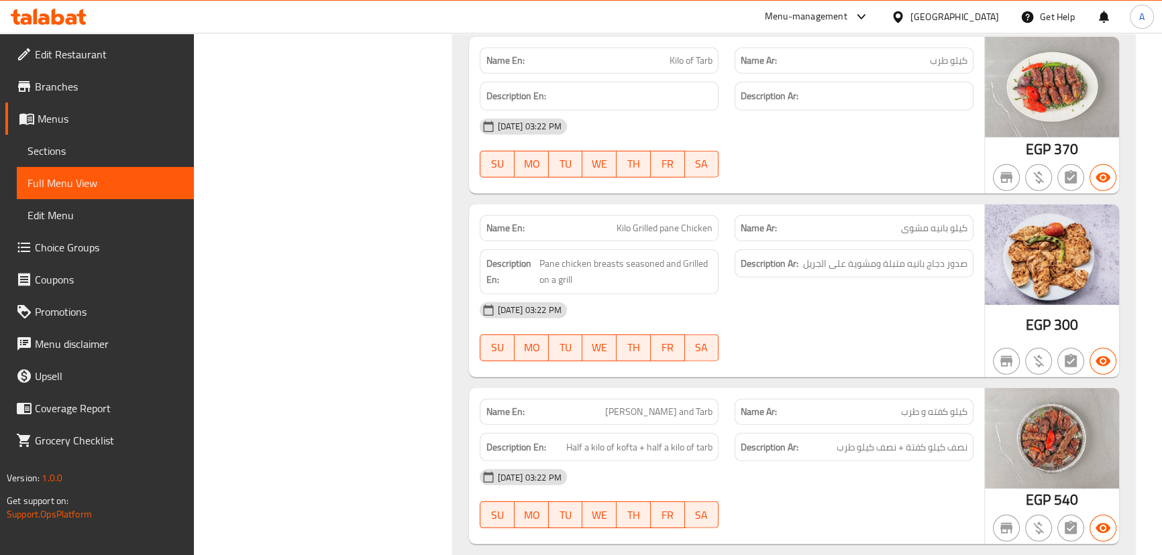
scroll to position [4876, 0]
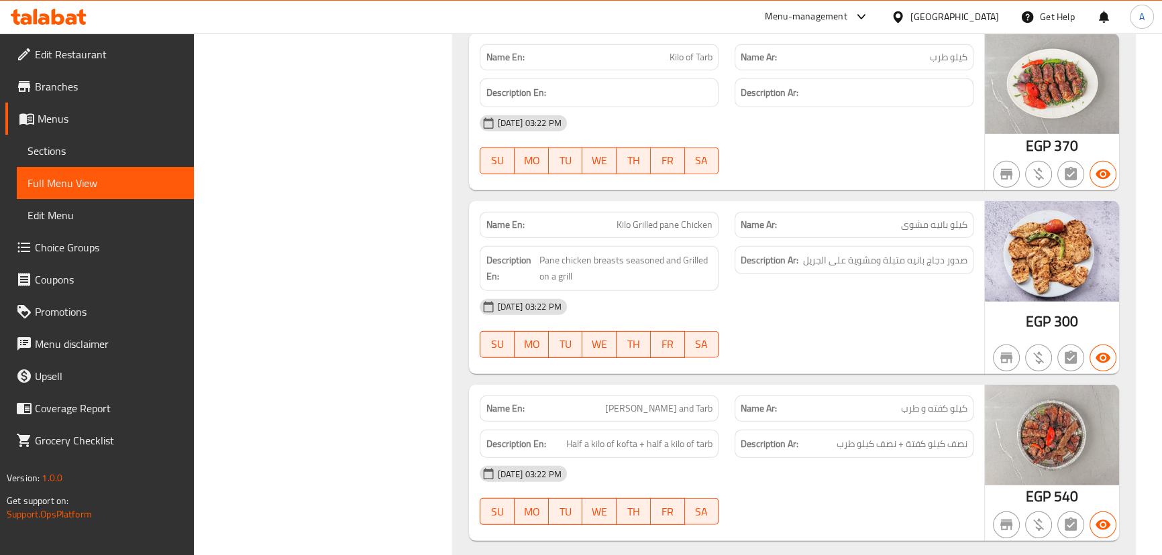
click at [626, 218] on span "Kilo Grilled pane Chicken" at bounding box center [664, 225] width 96 height 14
drag, startPoint x: 626, startPoint y: 206, endPoint x: 691, endPoint y: 204, distance: 65.1
click at [691, 218] on span "Kilo Grilled pane Chicken" at bounding box center [664, 225] width 96 height 14
copy span "Kilo Grilled pane Chicken"
click at [70, 151] on span "Sections" at bounding box center [105, 151] width 156 height 16
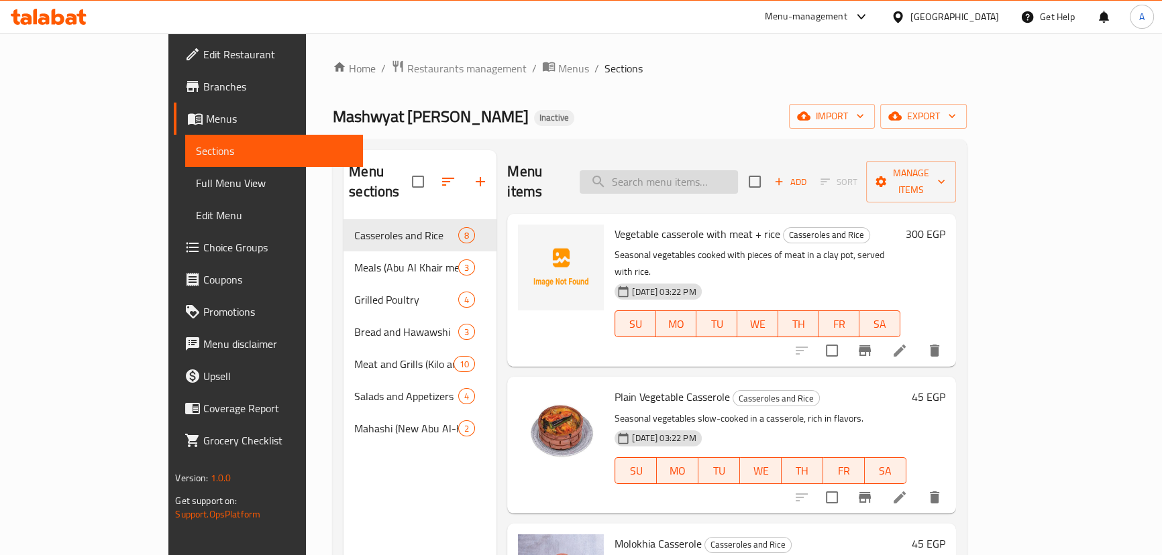
click at [734, 176] on input "search" at bounding box center [658, 181] width 158 height 23
paste input "Kilo Grilled pane Chicken"
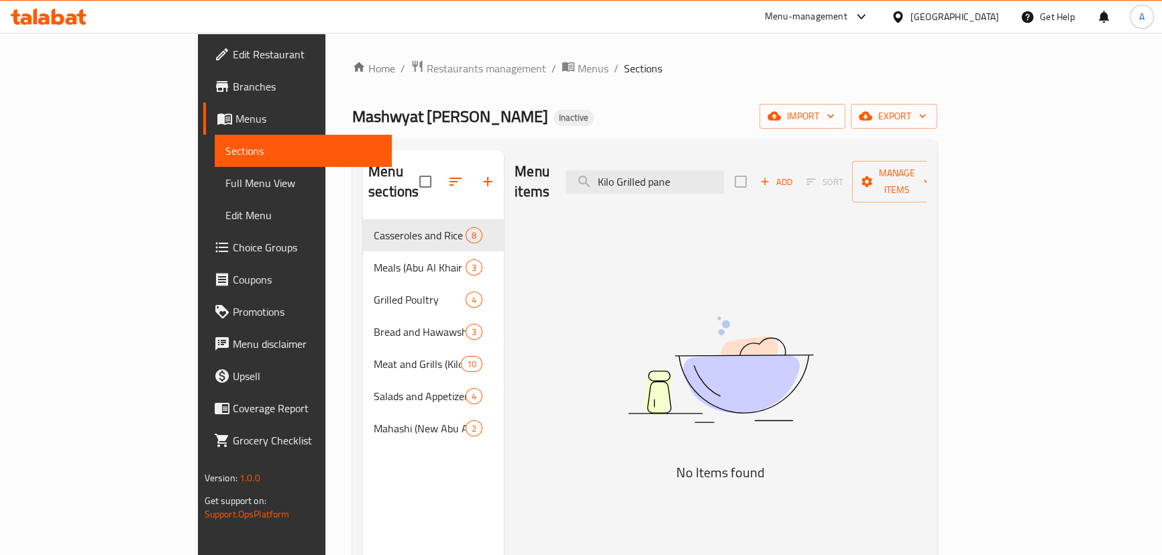
type input "Kilo Grilled pane"
click at [689, 170] on input "Kilo Grilled pane" at bounding box center [644, 181] width 158 height 23
click at [225, 181] on span "Full Menu View" at bounding box center [303, 183] width 156 height 16
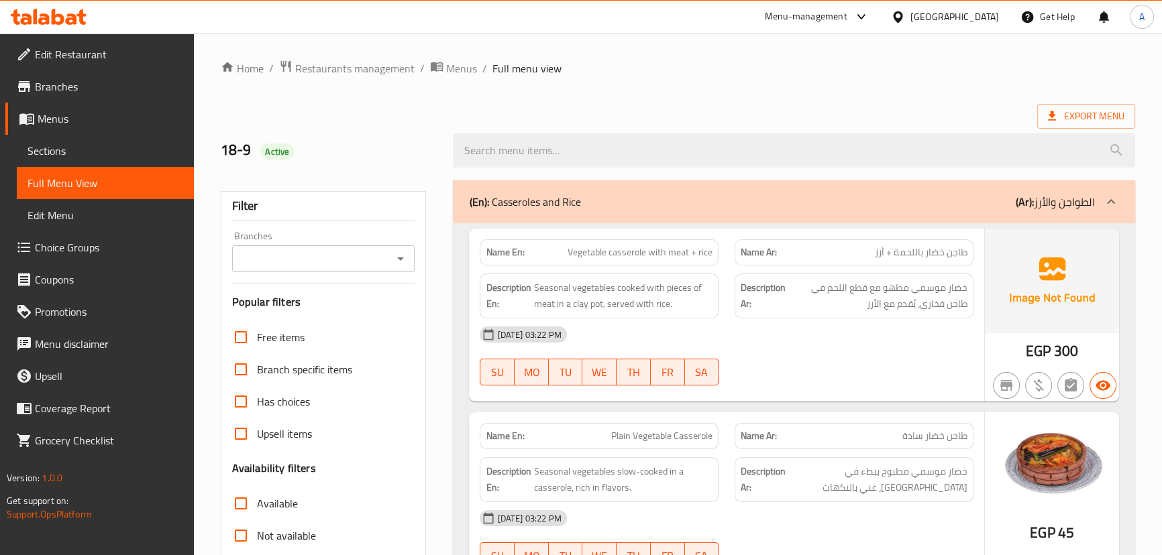
click at [679, 111] on div "Export Menu" at bounding box center [678, 116] width 914 height 25
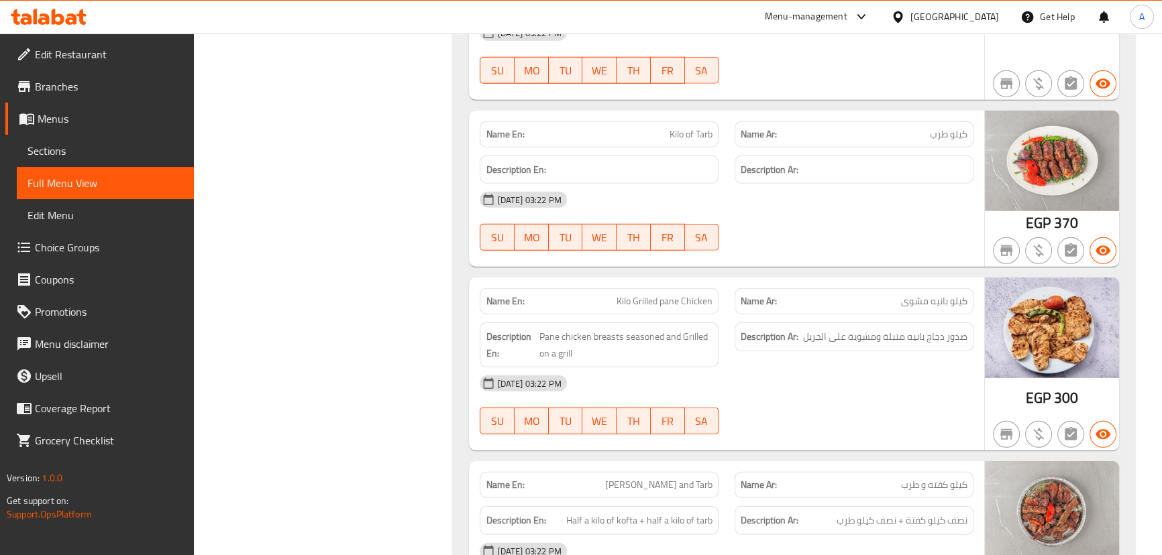
click at [628, 294] on span "Kilo Grilled pane Chicken" at bounding box center [664, 301] width 96 height 14
drag, startPoint x: 628, startPoint y: 275, endPoint x: 689, endPoint y: 275, distance: 61.0
click at [689, 294] on span "Kilo Grilled pane Chicken" at bounding box center [664, 301] width 96 height 14
copy span "Kilo Grilled pane Chicken"
click at [19, 152] on link "Sections" at bounding box center [105, 151] width 177 height 32
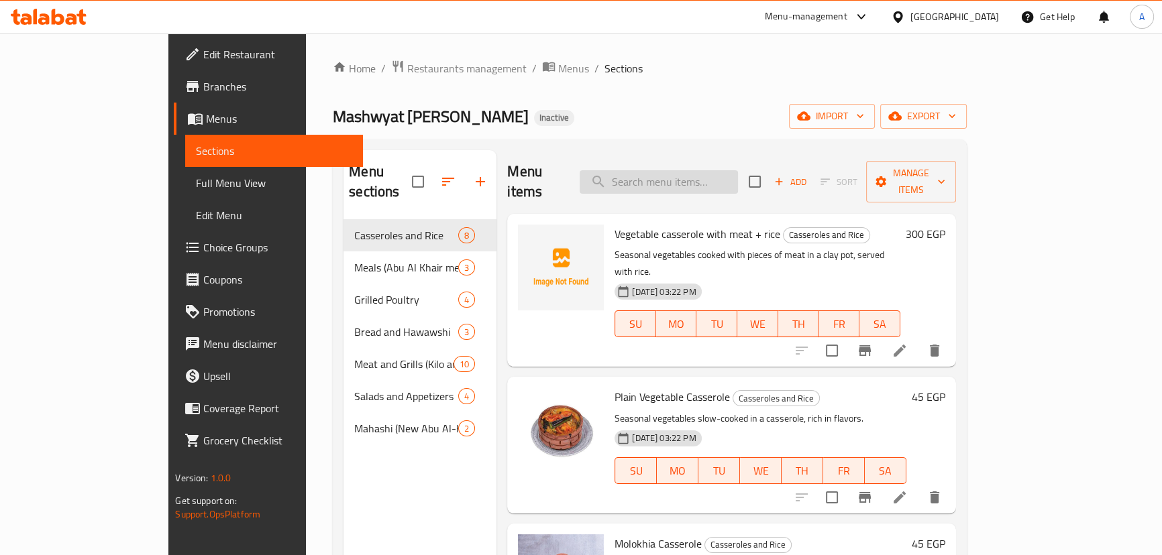
click at [695, 170] on input "search" at bounding box center [658, 181] width 158 height 23
paste input "Kilo Grilled pane Chicken"
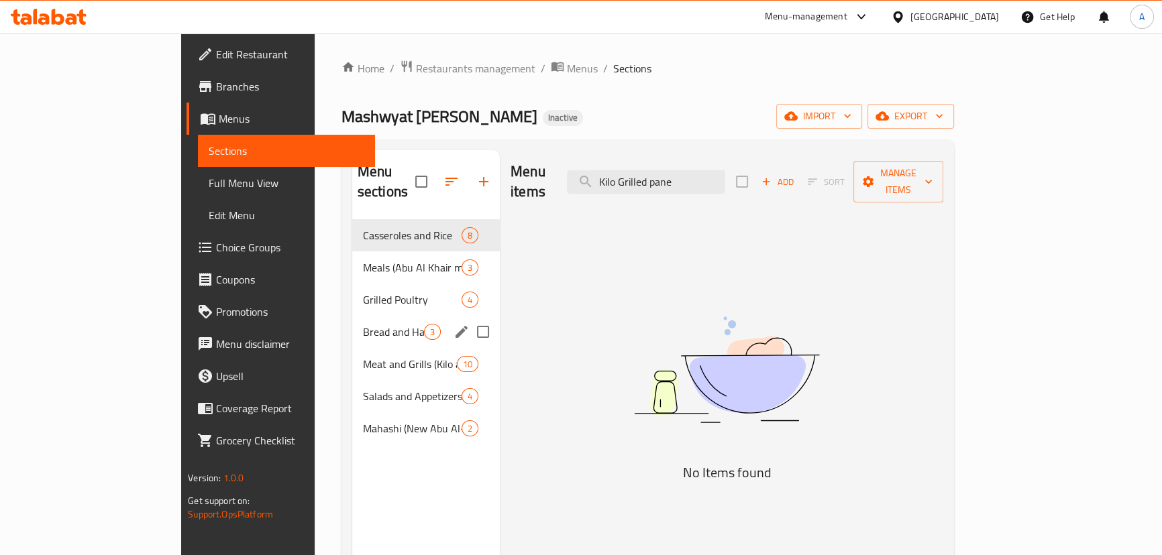
type input "Kilo Grilled pane"
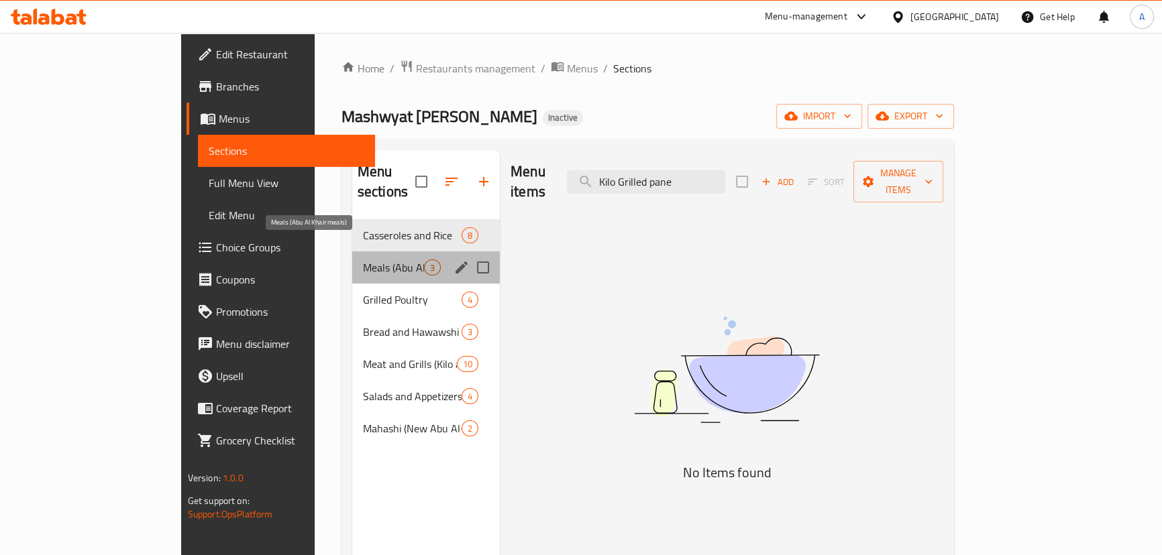
click at [363, 260] on span "Meals (Abu Al Khair meals)" at bounding box center [393, 268] width 61 height 16
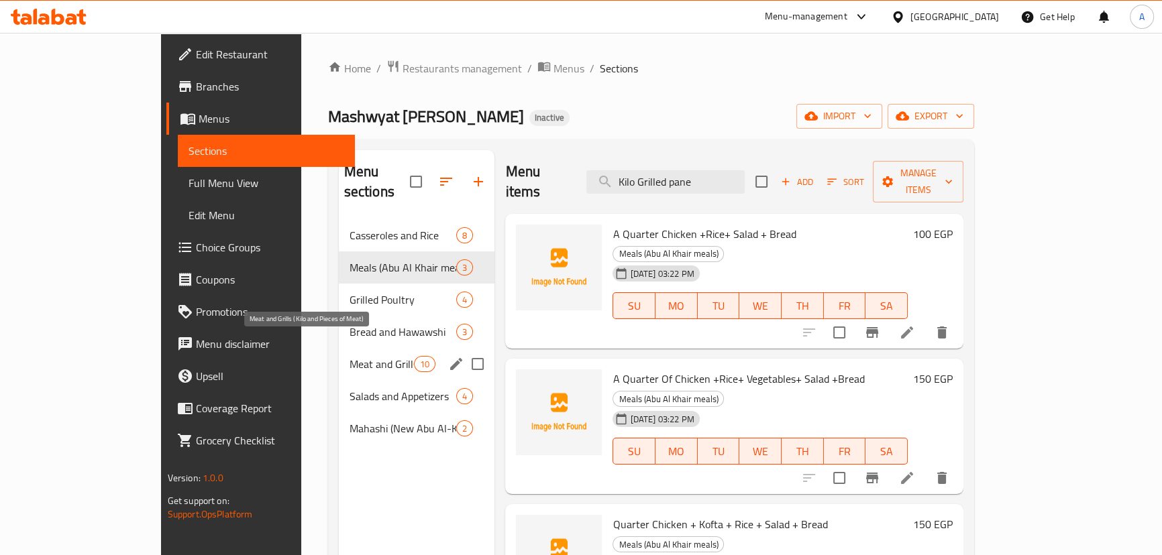
click at [349, 356] on span "Meat and Grills (Kilo and Pieces of Meat)" at bounding box center [381, 364] width 65 height 16
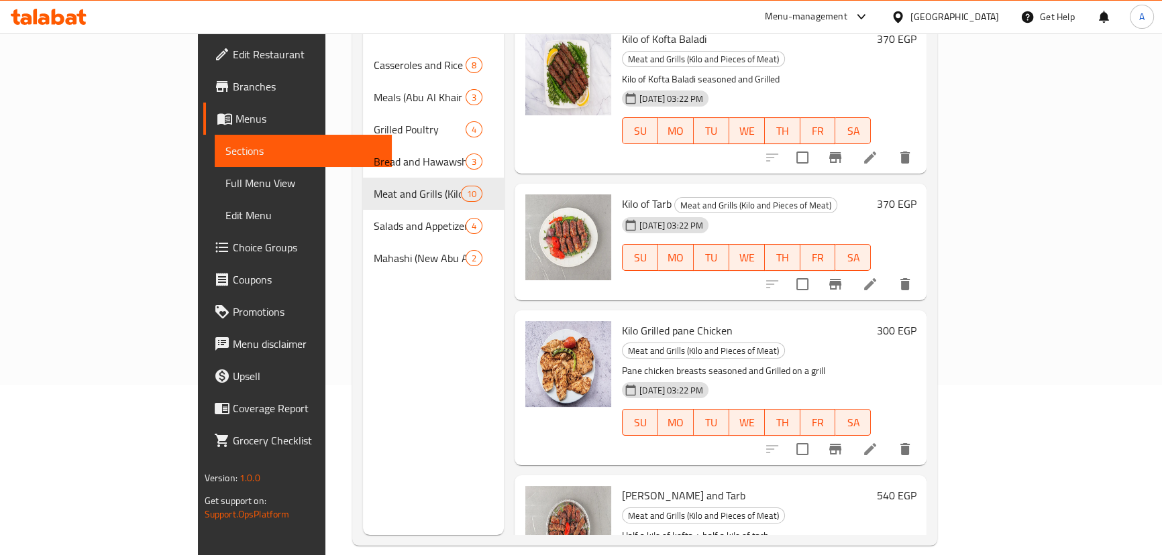
scroll to position [182, 0]
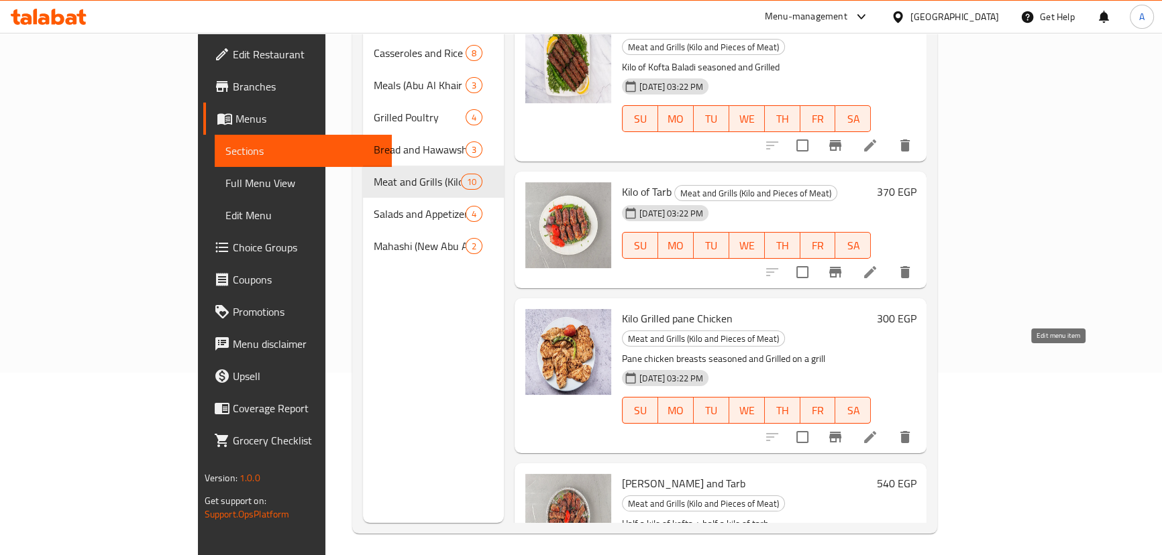
click at [878, 429] on icon at bounding box center [870, 437] width 16 height 16
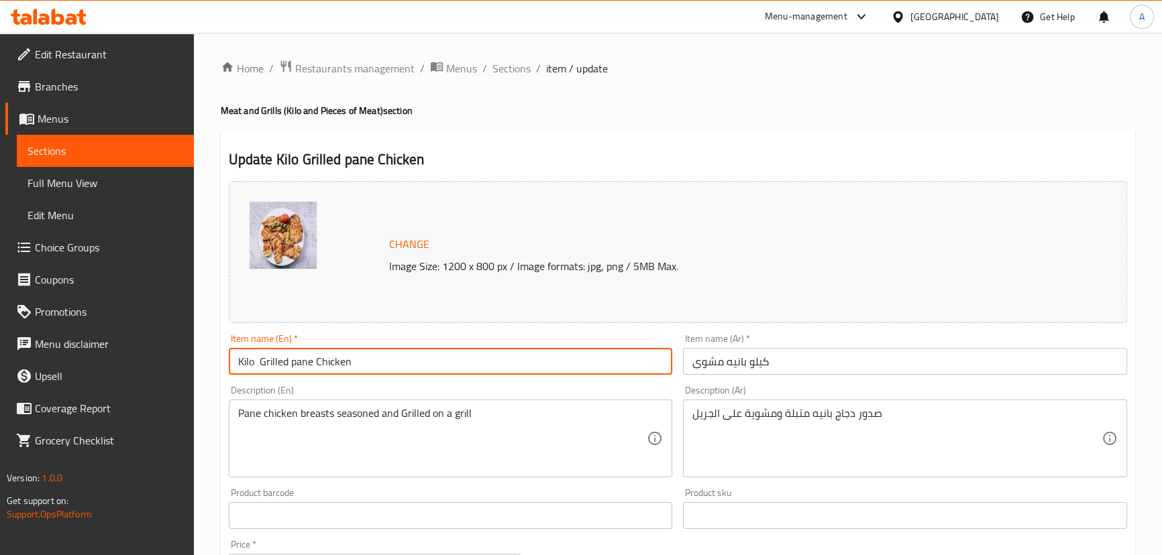
click at [258, 360] on input "Kilo Grilled pane Chicken" at bounding box center [451, 361] width 444 height 27
click at [327, 363] on input "Kilo Grilled pane Chicken" at bounding box center [451, 361] width 444 height 27
type input "Kilo Grilled pane"
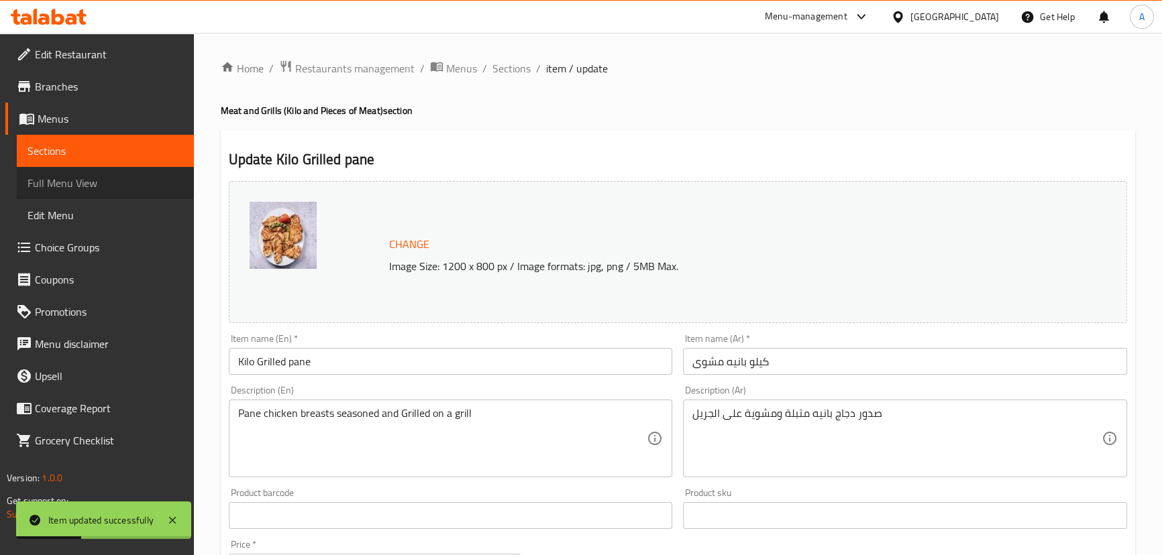
click at [94, 176] on span "Full Menu View" at bounding box center [105, 183] width 156 height 16
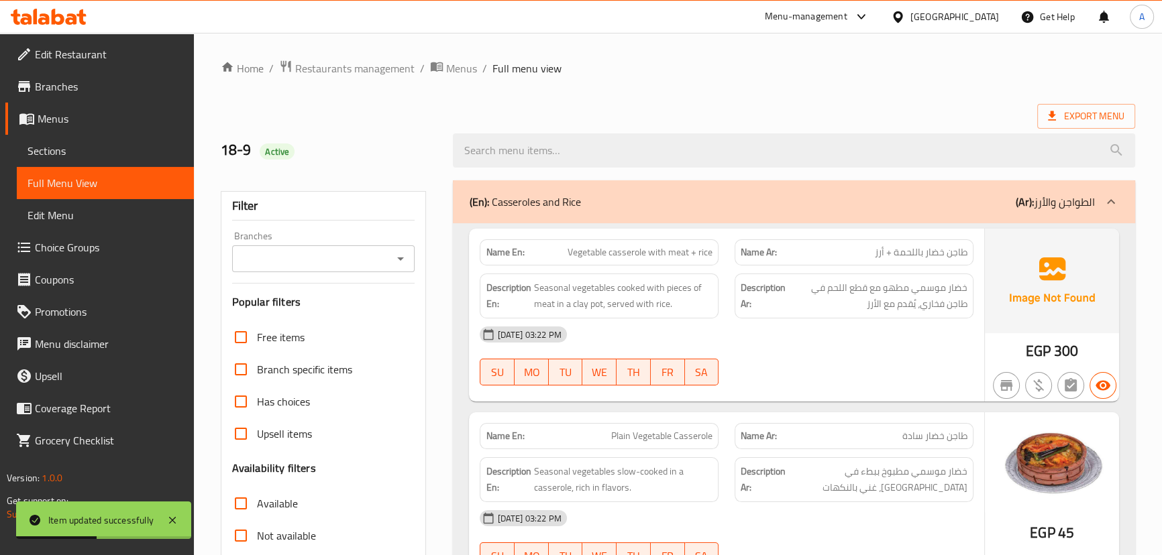
click at [732, 109] on div "Export Menu" at bounding box center [678, 116] width 914 height 25
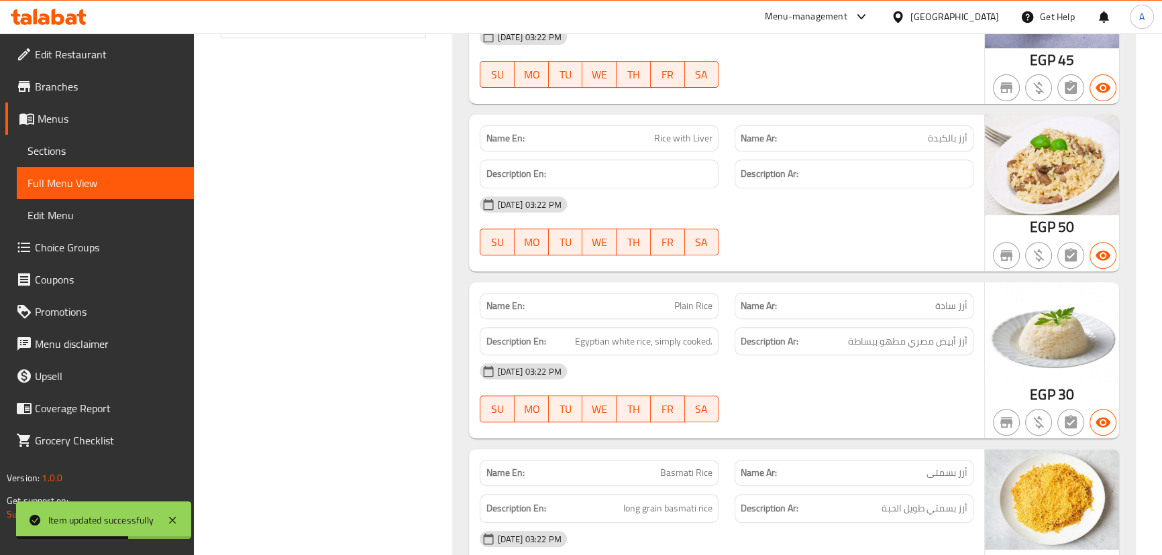
scroll to position [602, 0]
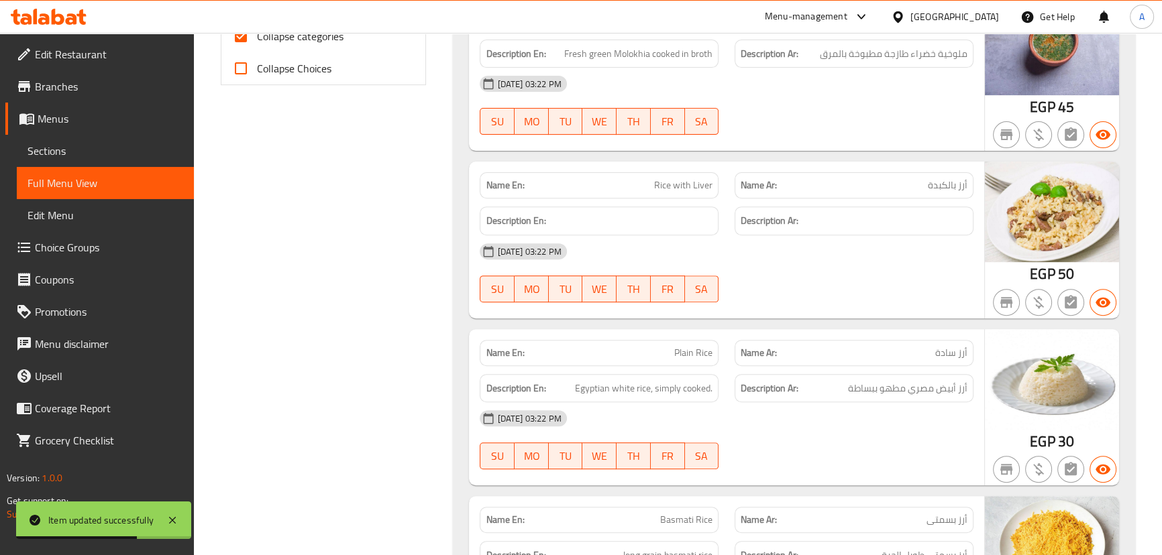
drag, startPoint x: 288, startPoint y: 181, endPoint x: 259, endPoint y: 87, distance: 98.4
click at [270, 42] on span "Collapse categories" at bounding box center [300, 36] width 87 height 16
click at [257, 42] on input "Collapse categories" at bounding box center [241, 36] width 32 height 32
checkbox input "false"
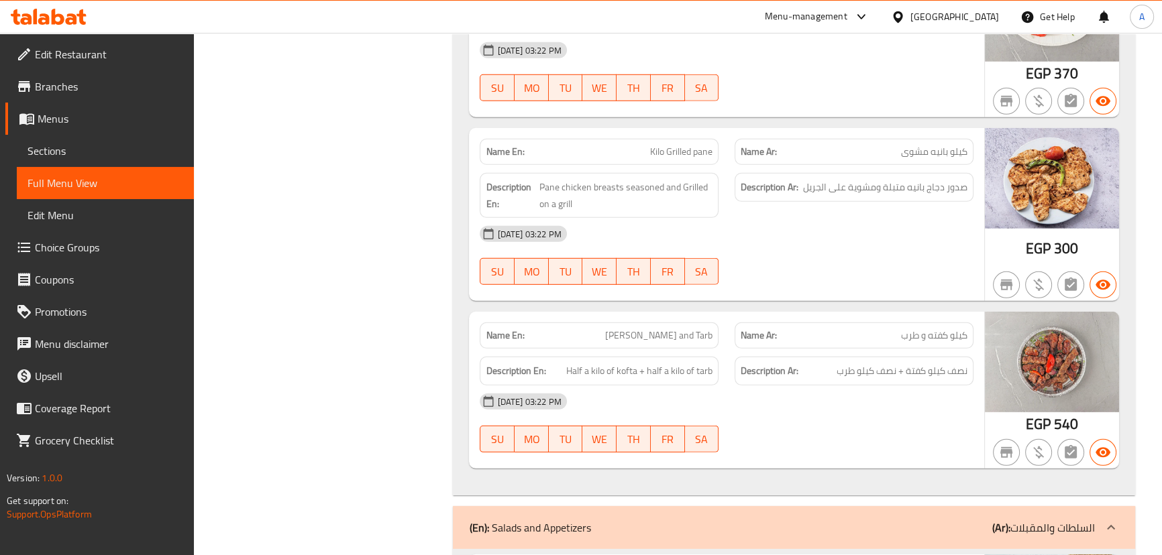
scroll to position [5041, 0]
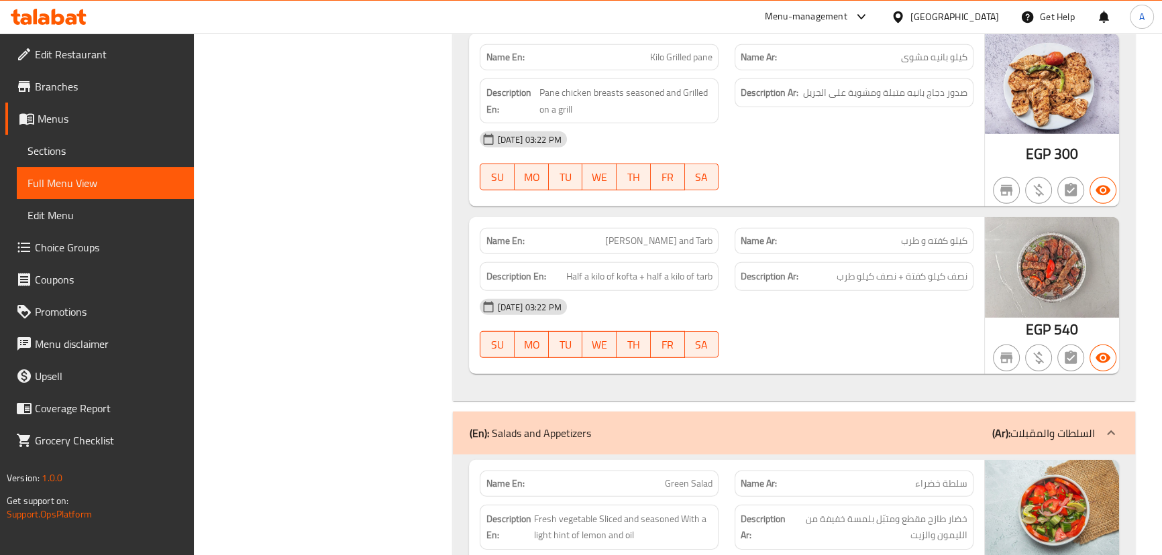
drag, startPoint x: 598, startPoint y: 201, endPoint x: 793, endPoint y: 286, distance: 212.9
click at [740, 249] on div "Name En: [PERSON_NAME] and Tarb Name Ar: كيلو كفته و طرب Description En: Half a…" at bounding box center [726, 295] width 514 height 157
click at [810, 302] on div "[DATE] 03:22 PM SU MO TU WE TH FR SA" at bounding box center [725, 328] width 509 height 75
drag, startPoint x: 909, startPoint y: 218, endPoint x: 785, endPoint y: 298, distance: 147.9
click at [547, 224] on div "Name En: [PERSON_NAME] and Tarb Name Ar: كيلو كفته و طرب" at bounding box center [725, 241] width 509 height 42
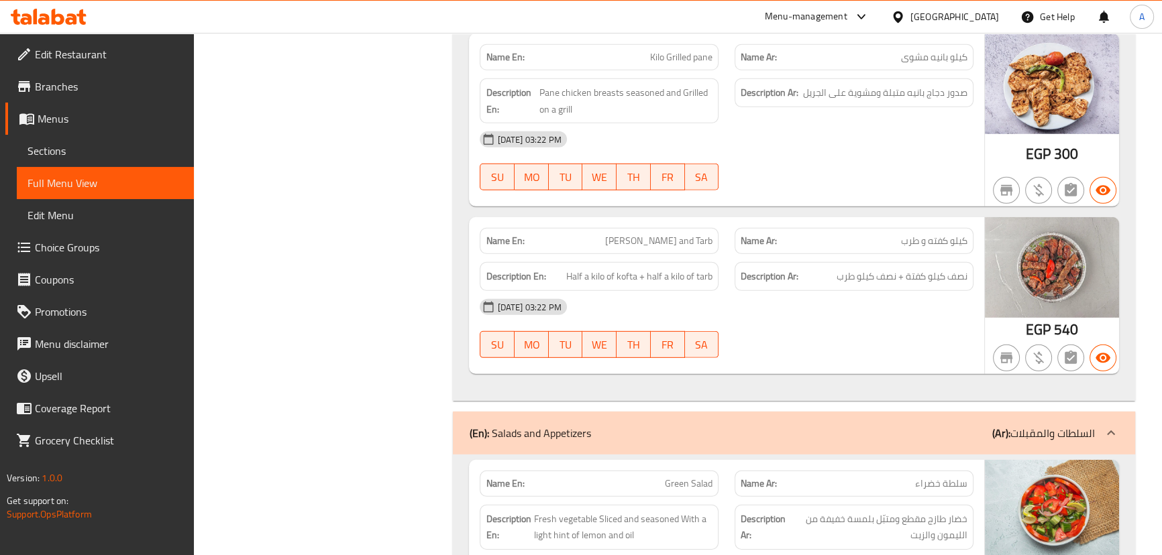
click at [801, 302] on div "[DATE] 03:22 PM SU MO TU WE TH FR SA" at bounding box center [725, 328] width 509 height 75
drag, startPoint x: 946, startPoint y: 252, endPoint x: 912, endPoint y: 258, distance: 34.1
click at [912, 268] on span "نصف كيلو كفتة + نصف كيلو طرب" at bounding box center [901, 276] width 131 height 17
drag, startPoint x: 879, startPoint y: 262, endPoint x: 806, endPoint y: 265, distance: 73.2
click at [816, 262] on div "Description Ar: نصف كيلو كفتة + نصف كيلو طرب" at bounding box center [853, 276] width 239 height 29
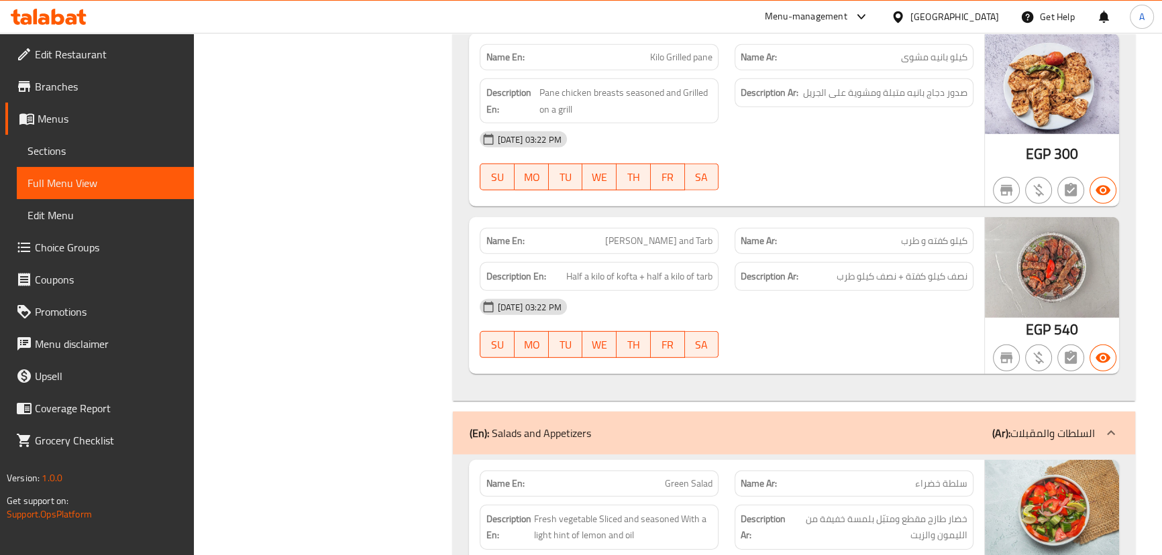
click at [692, 258] on div "Description En: Half a kilo of kofta + half a kilo of tarb" at bounding box center [598, 276] width 255 height 45
click at [810, 304] on div "[DATE] 03:22 PM SU MO TU WE TH FR SA" at bounding box center [725, 328] width 509 height 75
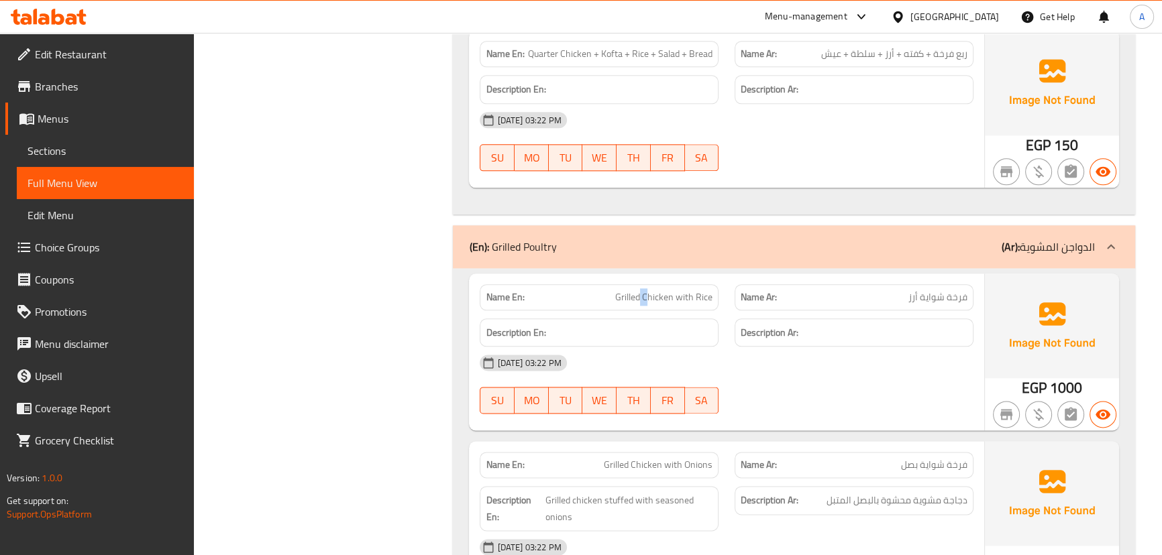
drag, startPoint x: 641, startPoint y: 276, endPoint x: 757, endPoint y: 307, distance: 120.2
click at [716, 292] on div "Name En: Grilled Chicken with Rice Name Ar: فرخة شواية أرز Description En: Desc…" at bounding box center [726, 352] width 514 height 157
click at [810, 347] on div "[DATE] 03:22 PM" at bounding box center [725, 363] width 509 height 32
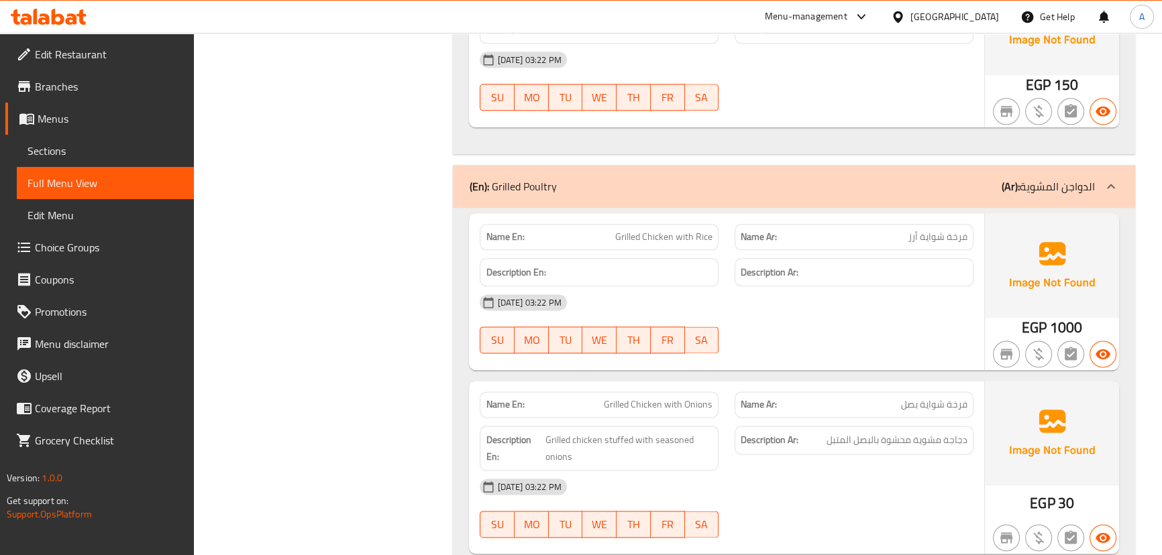
scroll to position [2226, 0]
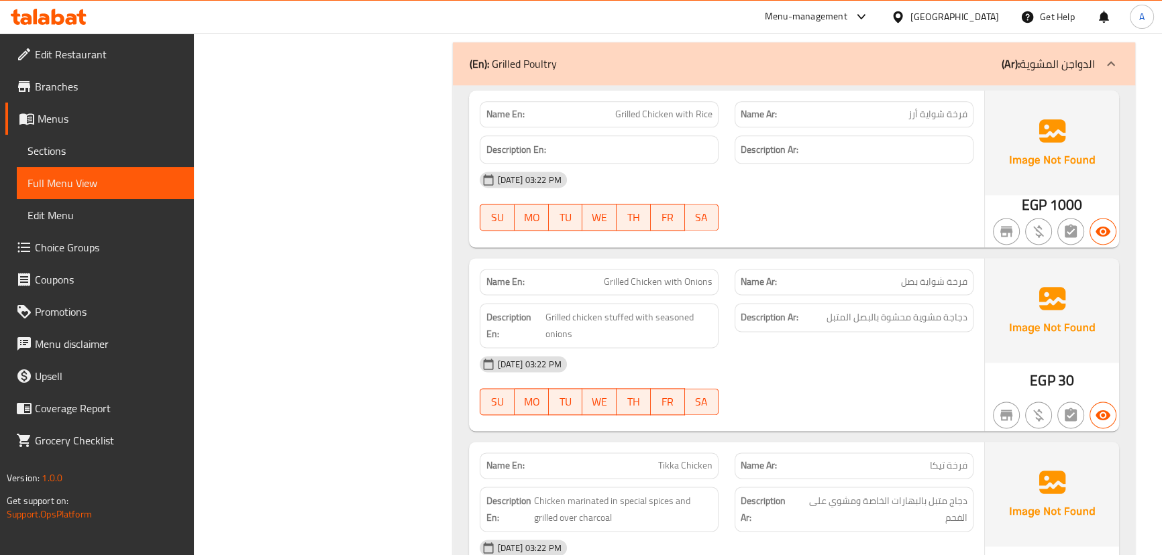
click at [836, 231] on div "Name En: Grilled Chicken with Rice Name Ar: فرخة شواية أرز Description En: Desc…" at bounding box center [793, 447] width 681 height 725
drag, startPoint x: 618, startPoint y: 97, endPoint x: 776, endPoint y: 152, distance: 166.9
click at [693, 107] on p "Name En: Grilled Chicken with Rice" at bounding box center [599, 114] width 227 height 14
drag, startPoint x: 820, startPoint y: 181, endPoint x: 697, endPoint y: 133, distance: 131.6
click at [820, 181] on div "[DATE] 03:22 PM SU MO TU WE TH FR SA" at bounding box center [725, 201] width 509 height 75
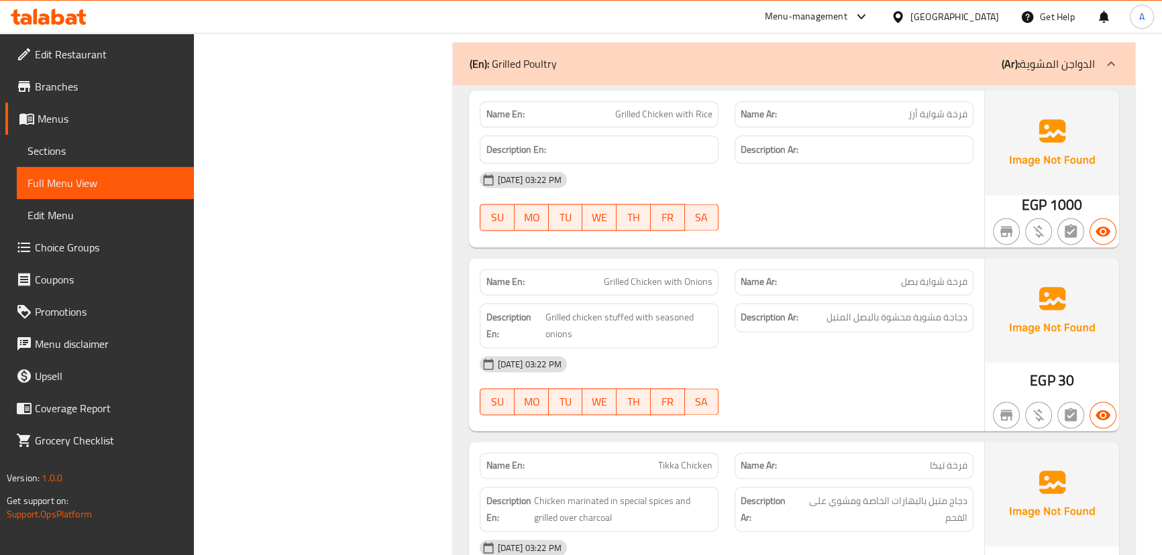
click at [634, 107] on span "Grilled Chicken with Rice" at bounding box center [663, 114] width 97 height 14
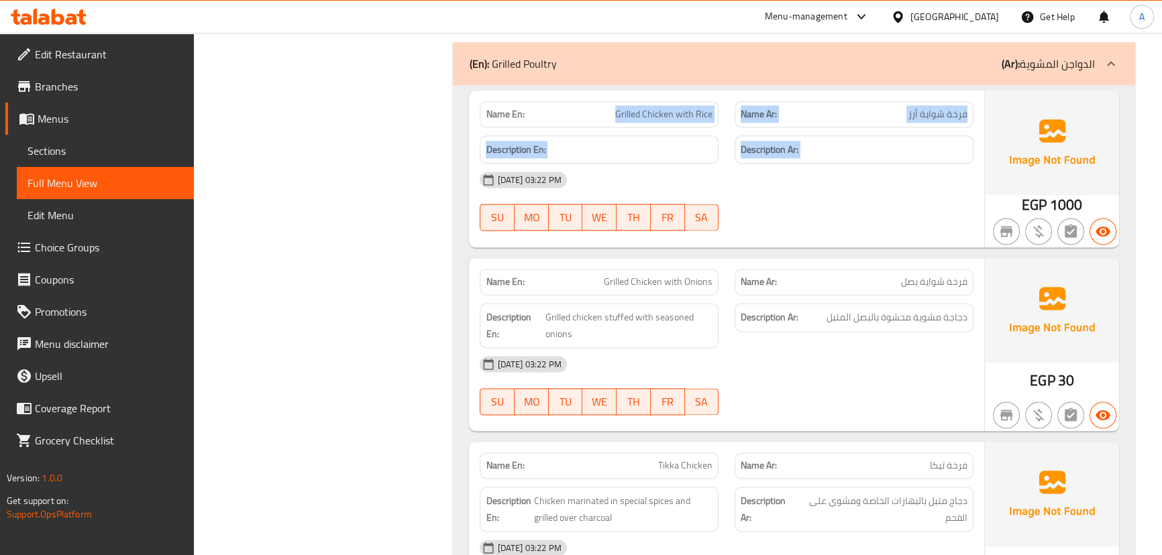
drag, startPoint x: 634, startPoint y: 95, endPoint x: 912, endPoint y: 140, distance: 281.4
click at [888, 113] on div "Name En: Grilled Chicken with Rice Name Ar: فرخة شواية أرز Description En: Desc…" at bounding box center [726, 169] width 514 height 157
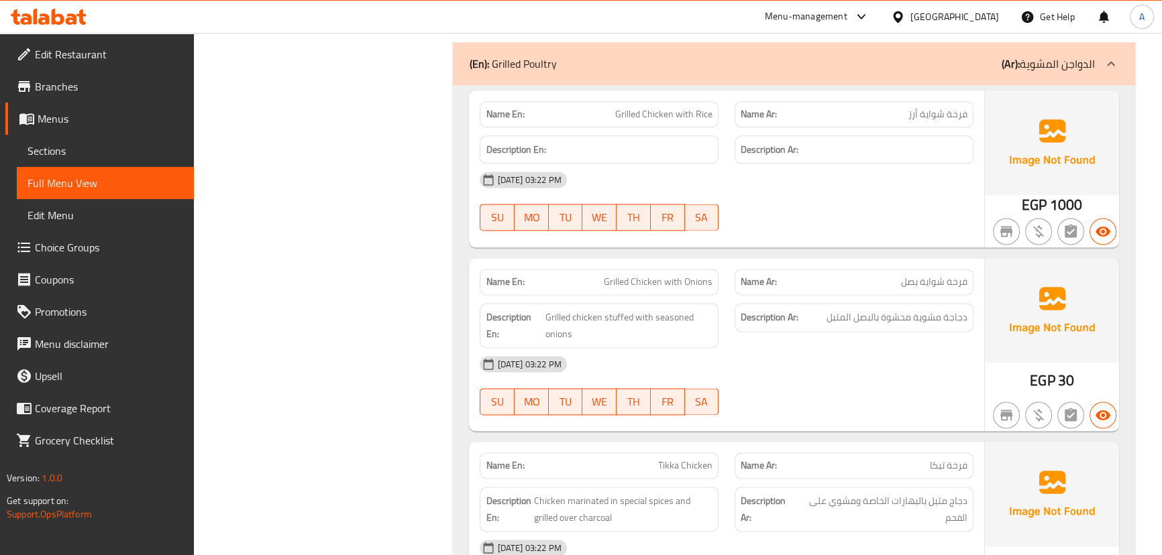
click at [889, 185] on div "[DATE] 03:22 PM SU MO TU WE TH FR SA" at bounding box center [725, 201] width 509 height 75
click at [621, 107] on span "Grilled Chicken with Rice" at bounding box center [663, 114] width 97 height 14
drag, startPoint x: 621, startPoint y: 101, endPoint x: 698, endPoint y: 99, distance: 76.5
click at [698, 107] on span "Grilled Chicken with Rice" at bounding box center [663, 114] width 97 height 14
copy span "Grilled Chicken with Rice"
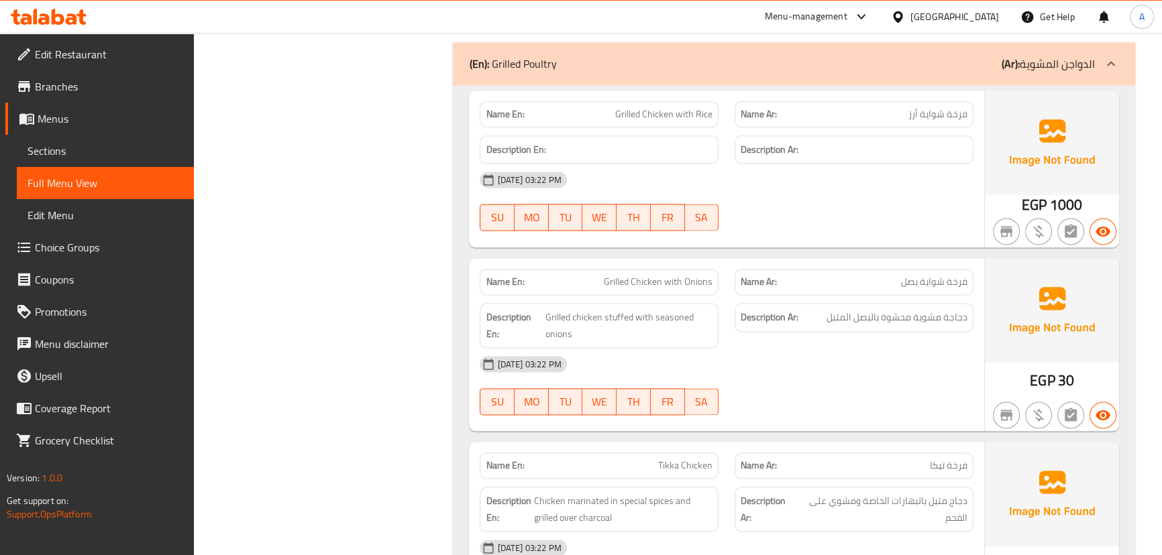
drag, startPoint x: 822, startPoint y: 197, endPoint x: 784, endPoint y: 237, distance: 55.0
click at [818, 199] on div "[DATE] 03:22 PM SU MO TU WE TH FR SA" at bounding box center [725, 201] width 509 height 75
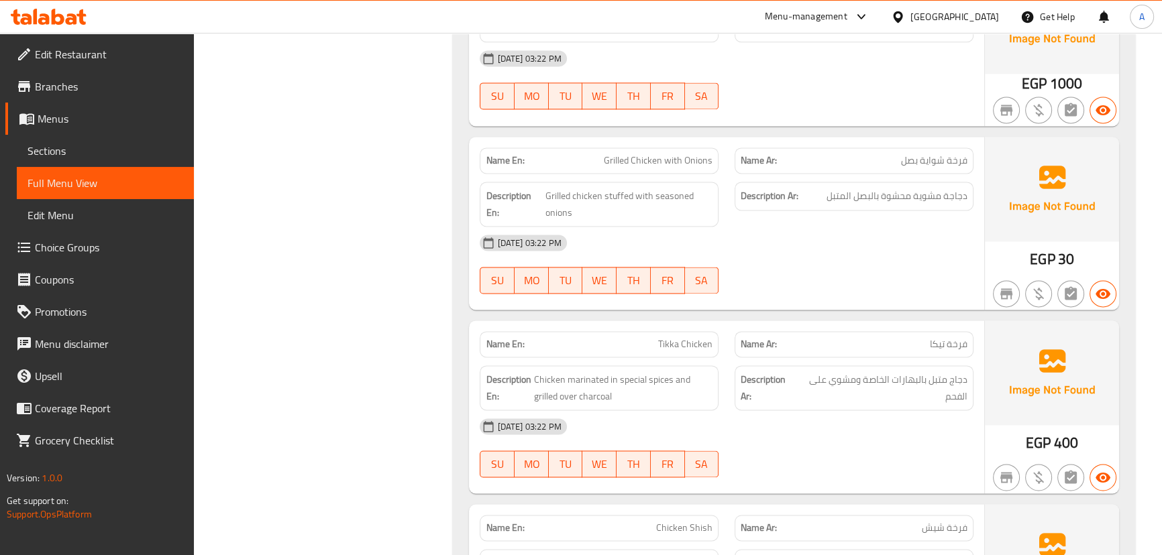
scroll to position [2347, 0]
drag, startPoint x: 559, startPoint y: 141, endPoint x: 787, endPoint y: 227, distance: 243.9
click at [702, 174] on div "Name En: Grilled Chicken with Onions Name Ar: فرخة شواية بصل Description En: Gr…" at bounding box center [726, 223] width 514 height 173
drag, startPoint x: 816, startPoint y: 274, endPoint x: 867, endPoint y: 250, distance: 55.5
click at [818, 286] on div at bounding box center [853, 294] width 255 height 16
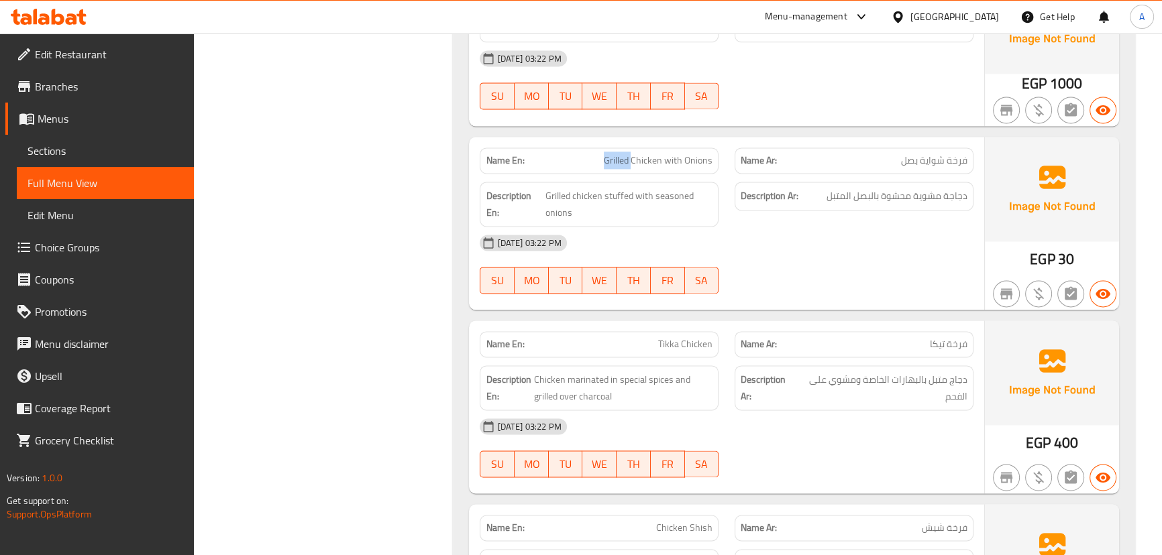
click at [705, 158] on div "Name En: Grilled Chicken with Onions Name Ar: فرخة شواية بصل Description En: Gr…" at bounding box center [726, 223] width 514 height 173
drag, startPoint x: 818, startPoint y: 225, endPoint x: 844, endPoint y: 221, distance: 26.5
click at [820, 227] on div "[DATE] 03:22 PM" at bounding box center [725, 243] width 509 height 32
click at [614, 154] on span "Grilled Chicken with Onions" at bounding box center [658, 161] width 109 height 14
drag, startPoint x: 614, startPoint y: 141, endPoint x: 695, endPoint y: 148, distance: 81.5
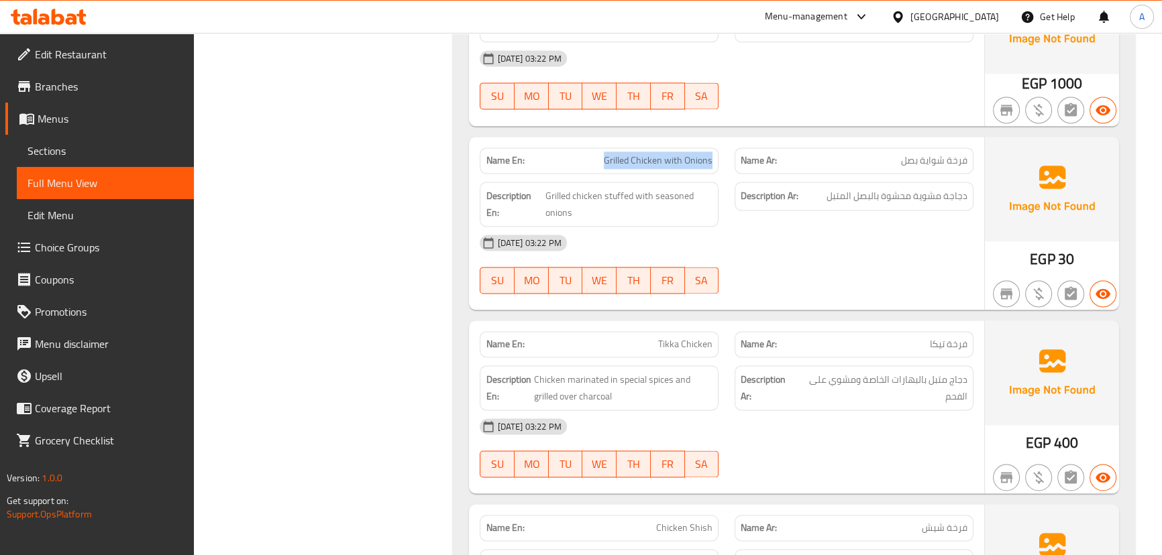
click at [695, 154] on span "Grilled Chicken with Onions" at bounding box center [658, 161] width 109 height 14
copy span "Grilled Chicken with Onions"
drag, startPoint x: 356, startPoint y: 288, endPoint x: 388, endPoint y: 298, distance: 33.9
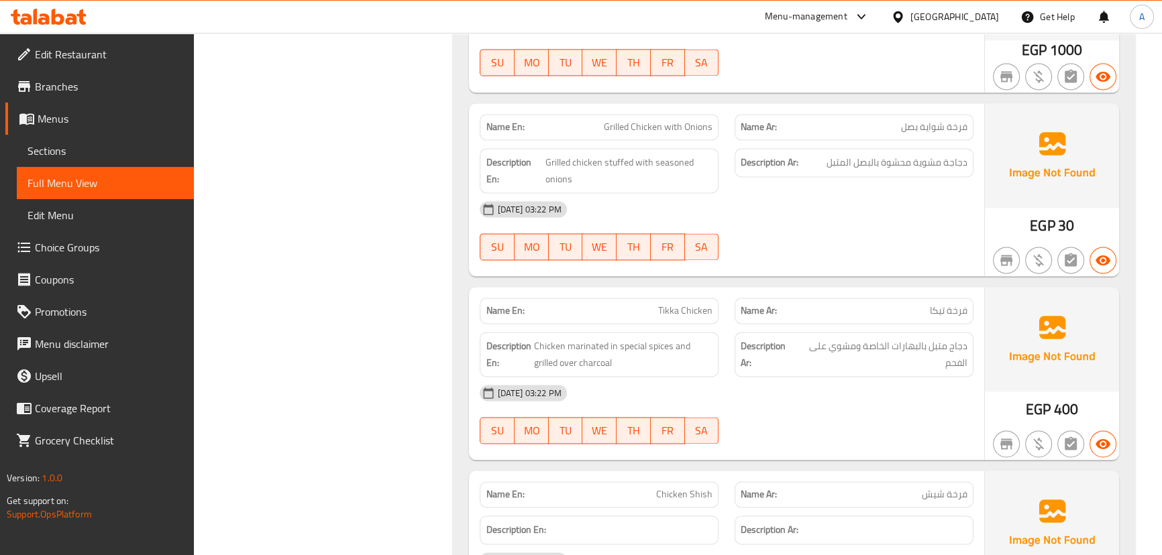
scroll to position [2408, 0]
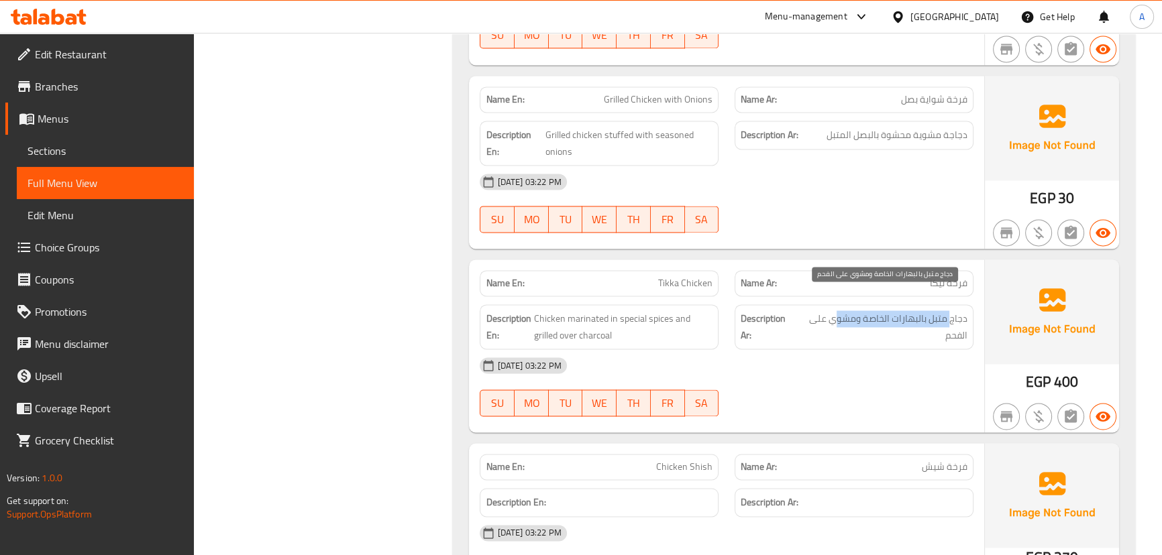
drag, startPoint x: 922, startPoint y: 302, endPoint x: 862, endPoint y: 380, distance: 97.1
click at [832, 311] on span "دجاج متبل بالبهارات الخاصة ومشوي على الفحم" at bounding box center [882, 327] width 170 height 33
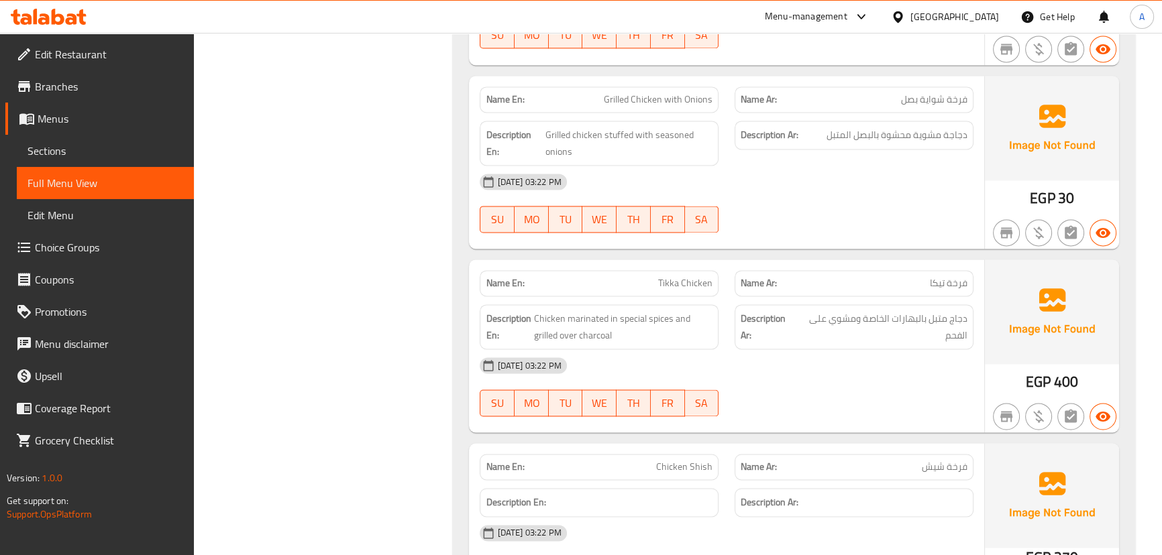
drag, startPoint x: 862, startPoint y: 380, endPoint x: 798, endPoint y: 359, distance: 67.7
click at [858, 380] on div "[DATE] 03:22 PM SU MO TU WE TH FR SA" at bounding box center [725, 386] width 509 height 75
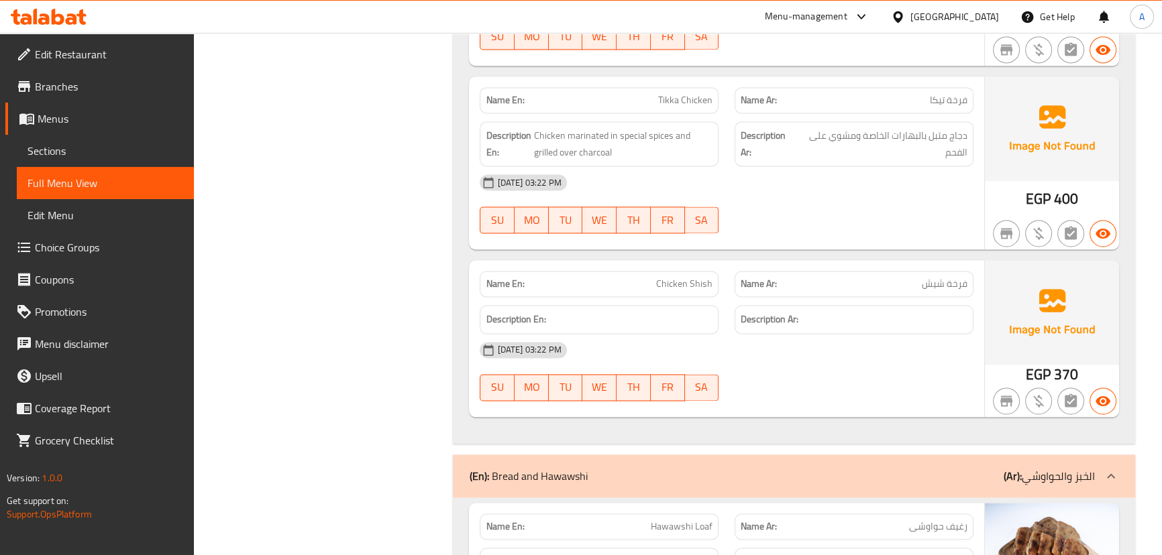
drag, startPoint x: 607, startPoint y: 255, endPoint x: 820, endPoint y: 349, distance: 233.3
click at [665, 272] on div "Name En: Chicken Shish" at bounding box center [599, 284] width 239 height 26
click at [820, 350] on div "[DATE] 03:22 PM SU MO TU WE TH FR SA" at bounding box center [725, 371] width 509 height 75
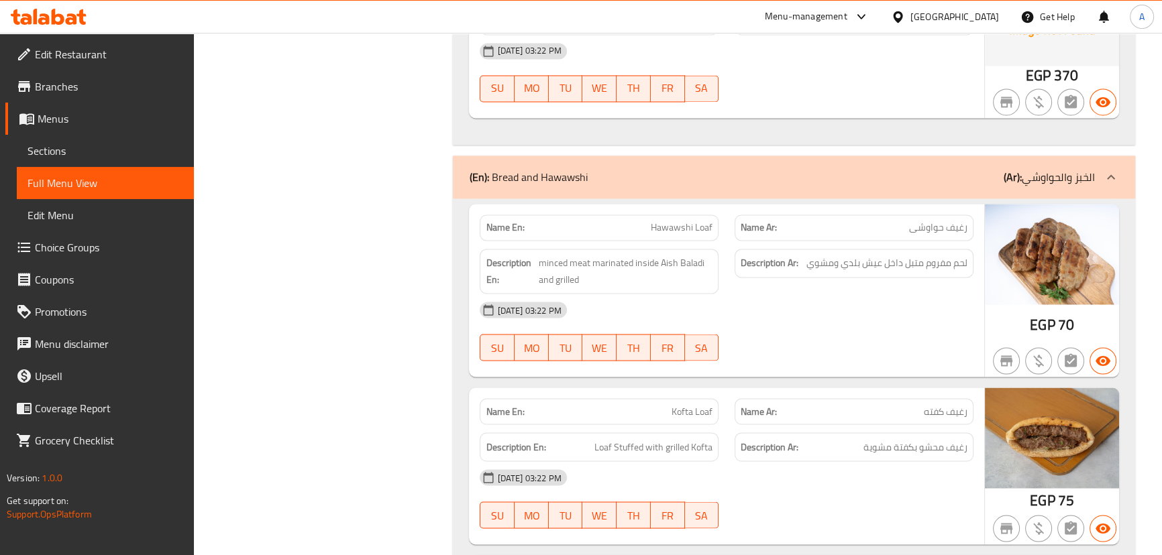
scroll to position [2897, 0]
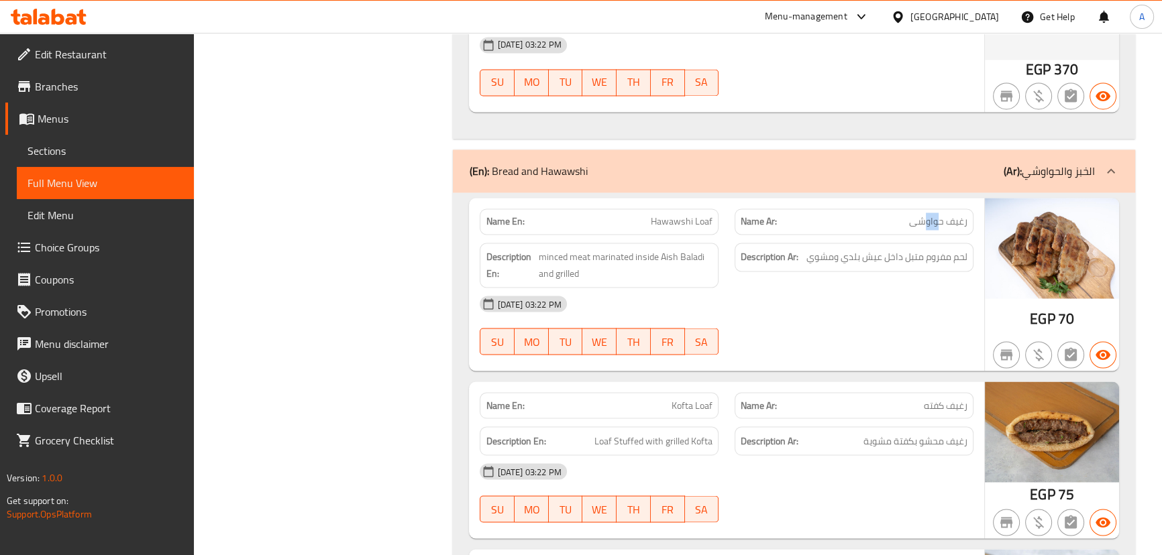
click at [915, 215] on span "رغيف حواوشى" at bounding box center [938, 222] width 58 height 14
click at [949, 288] on div "[DATE] 03:22 PM" at bounding box center [725, 304] width 509 height 32
drag, startPoint x: 950, startPoint y: 238, endPoint x: 700, endPoint y: 240, distance: 250.2
click at [810, 249] on span "لحم مفروم متبل داخل عيش بلدي ومشوي" at bounding box center [886, 257] width 161 height 17
drag, startPoint x: 632, startPoint y: 238, endPoint x: 775, endPoint y: 286, distance: 149.9
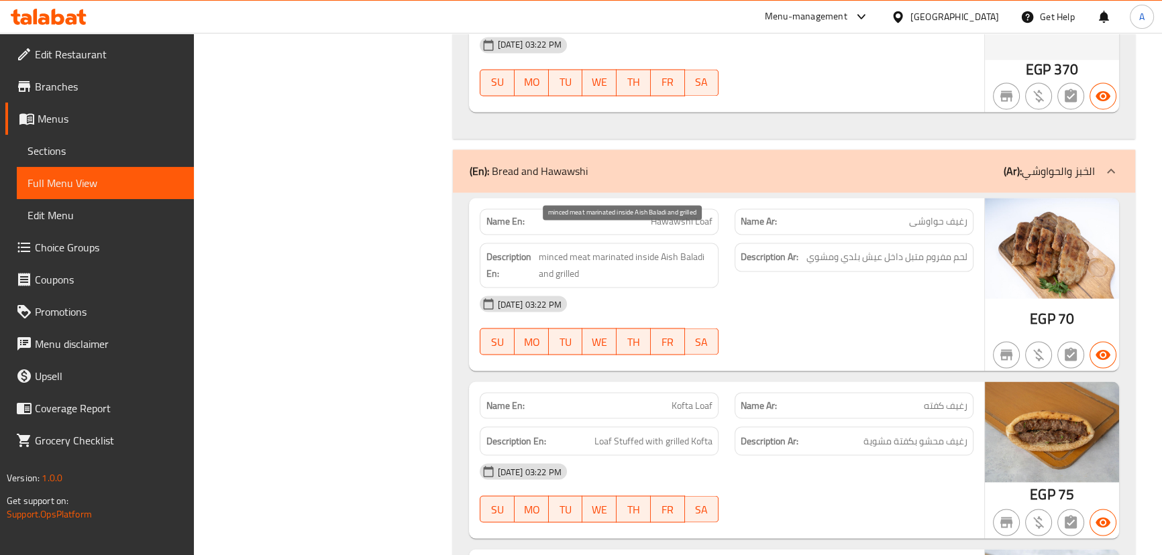
click at [657, 249] on span "minced meat marinated inside Aish Baladi and grilled" at bounding box center [626, 265] width 174 height 33
drag, startPoint x: 781, startPoint y: 291, endPoint x: 781, endPoint y: 301, distance: 10.1
click at [781, 292] on div "[DATE] 03:22 PM" at bounding box center [725, 304] width 509 height 32
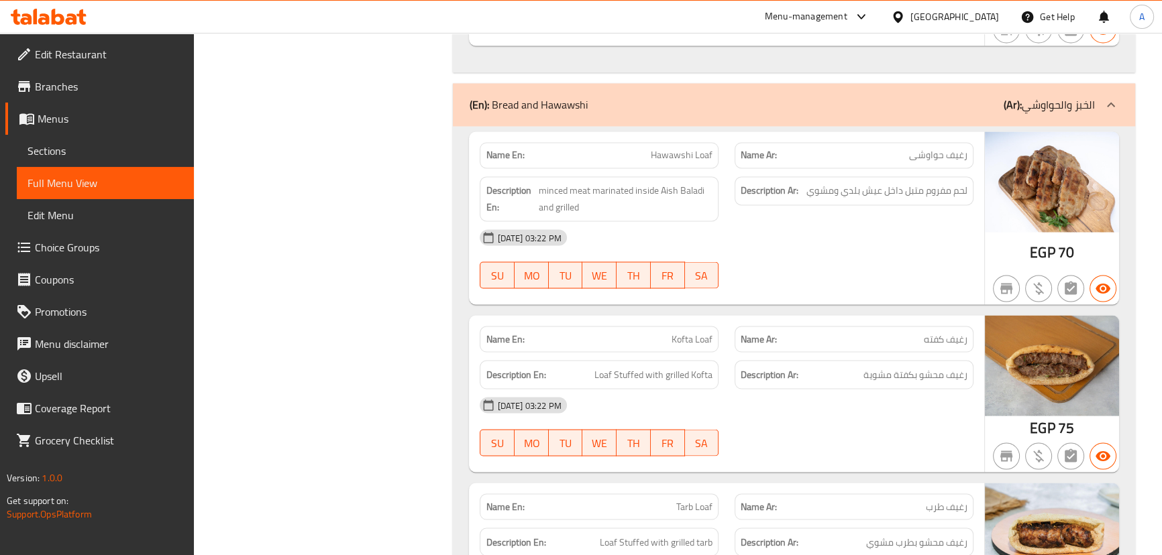
scroll to position [3018, 0]
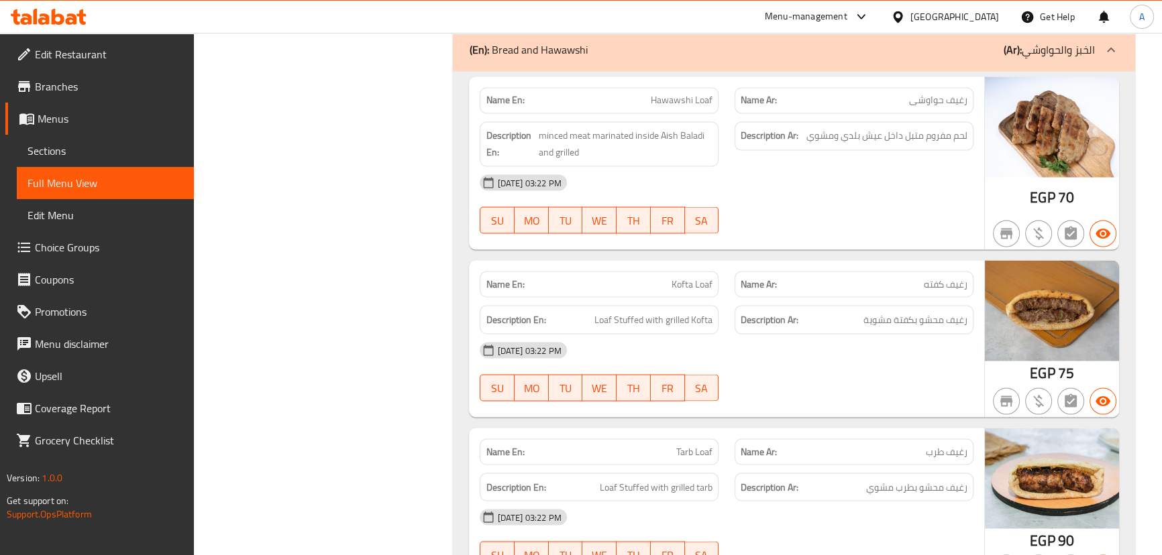
drag, startPoint x: 655, startPoint y: 260, endPoint x: 811, endPoint y: 330, distance: 170.8
click at [724, 283] on div "Name En: Kofta Loaf Name Ar: رغيف كفته Description En: Loaf Stuffed with grille…" at bounding box center [726, 338] width 514 height 157
drag, startPoint x: 818, startPoint y: 341, endPoint x: 879, endPoint y: 344, distance: 61.1
click at [818, 342] on div "[DATE] 03:22 PM" at bounding box center [725, 350] width 509 height 32
drag, startPoint x: 958, startPoint y: 301, endPoint x: 761, endPoint y: 301, distance: 197.2
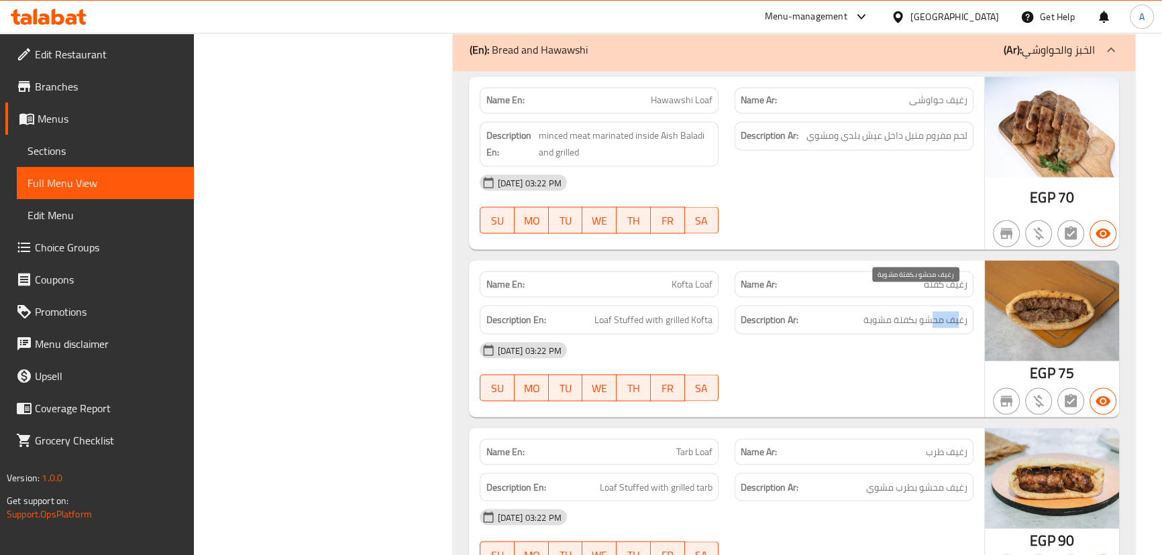
click at [871, 311] on span "رغيف محشو بكفتة مشوية" at bounding box center [915, 319] width 104 height 17
drag, startPoint x: 670, startPoint y: 300, endPoint x: 783, endPoint y: 344, distance: 120.8
click at [696, 309] on div "Description En: Loaf Stuffed with grilled Kofta" at bounding box center [599, 319] width 239 height 29
drag, startPoint x: 783, startPoint y: 344, endPoint x: 784, endPoint y: 351, distance: 7.5
click at [783, 346] on div "[DATE] 03:22 PM SU MO TU WE TH FR SA" at bounding box center [725, 371] width 509 height 75
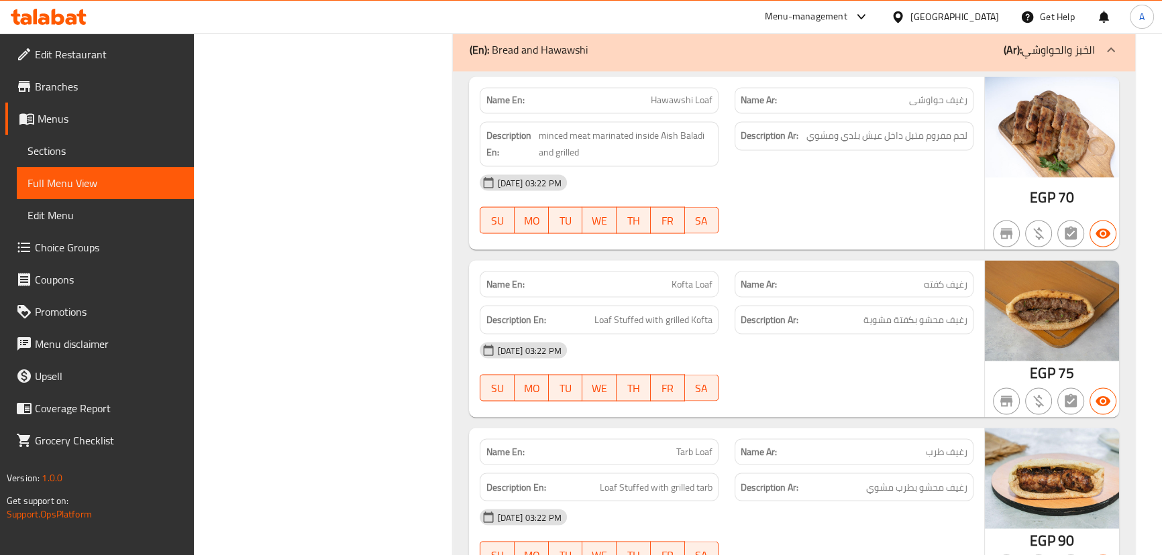
scroll to position [3201, 0]
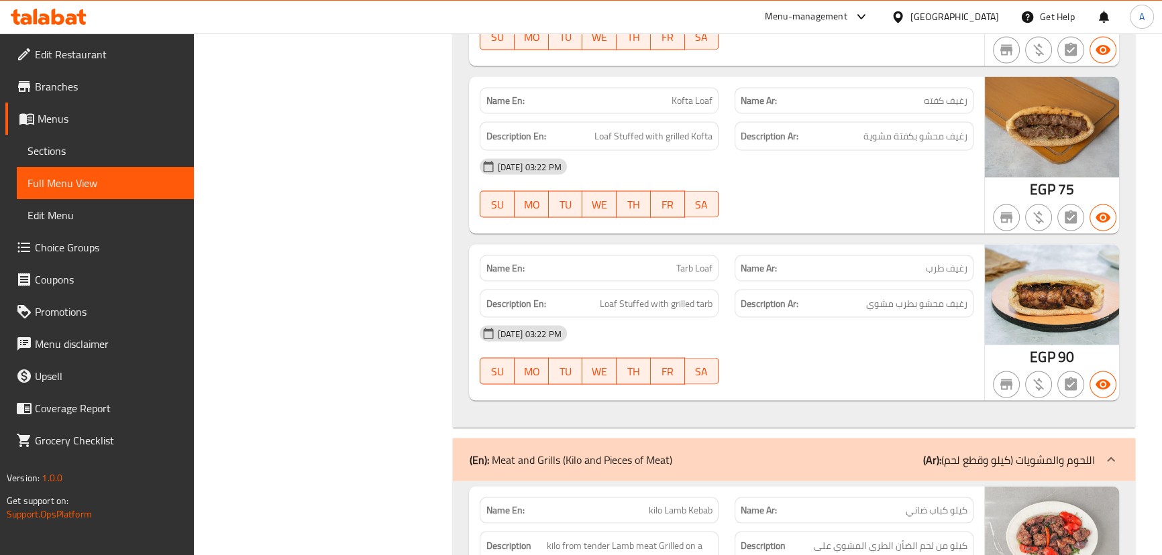
drag, startPoint x: 651, startPoint y: 258, endPoint x: 772, endPoint y: 302, distance: 128.6
click at [708, 263] on div "Name En: Tarb Loaf Name Ar: رغيف طرب Description En: Loaf Stuffed with grilled …" at bounding box center [726, 323] width 514 height 157
click at [812, 341] on div "[DATE] 03:22 PM SU MO TU WE TH FR SA" at bounding box center [725, 355] width 509 height 75
drag, startPoint x: 963, startPoint y: 278, endPoint x: 612, endPoint y: 286, distance: 350.9
click at [613, 286] on div "Description En: Loaf Stuffed with grilled tarb Description Ar: رغيف محشو بطرب م…" at bounding box center [725, 304] width 509 height 45
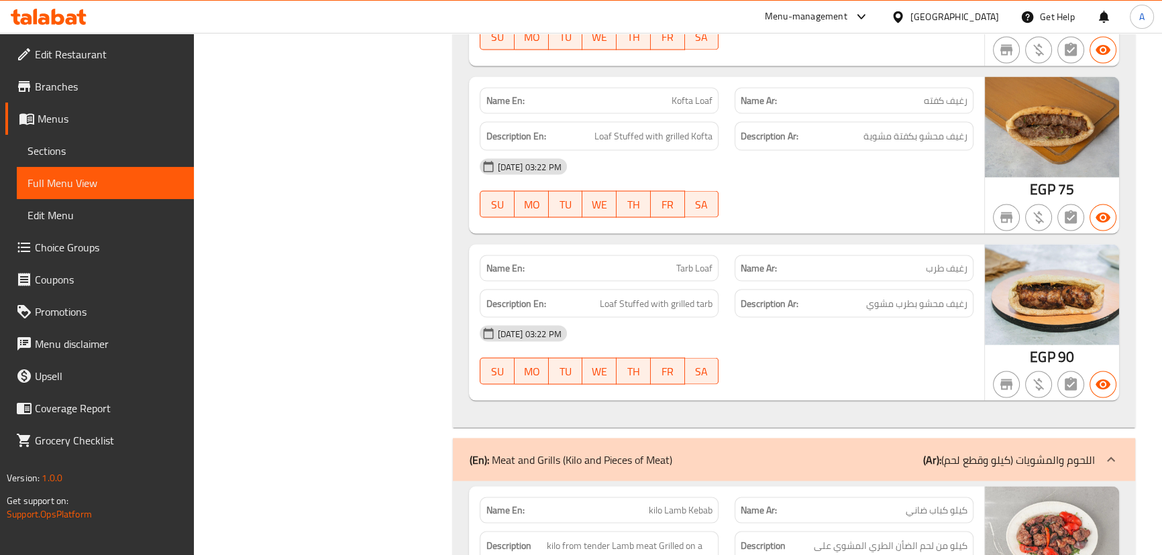
click at [837, 323] on div "[DATE] 03:22 PM" at bounding box center [725, 334] width 509 height 32
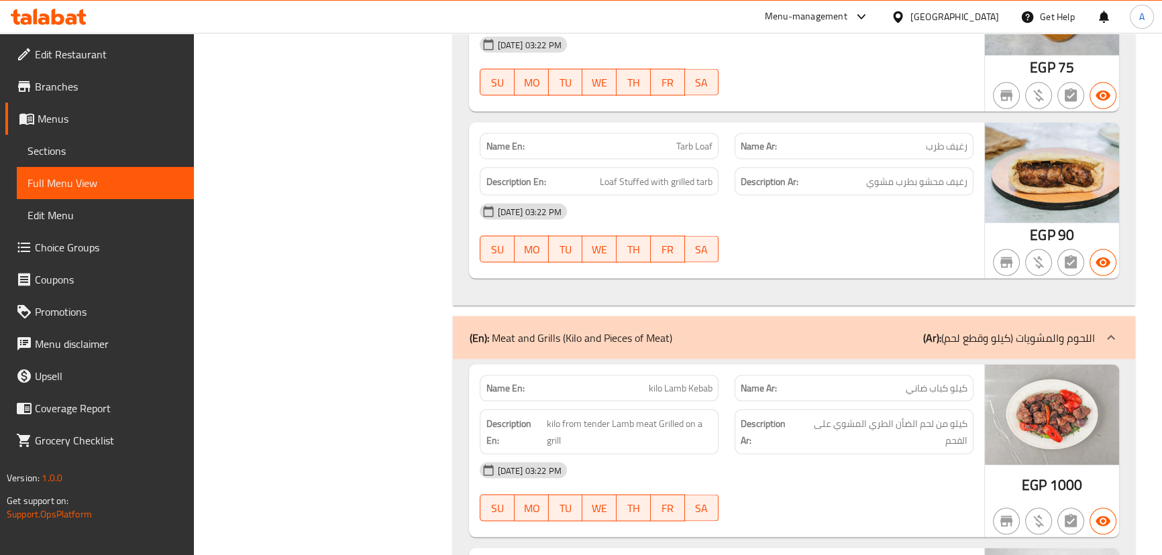
scroll to position [5225, 0]
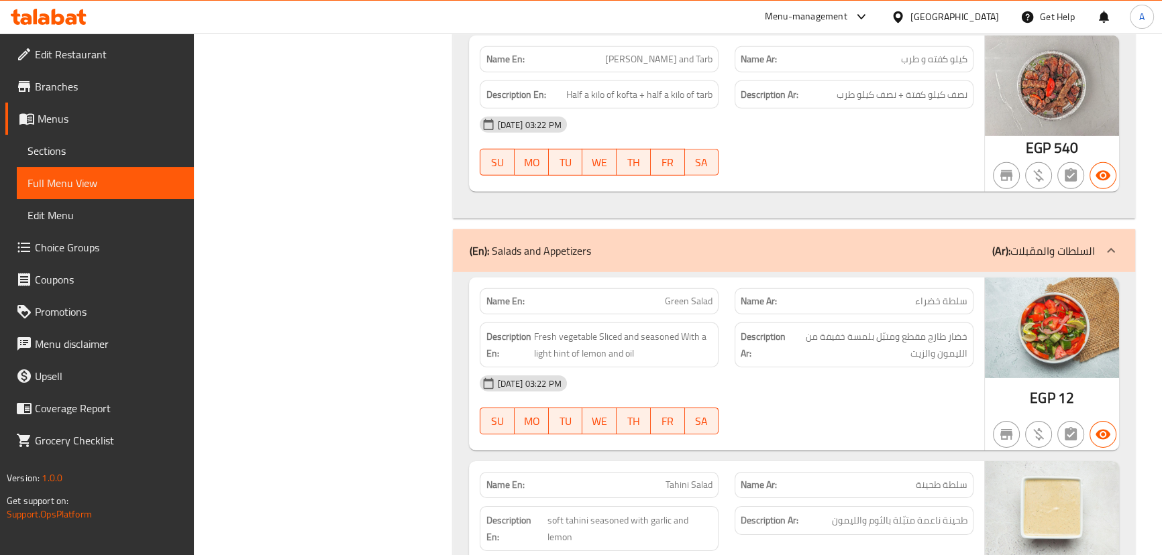
drag, startPoint x: 657, startPoint y: 276, endPoint x: 769, endPoint y: 315, distance: 119.0
click at [738, 297] on div "Name En: Green Salad Name Ar: سلطة خضراء Description En: Fresh vegetable Sliced…" at bounding box center [726, 364] width 514 height 173
click at [812, 368] on div "[DATE] 03:22 PM" at bounding box center [725, 384] width 509 height 32
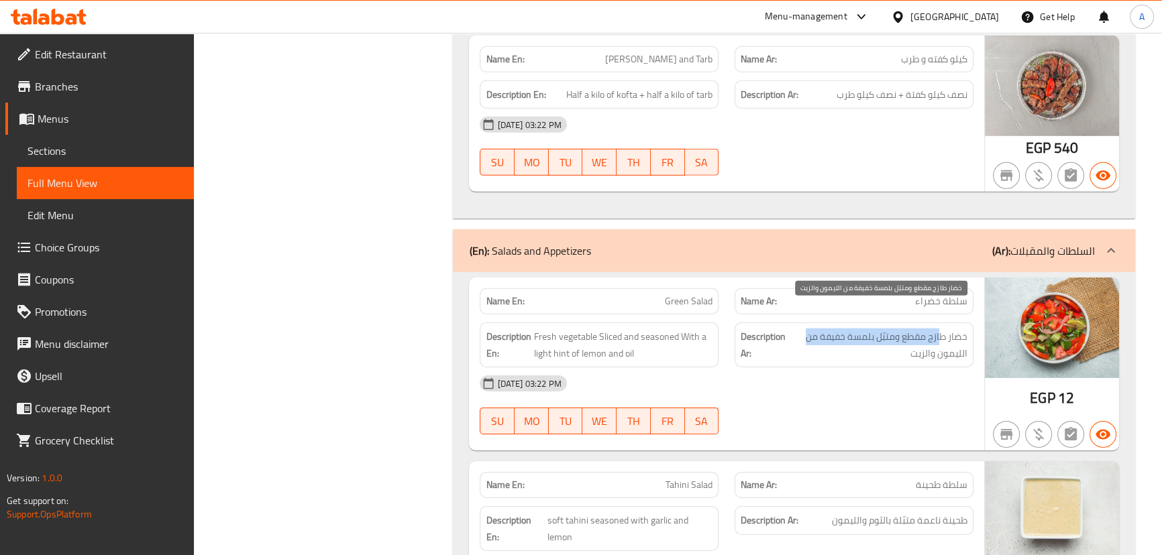
drag, startPoint x: 942, startPoint y: 313, endPoint x: 803, endPoint y: 313, distance: 138.2
click at [803, 329] on span "خضار طازج مقطع ومتبّل بلمسة خفيفة من الليمون والزيت" at bounding box center [878, 345] width 178 height 33
click at [938, 329] on span "خضار طازج مقطع ومتبّل بلمسة خفيفة من الليمون والزيت" at bounding box center [878, 345] width 178 height 33
drag, startPoint x: 938, startPoint y: 329, endPoint x: 740, endPoint y: 333, distance: 197.9
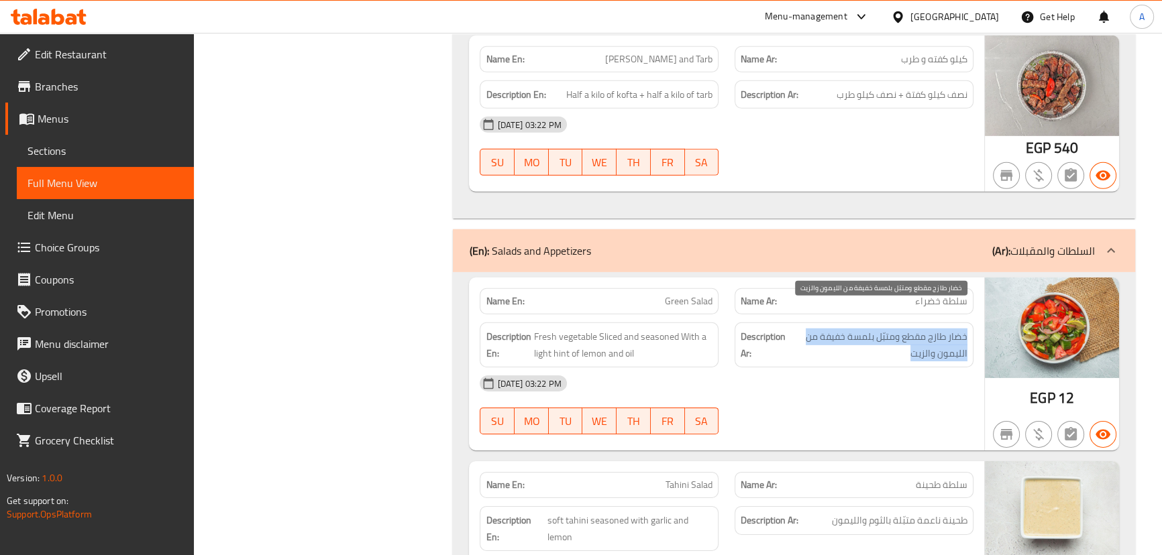
click at [740, 333] on h6 "Description Ar: خضار طازج مقطع ومتبّل بلمسة خفيفة من الليمون والزيت" at bounding box center [853, 345] width 227 height 33
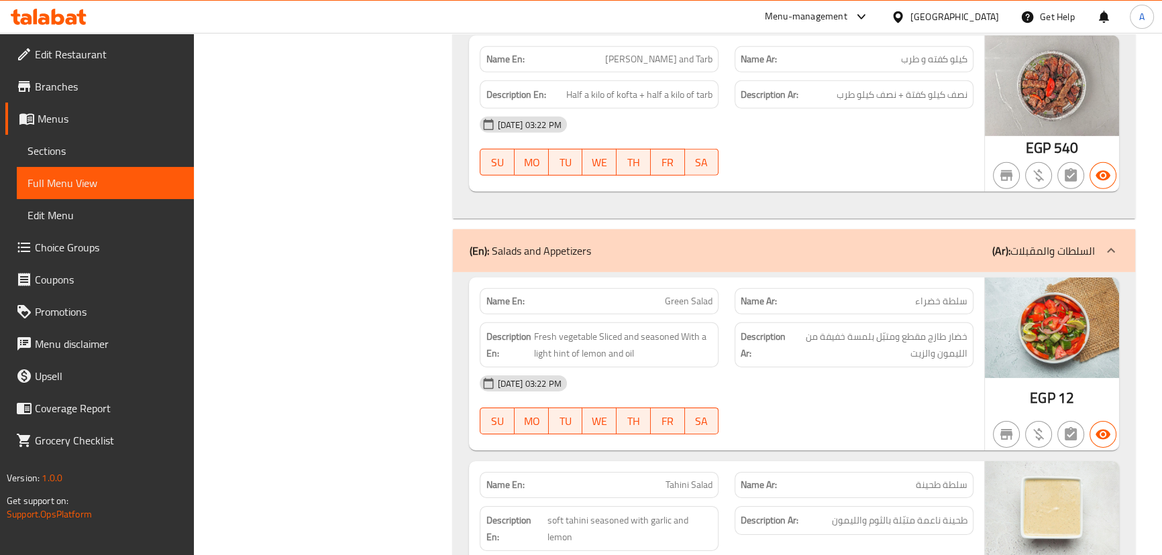
click at [800, 369] on div "[DATE] 03:22 PM" at bounding box center [725, 384] width 509 height 32
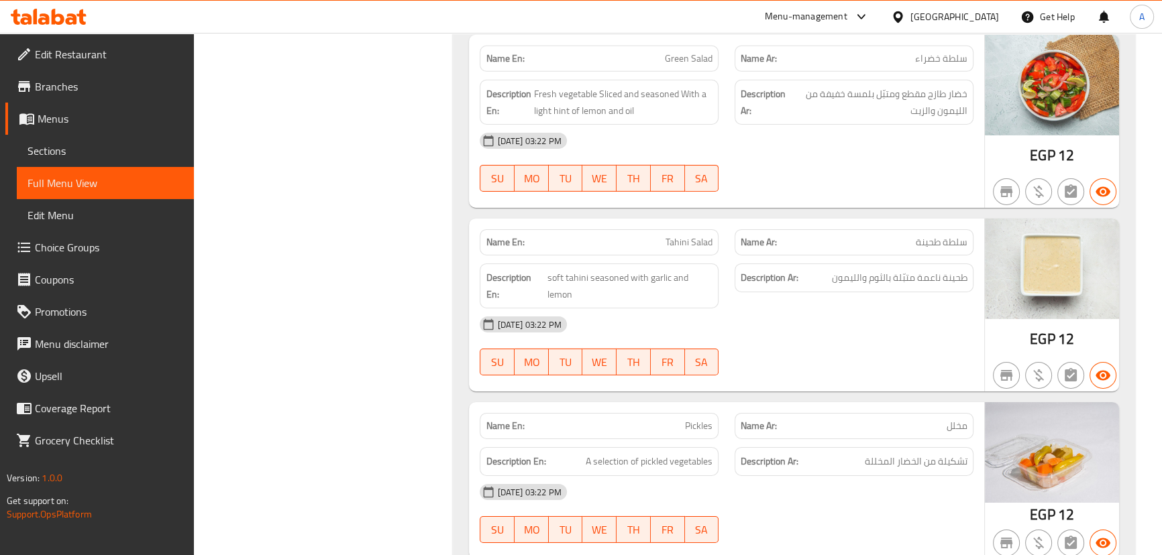
scroll to position [5469, 0]
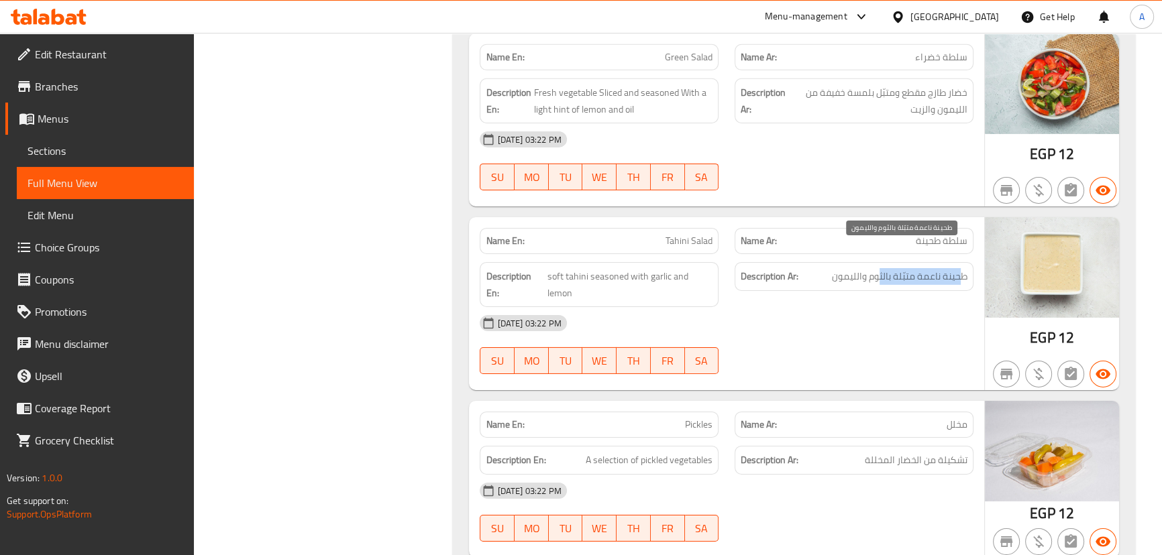
drag, startPoint x: 962, startPoint y: 257, endPoint x: 852, endPoint y: 252, distance: 110.1
click at [877, 268] on span "طحينة ناعمة متبّلة بالثوم والليمون" at bounding box center [899, 276] width 135 height 17
drag, startPoint x: 635, startPoint y: 253, endPoint x: 790, endPoint y: 315, distance: 166.8
click at [665, 268] on span "soft tahini seasoned with garlic and lemon" at bounding box center [629, 284] width 165 height 33
drag, startPoint x: 790, startPoint y: 315, endPoint x: 791, endPoint y: 351, distance: 36.9
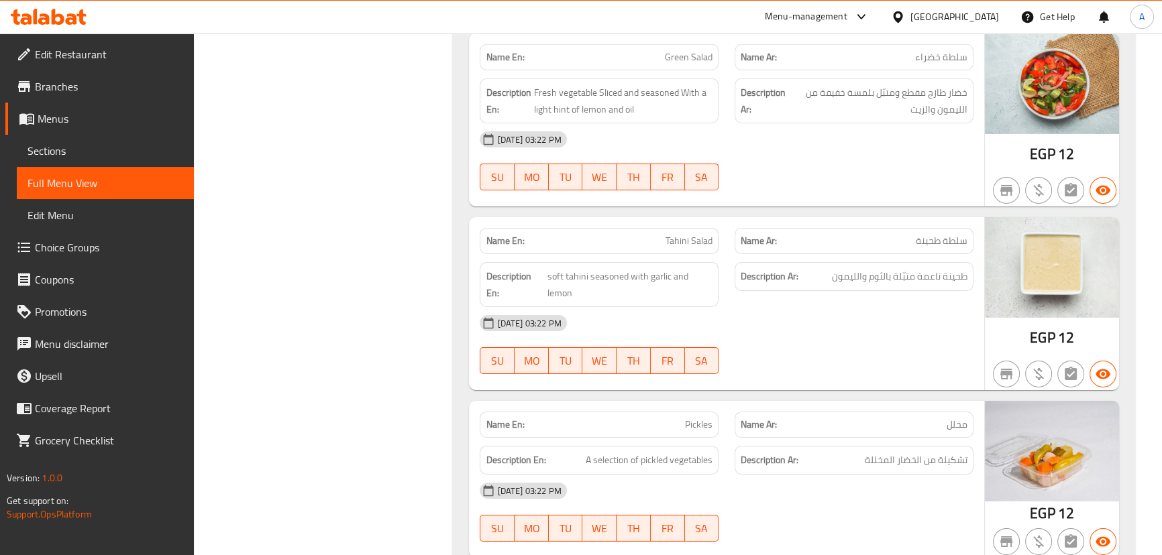
click at [791, 316] on div "[DATE] 03:22 PM SU MO TU WE TH FR SA" at bounding box center [725, 344] width 509 height 75
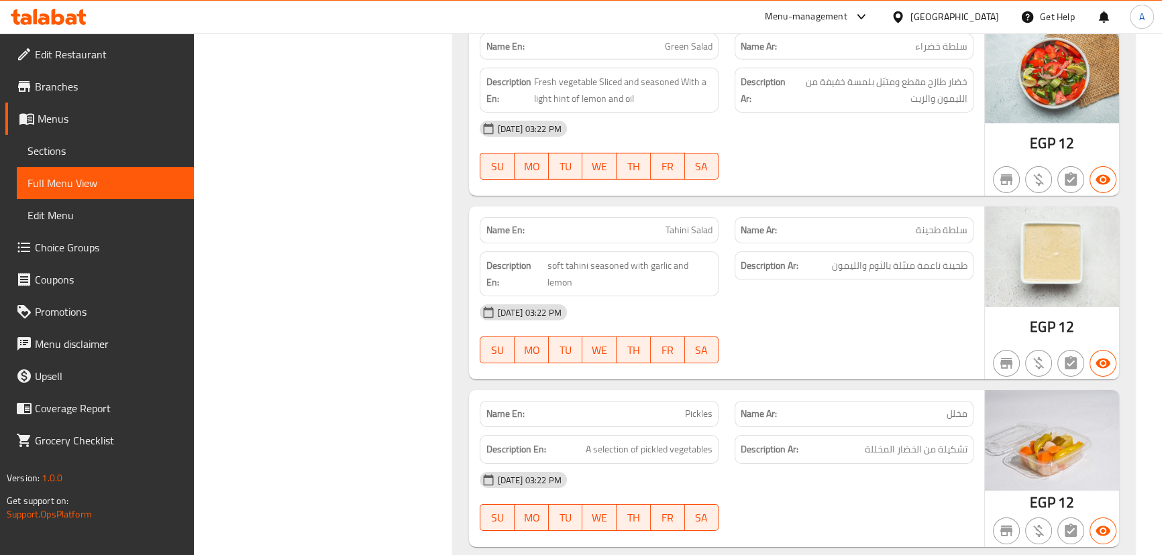
scroll to position [5591, 0]
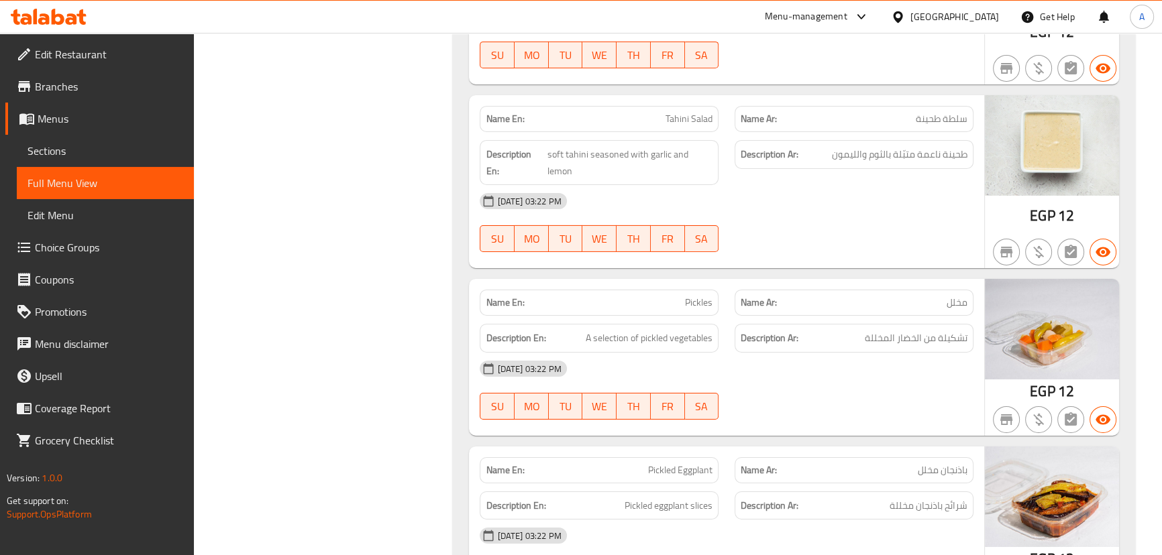
drag, startPoint x: 664, startPoint y: 267, endPoint x: 828, endPoint y: 338, distance: 178.4
click at [744, 287] on div "Name En: Pickles Name Ar: مخلل" at bounding box center [725, 303] width 509 height 42
drag, startPoint x: 828, startPoint y: 341, endPoint x: 901, endPoint y: 337, distance: 73.9
click at [828, 353] on div "[DATE] 03:22 PM" at bounding box center [725, 369] width 509 height 32
click at [954, 330] on span "تشكيلة من الخضار المخللة" at bounding box center [915, 338] width 103 height 17
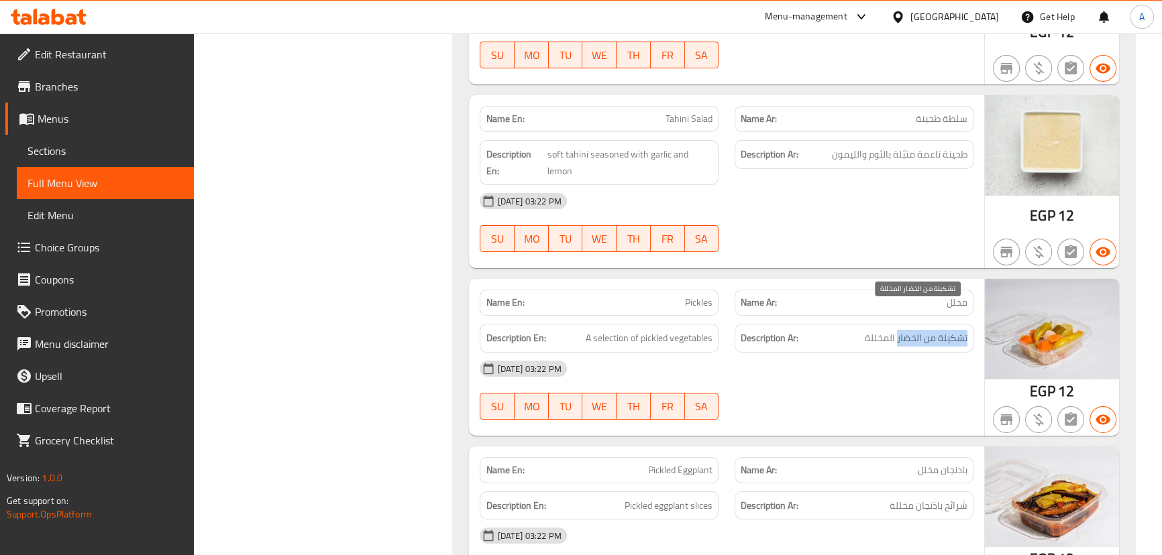
drag, startPoint x: 954, startPoint y: 312, endPoint x: 878, endPoint y: 312, distance: 76.5
click at [879, 330] on span "تشكيلة من الخضار المخللة" at bounding box center [915, 338] width 103 height 17
drag, startPoint x: 563, startPoint y: 294, endPoint x: 659, endPoint y: 309, distance: 96.4
click at [610, 316] on div "Description En: A selection of pickled vegetables" at bounding box center [598, 338] width 255 height 45
click at [746, 355] on div "[DATE] 03:22 PM" at bounding box center [725, 369] width 509 height 32
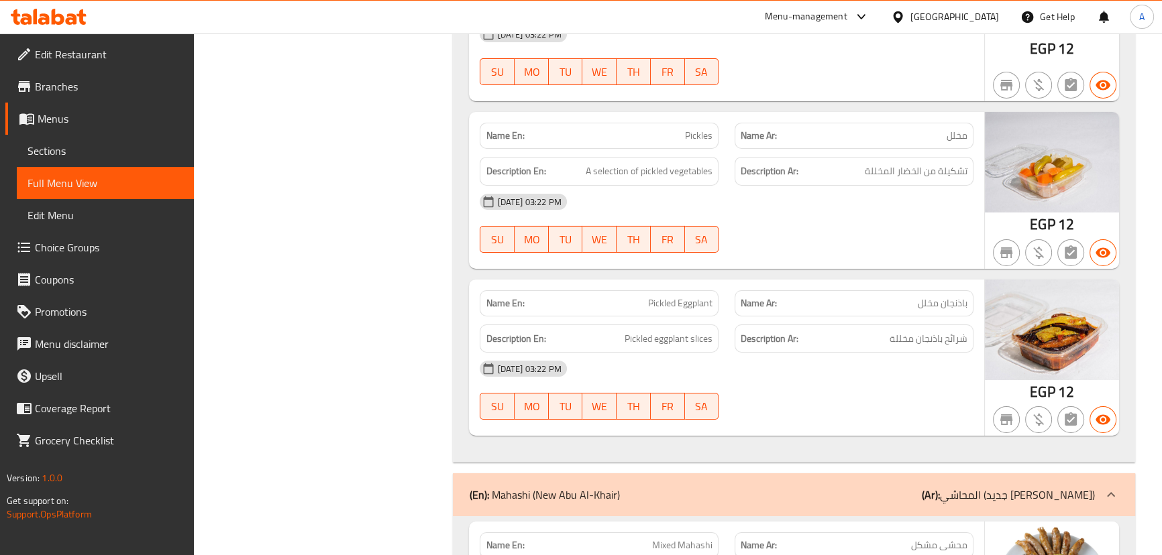
scroll to position [5774, 0]
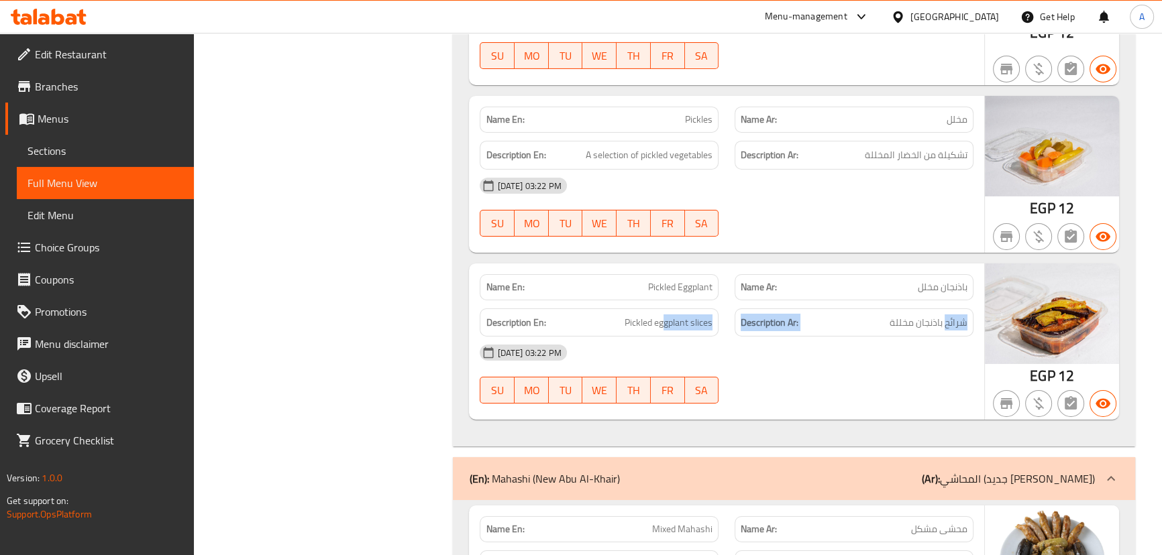
drag, startPoint x: 909, startPoint y: 300, endPoint x: 588, endPoint y: 277, distance: 321.4
click at [592, 300] on div "Description En: Pickled eggplant slices Description Ar: شرائح باذنجان مخللة" at bounding box center [725, 322] width 509 height 45
click at [751, 351] on div "[DATE] 03:22 PM SU MO TU WE TH FR SA" at bounding box center [725, 374] width 509 height 75
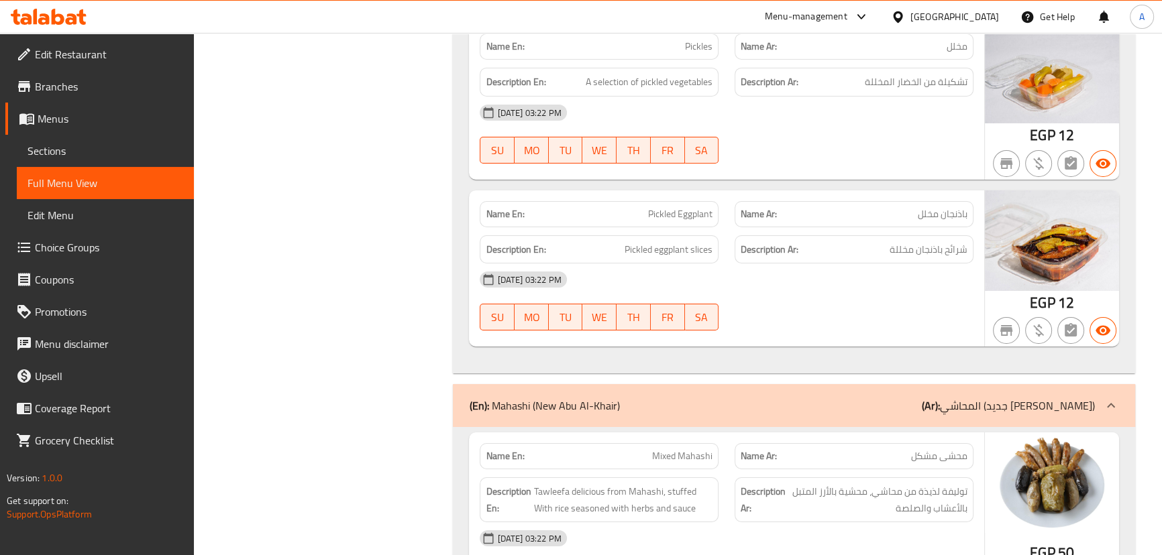
scroll to position [5956, 0]
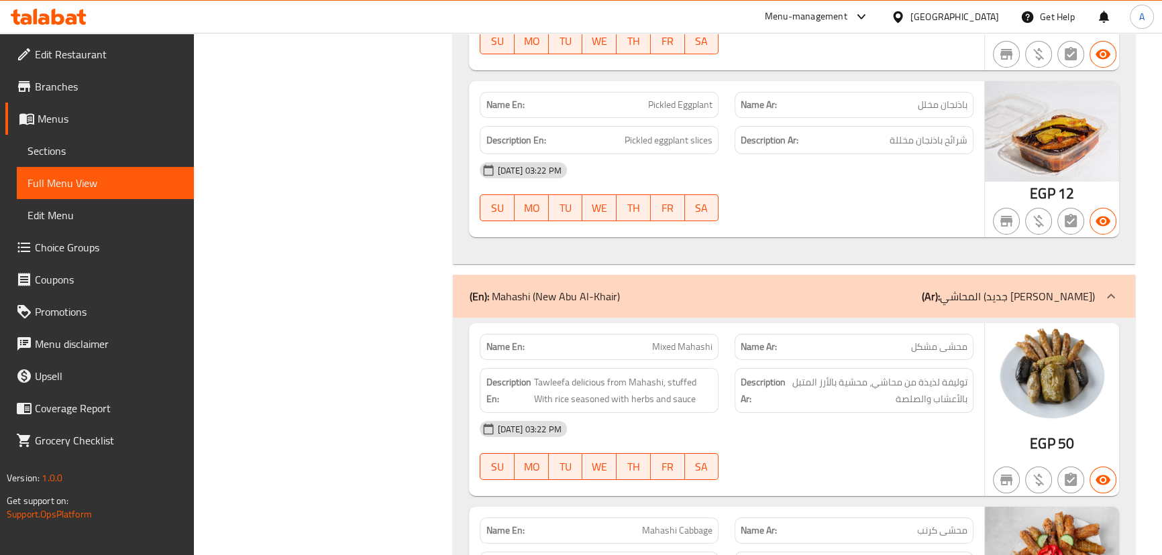
drag, startPoint x: 645, startPoint y: 324, endPoint x: 793, endPoint y: 405, distance: 168.4
click at [674, 337] on div "Name En: Mixed Mahashi Name Ar: محشى مشكل Description En: Tawleefa delicious fr…" at bounding box center [726, 409] width 514 height 173
click at [802, 417] on div "[DATE] 03:22 PM" at bounding box center [725, 429] width 509 height 32
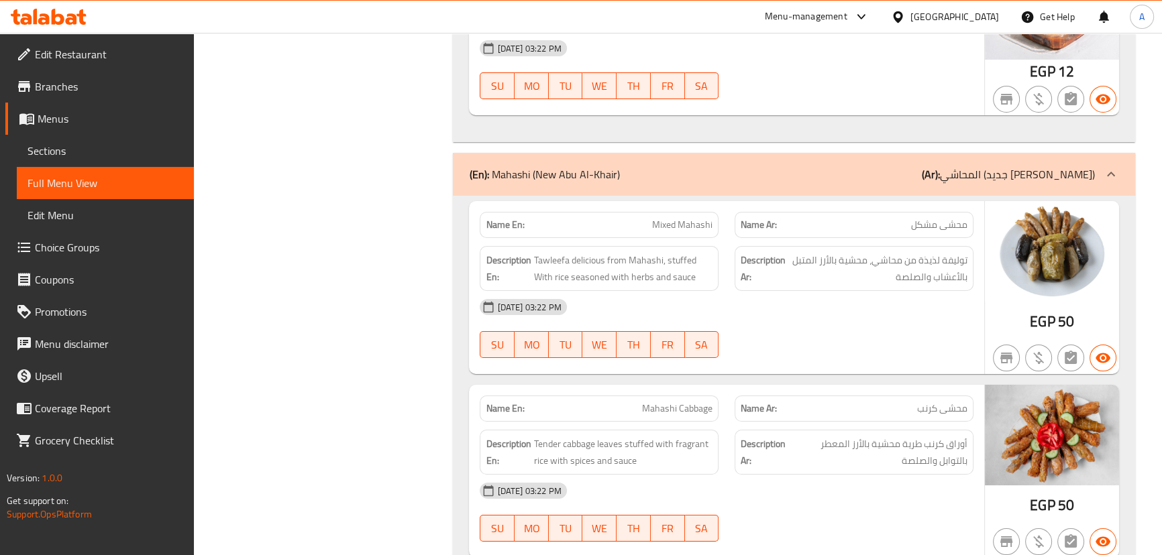
scroll to position [6109, 0]
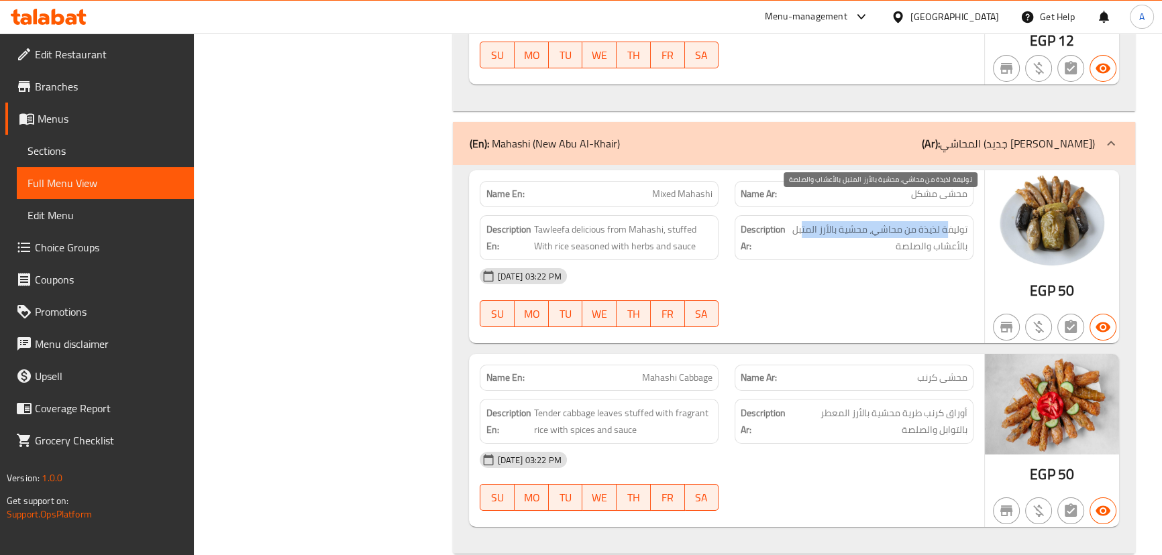
drag, startPoint x: 944, startPoint y: 206, endPoint x: 803, endPoint y: 211, distance: 140.9
click at [803, 221] on span "توليفة لذيذة من محاشي، محشية بالأرز المتبل بالأعشاب والصلصة" at bounding box center [877, 237] width 179 height 33
click at [840, 260] on div "[DATE] 03:22 PM" at bounding box center [725, 276] width 509 height 32
drag, startPoint x: 824, startPoint y: 197, endPoint x: 807, endPoint y: 208, distance: 19.9
click at [807, 221] on span "توليفة لذيذة من محاشي، محشية بالأرز المتبل بالأعشاب والصلصة" at bounding box center [877, 237] width 179 height 33
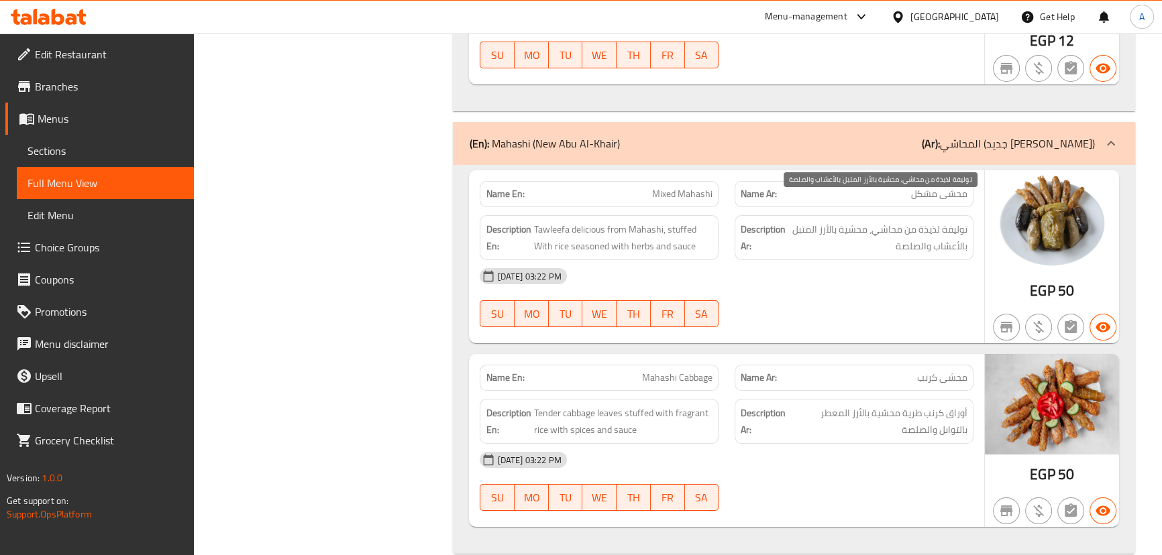
click at [945, 222] on span "توليفة لذيذة من محاشي، محشية بالأرز المتبل بالأعشاب والصلصة" at bounding box center [877, 237] width 179 height 33
drag, startPoint x: 945, startPoint y: 222, endPoint x: 938, endPoint y: 231, distance: 11.9
click at [944, 225] on span "توليفة لذيذة من محاشي، محشية بالأرز المتبل بالأعشاب والصلصة" at bounding box center [877, 237] width 179 height 33
drag, startPoint x: 917, startPoint y: 262, endPoint x: 897, endPoint y: 274, distance: 23.1
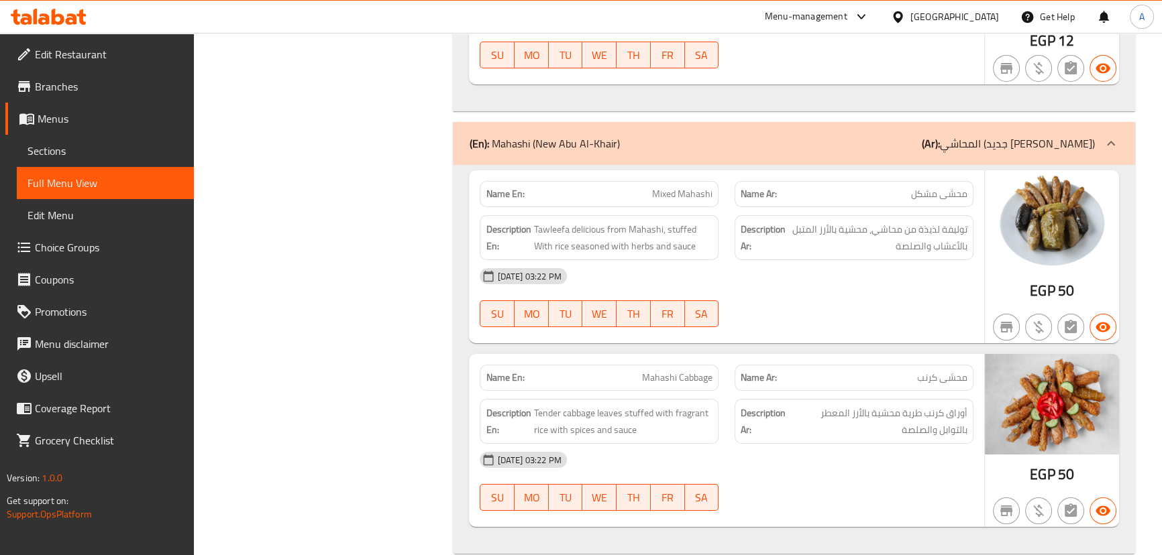
click at [917, 263] on div "[DATE] 03:22 PM" at bounding box center [725, 276] width 509 height 32
drag, startPoint x: 691, startPoint y: 158, endPoint x: 842, endPoint y: 252, distance: 178.3
click at [749, 191] on div "Name En: Mixed Mahashi Name Ar: محشى مشكل Description En: Tawleefa delicious fr…" at bounding box center [726, 256] width 514 height 173
drag, startPoint x: 842, startPoint y: 252, endPoint x: 932, endPoint y: 40, distance: 230.2
click at [852, 260] on div "[DATE] 03:22 PM" at bounding box center [725, 276] width 509 height 32
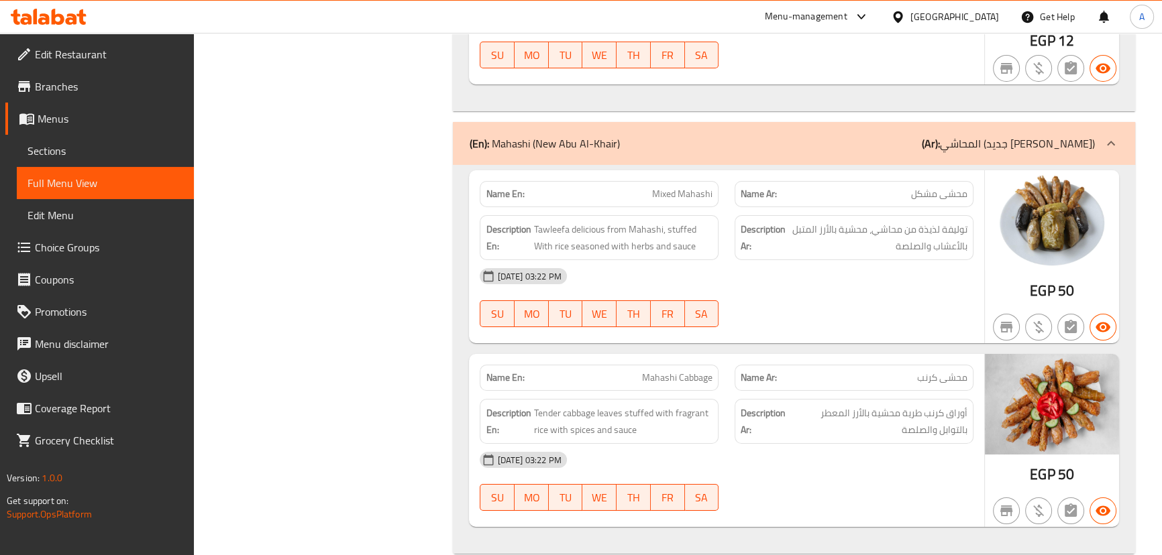
click at [879, 260] on div "[DATE] 03:22 PM" at bounding box center [725, 276] width 509 height 32
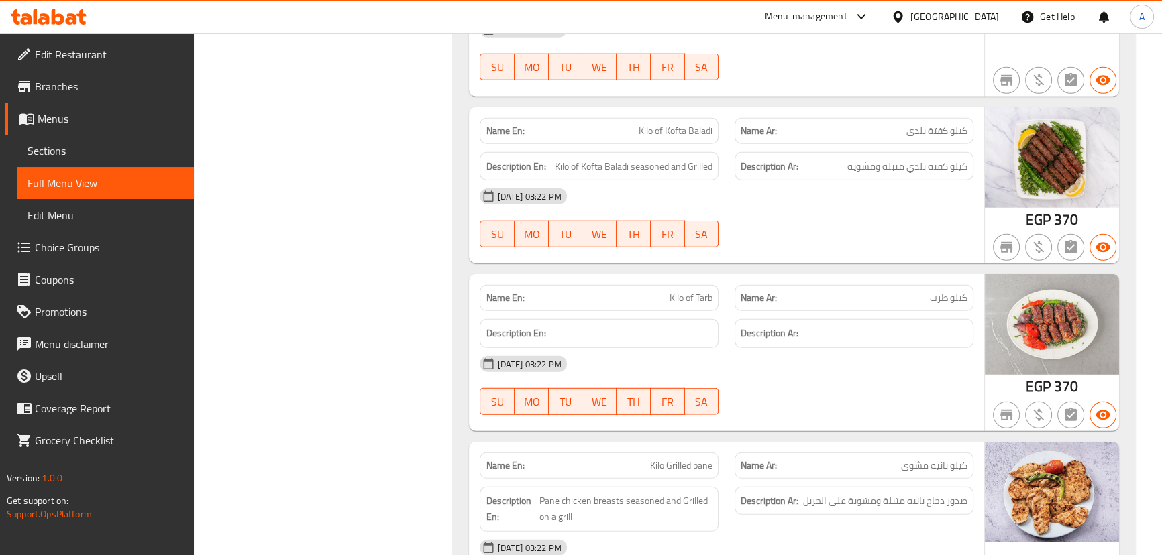
scroll to position [4585, 0]
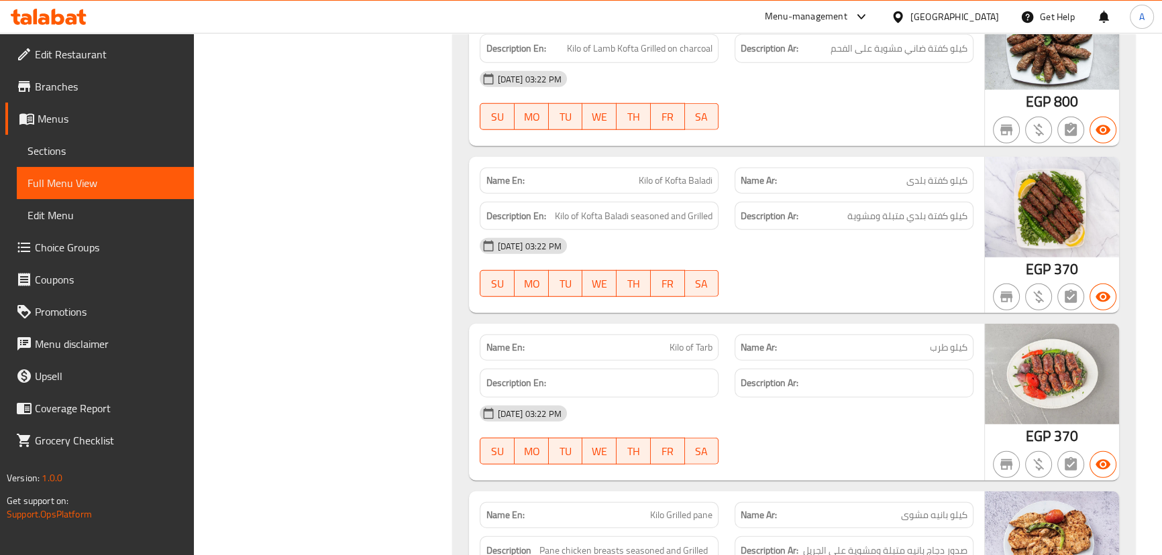
click at [66, 156] on span "Sections" at bounding box center [105, 151] width 156 height 16
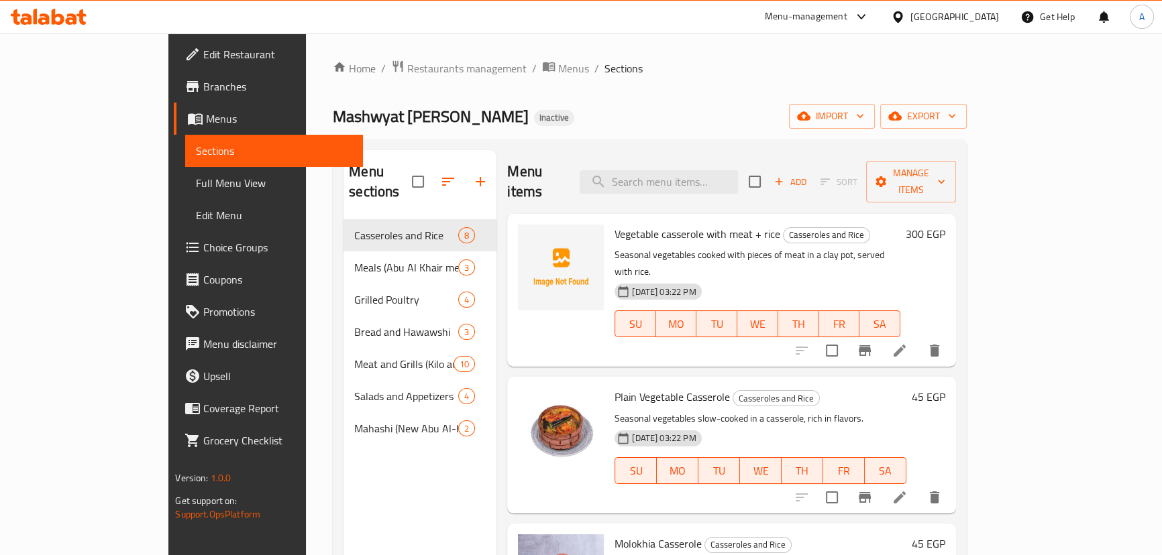
click at [577, 147] on div "Menu sections Casseroles and Rice 8 Meals (Abu Al Khair meals) 3 Grilled Poultr…" at bounding box center [649, 428] width 633 height 577
click at [663, 176] on input "search" at bounding box center [658, 181] width 158 height 23
paste input "Grilled Chicken with"
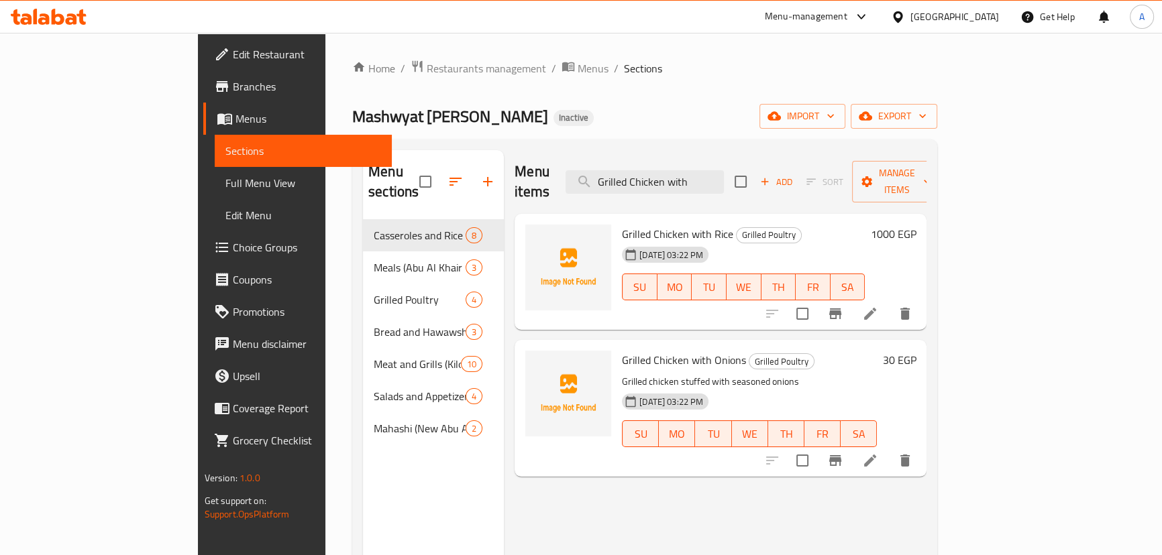
click at [710, 86] on div "Home / Restaurants management / Menus / Sections Mashwyat Abu Al-Khair Inactive…" at bounding box center [644, 388] width 585 height 657
click at [913, 306] on icon "delete" at bounding box center [905, 314] width 16 height 16
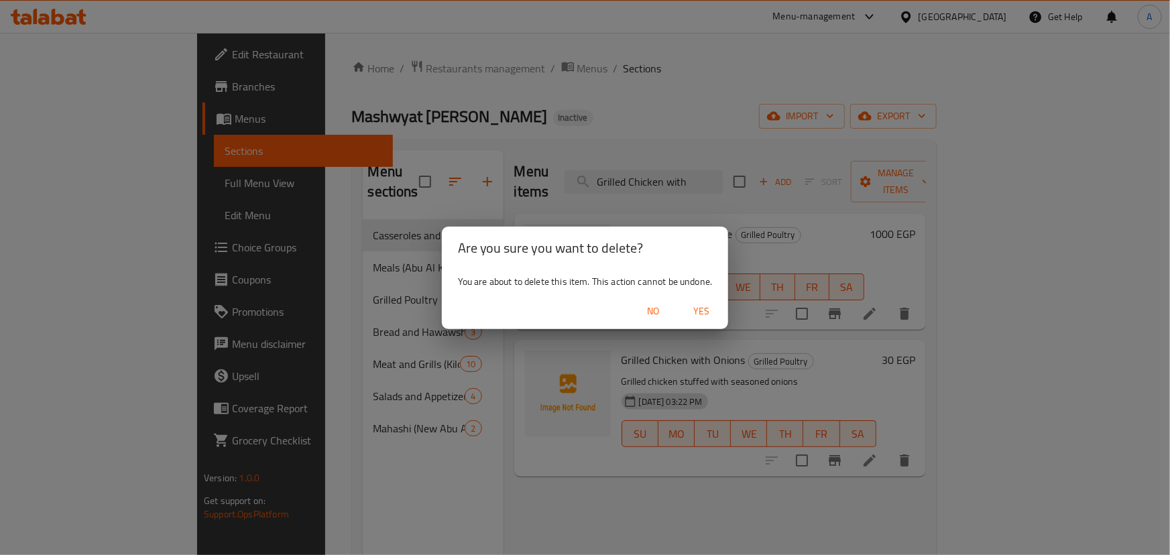
click at [708, 313] on span "Yes" at bounding box center [701, 311] width 32 height 17
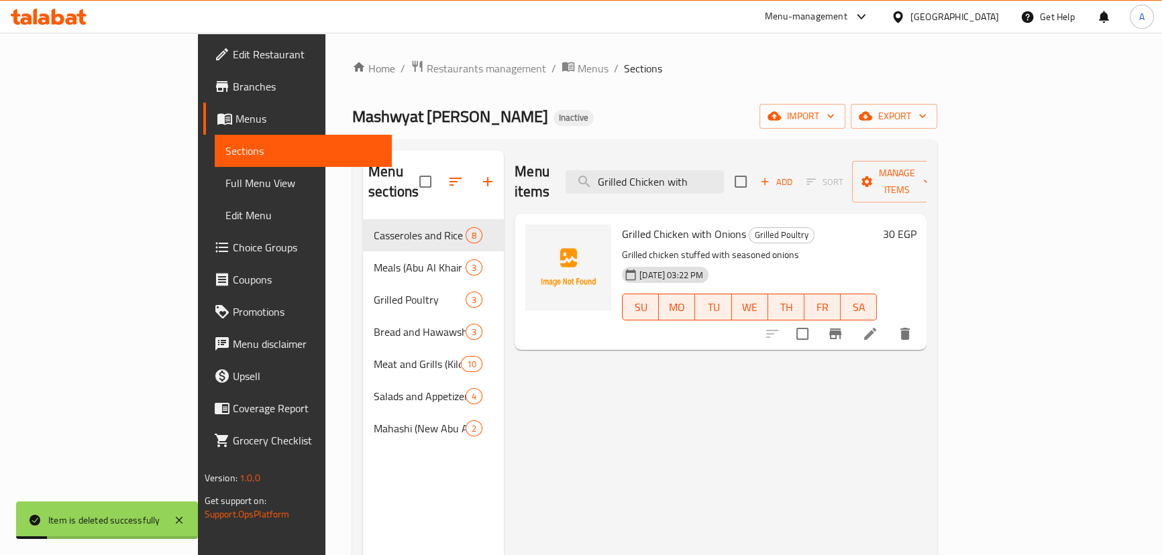
click at [913, 326] on icon "delete" at bounding box center [905, 334] width 16 height 16
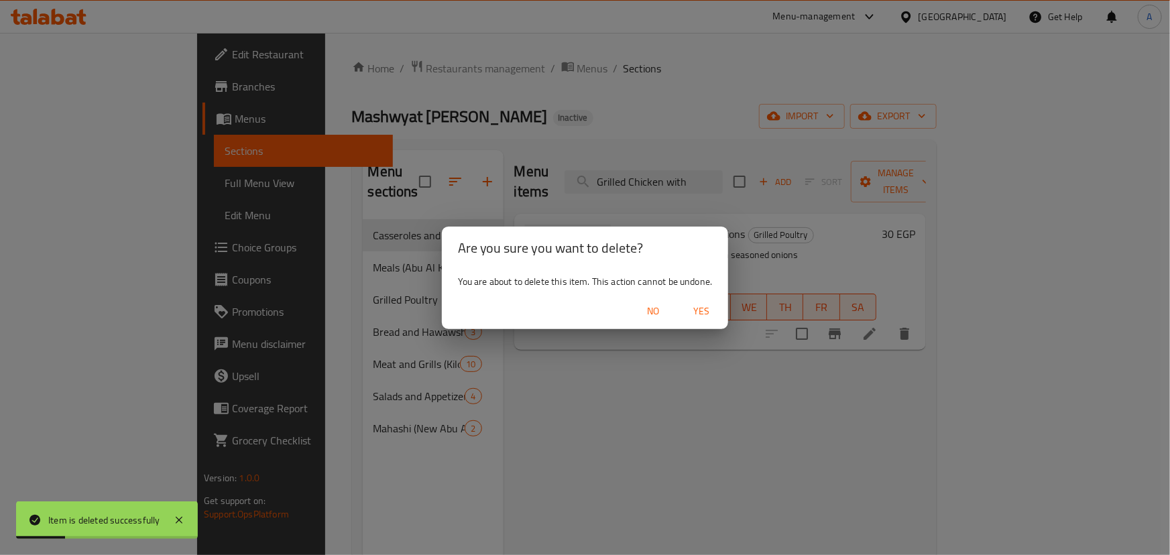
click at [706, 314] on span "Yes" at bounding box center [701, 311] width 32 height 17
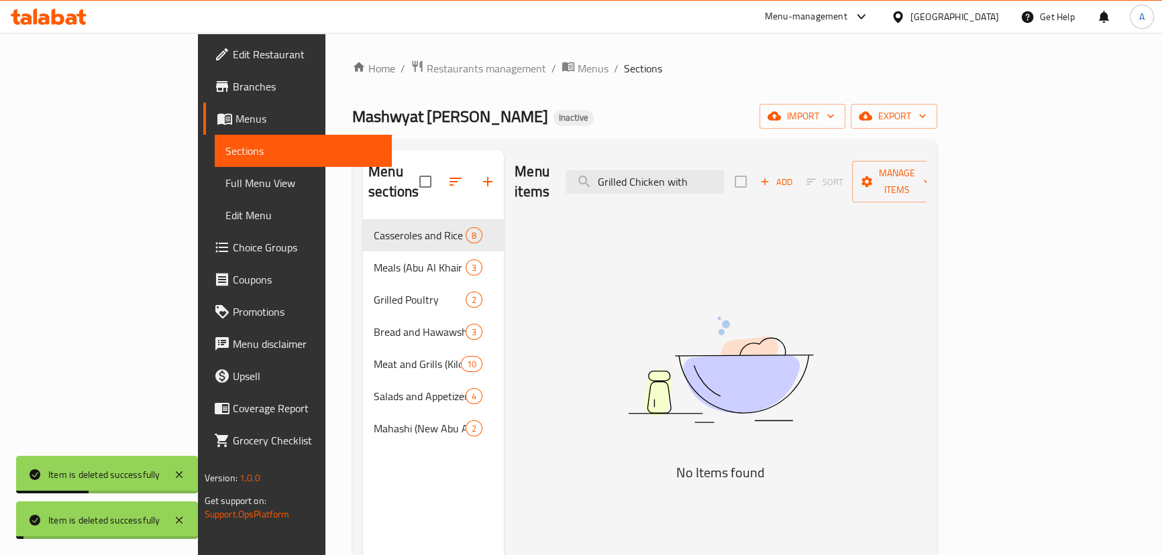
click at [724, 98] on div "Home / Restaurants management / Menus / Sections Mashwyat Abu Al-Khair Inactive…" at bounding box center [644, 388] width 585 height 657
click at [352, 107] on span "Mashwyat [PERSON_NAME]" at bounding box center [450, 116] width 196 height 30
drag, startPoint x: 313, startPoint y: 107, endPoint x: 313, endPoint y: 220, distance: 112.7
click at [352, 108] on span "Mashwyat [PERSON_NAME]" at bounding box center [450, 116] width 196 height 30
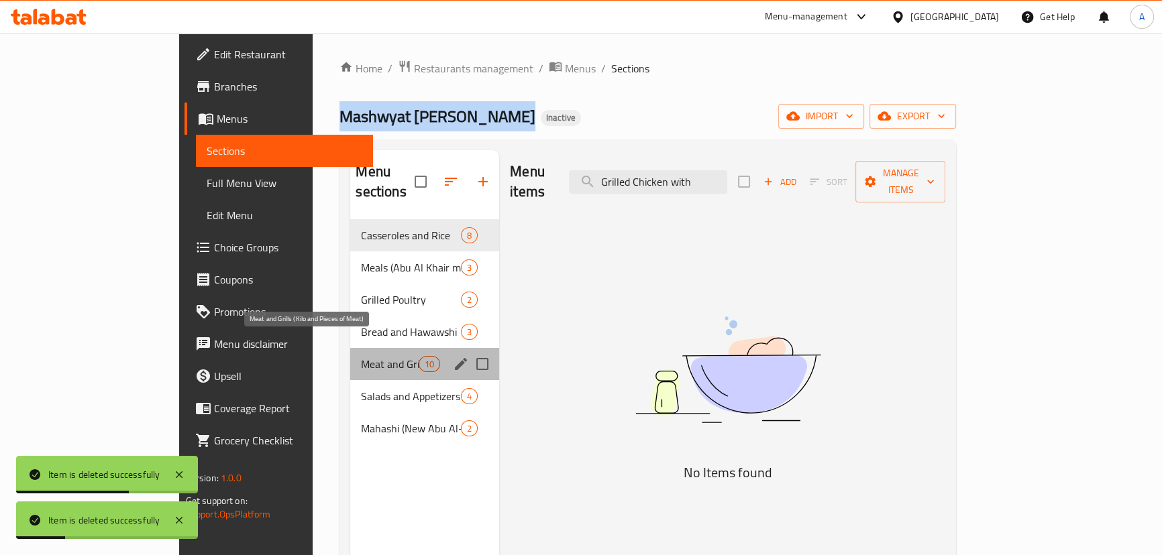
click at [361, 356] on span "Meat and Grills (Kilo and Pieces of Meat)" at bounding box center [389, 364] width 57 height 16
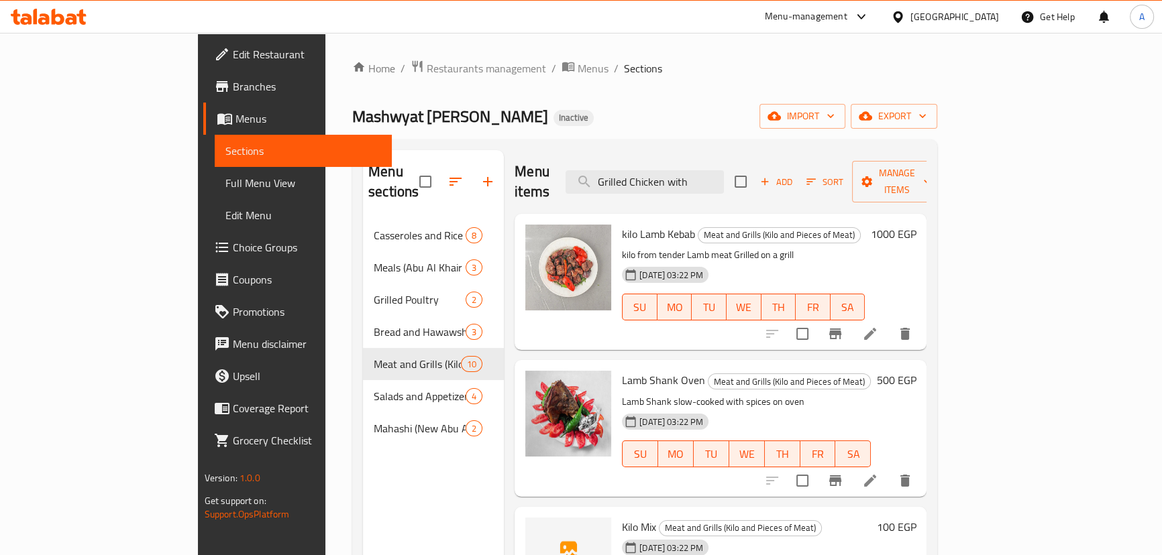
click at [730, 158] on div "Menu items Grilled Chicken with Add Sort Manage items" at bounding box center [720, 182] width 412 height 64
click at [724, 174] on input "Grilled Chicken with" at bounding box center [644, 181] width 158 height 23
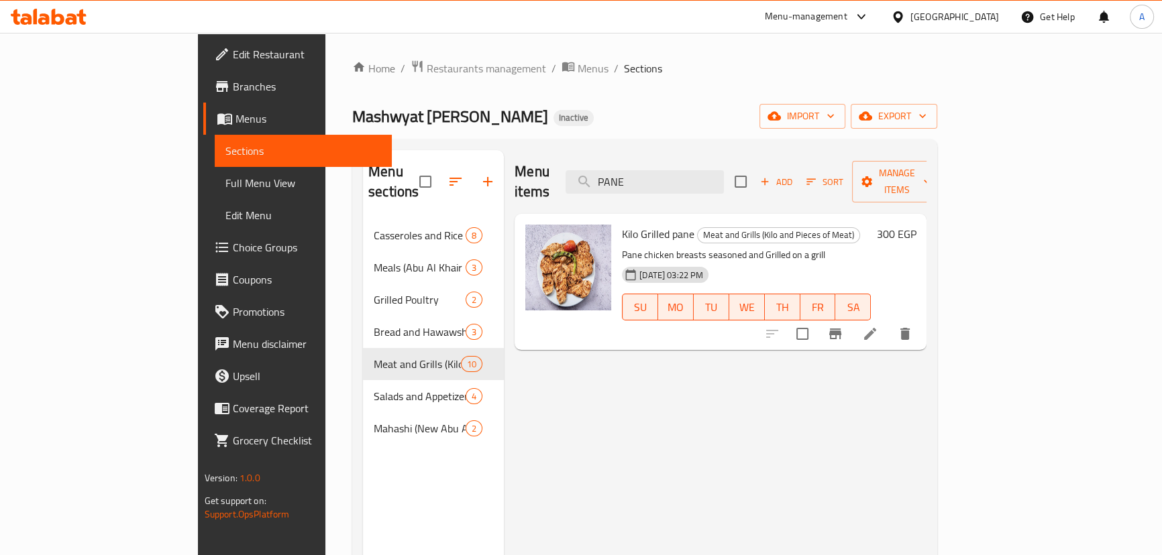
type input "PANE"
click at [622, 224] on span "Kilo Grilled pane" at bounding box center [658, 234] width 72 height 20
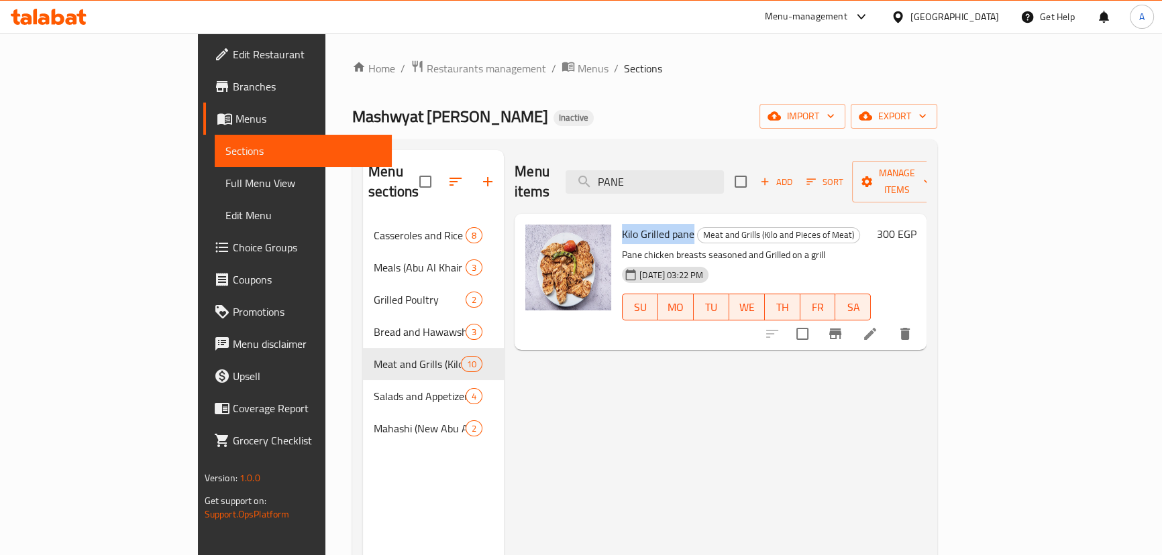
drag, startPoint x: 579, startPoint y: 217, endPoint x: 636, endPoint y: 219, distance: 57.0
click at [630, 224] on span "Kilo Grilled pane" at bounding box center [658, 234] width 72 height 20
click at [225, 178] on span "Full Menu View" at bounding box center [303, 183] width 156 height 16
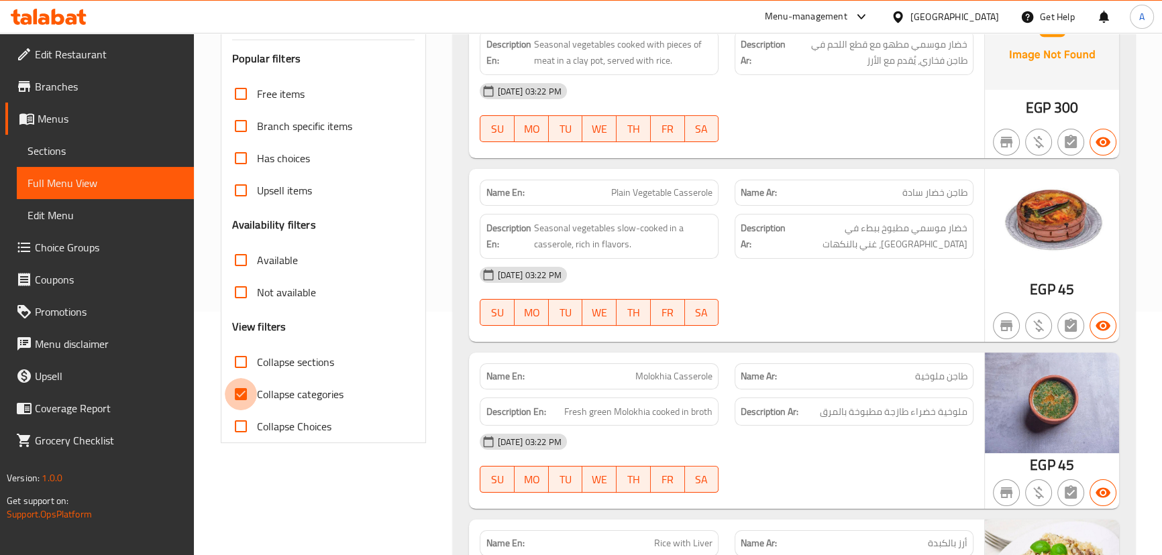
drag, startPoint x: 256, startPoint y: 390, endPoint x: 459, endPoint y: 347, distance: 207.8
click at [256, 390] on input "Collapse categories" at bounding box center [241, 394] width 32 height 32
checkbox input "false"
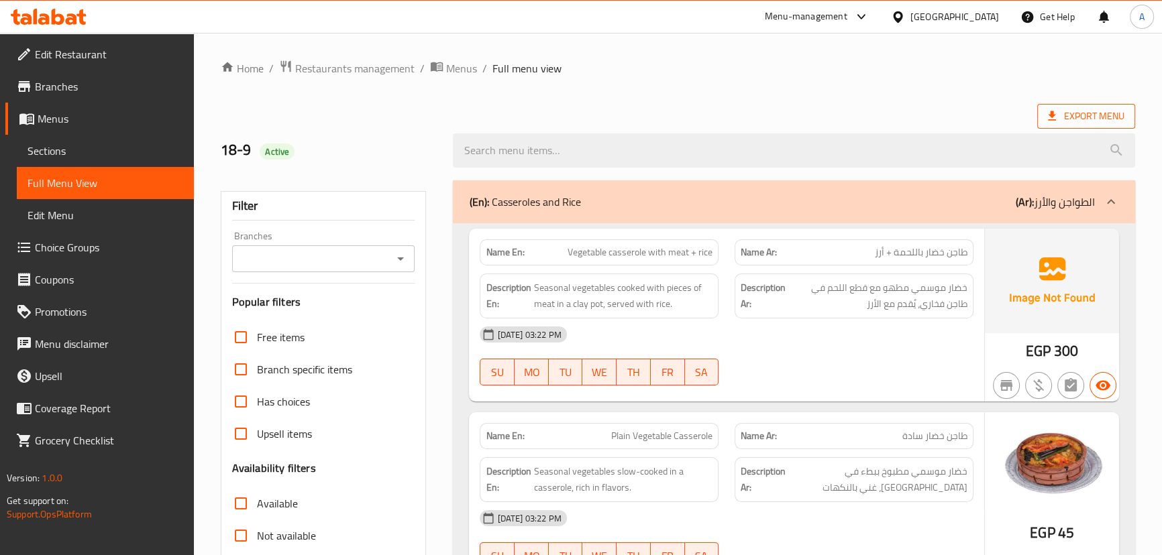
click at [1093, 108] on span "Export Menu" at bounding box center [1086, 116] width 76 height 17
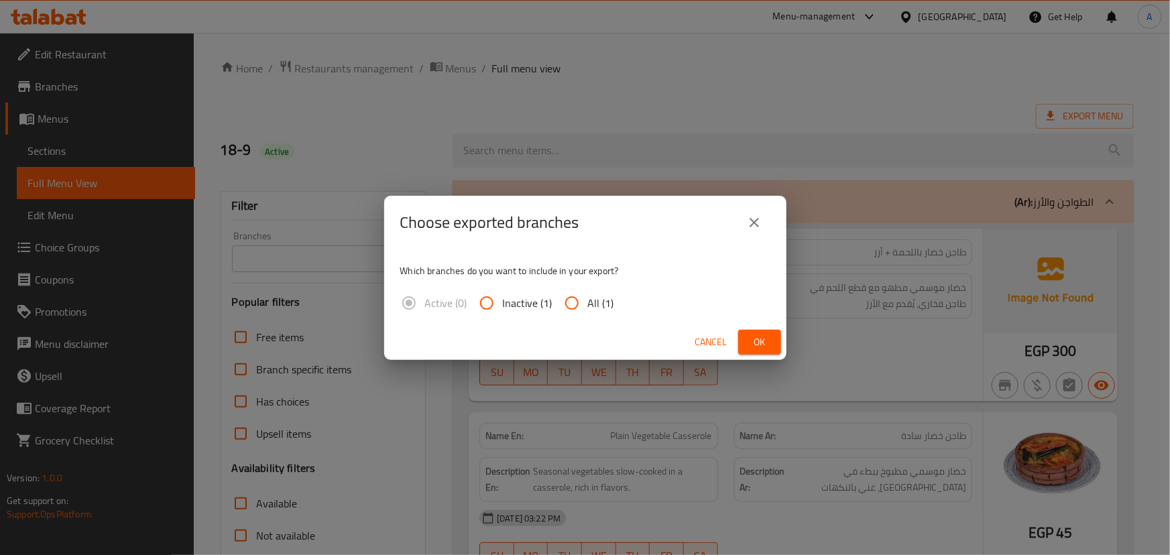
click at [585, 298] on input "All (1)" at bounding box center [572, 303] width 32 height 32
radio input "true"
click at [752, 339] on span "Ok" at bounding box center [759, 342] width 21 height 17
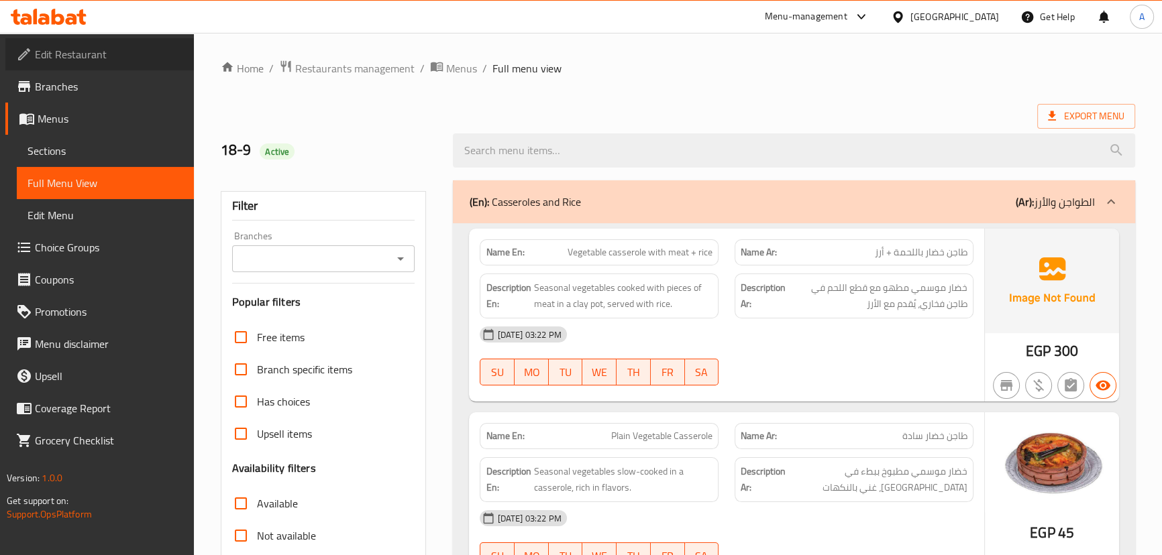
click at [67, 49] on span "Edit Restaurant" at bounding box center [109, 54] width 148 height 16
